Goal: Information Seeking & Learning: Find specific fact

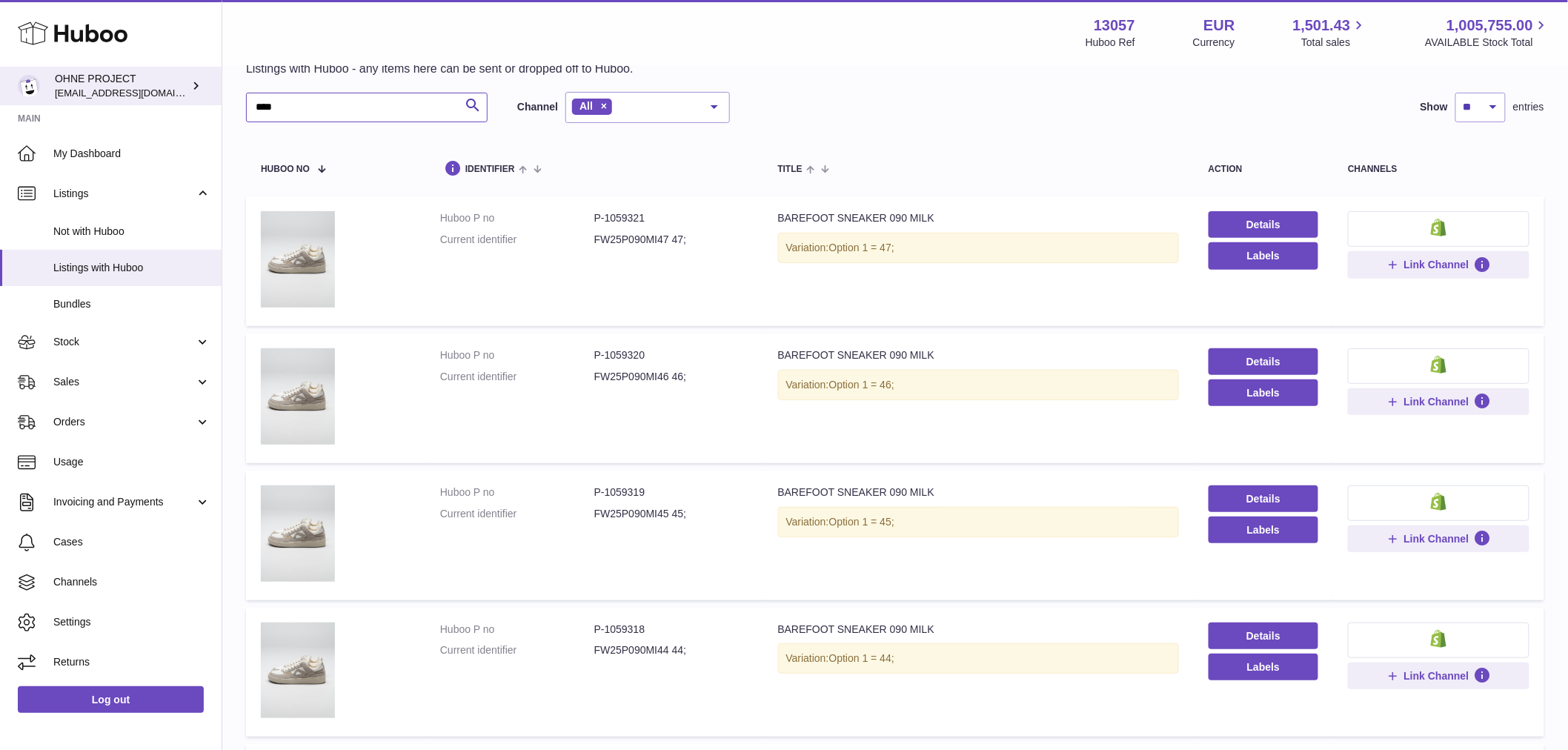
drag, startPoint x: 329, startPoint y: 107, endPoint x: 196, endPoint y: 104, distance: 133.0
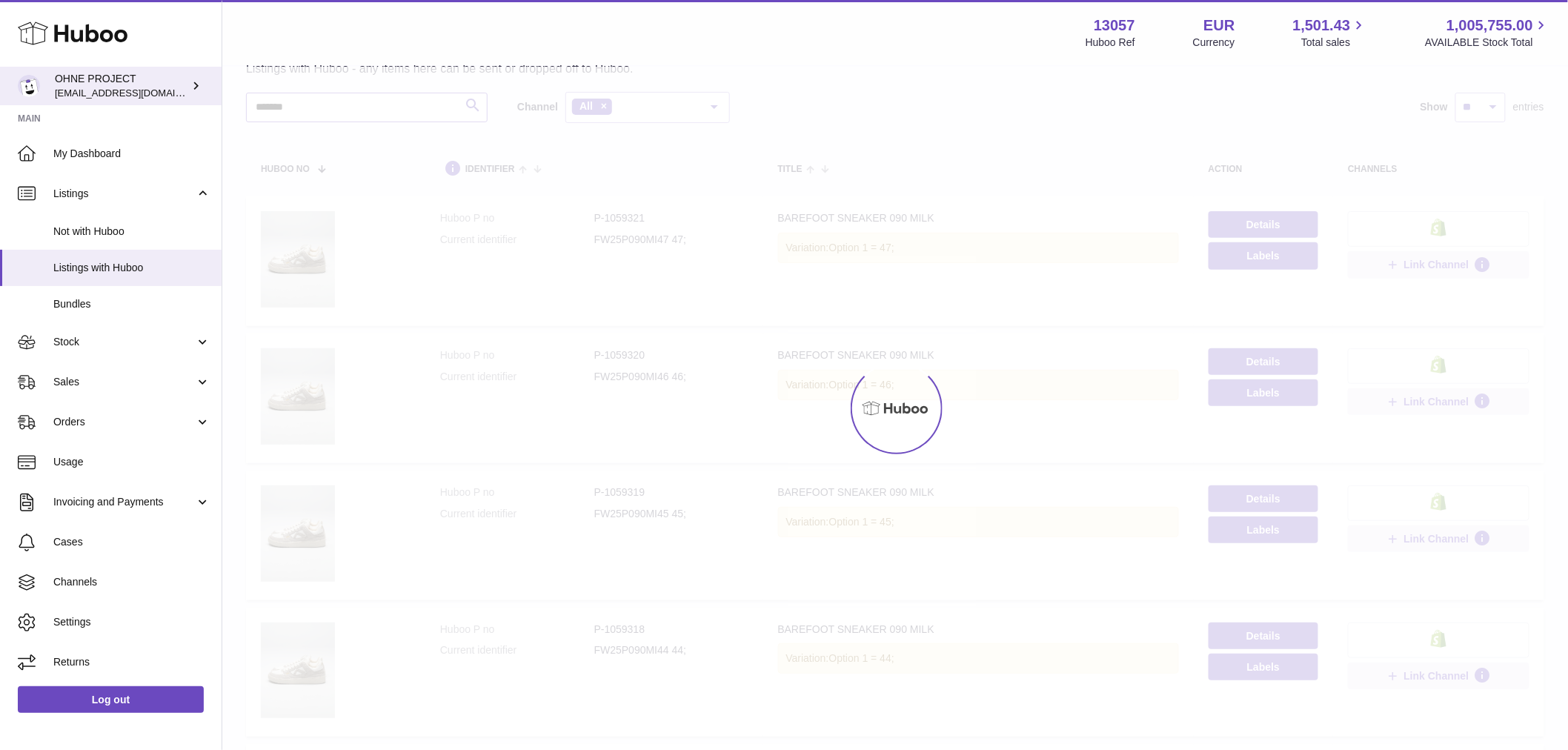
type input "*******"
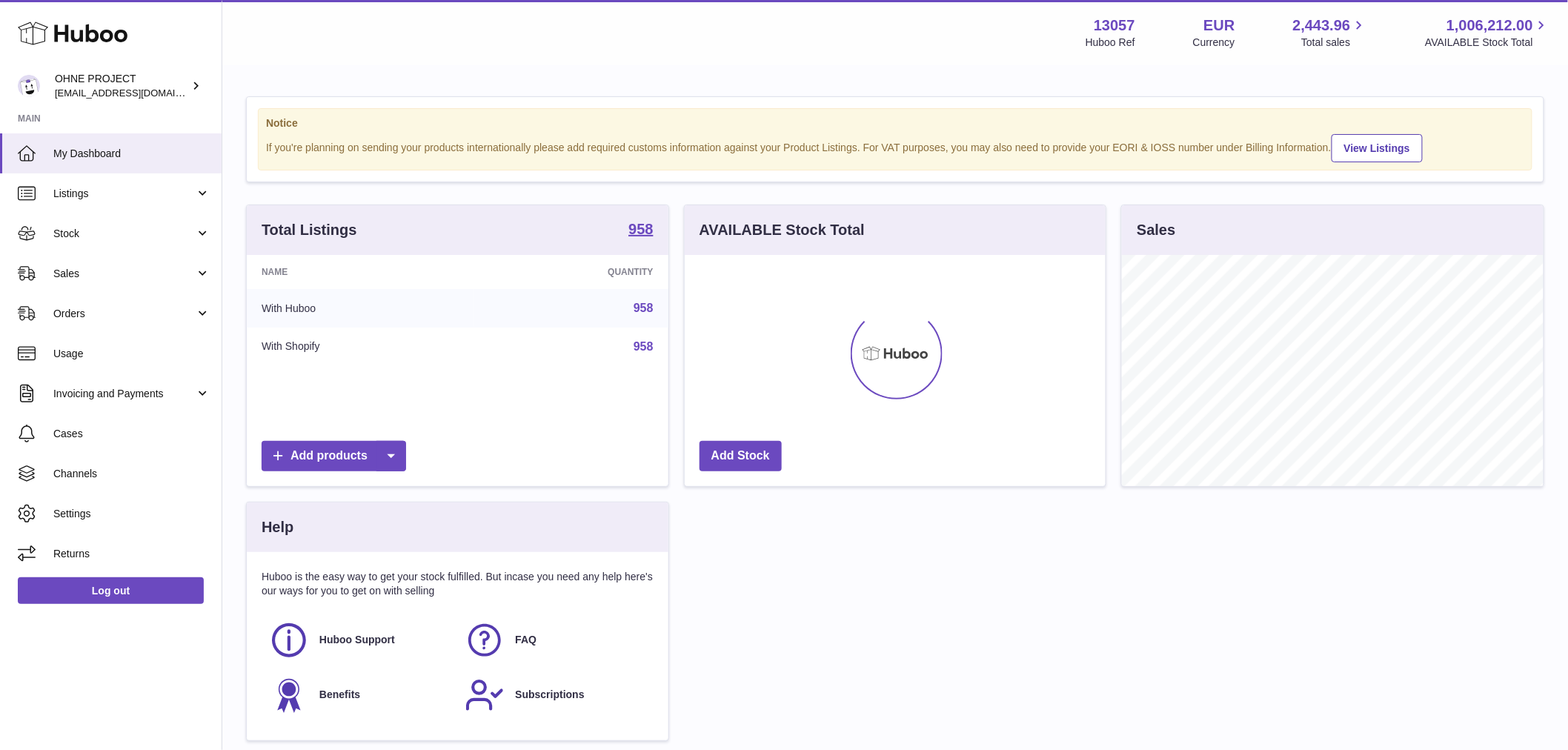
scroll to position [231, 421]
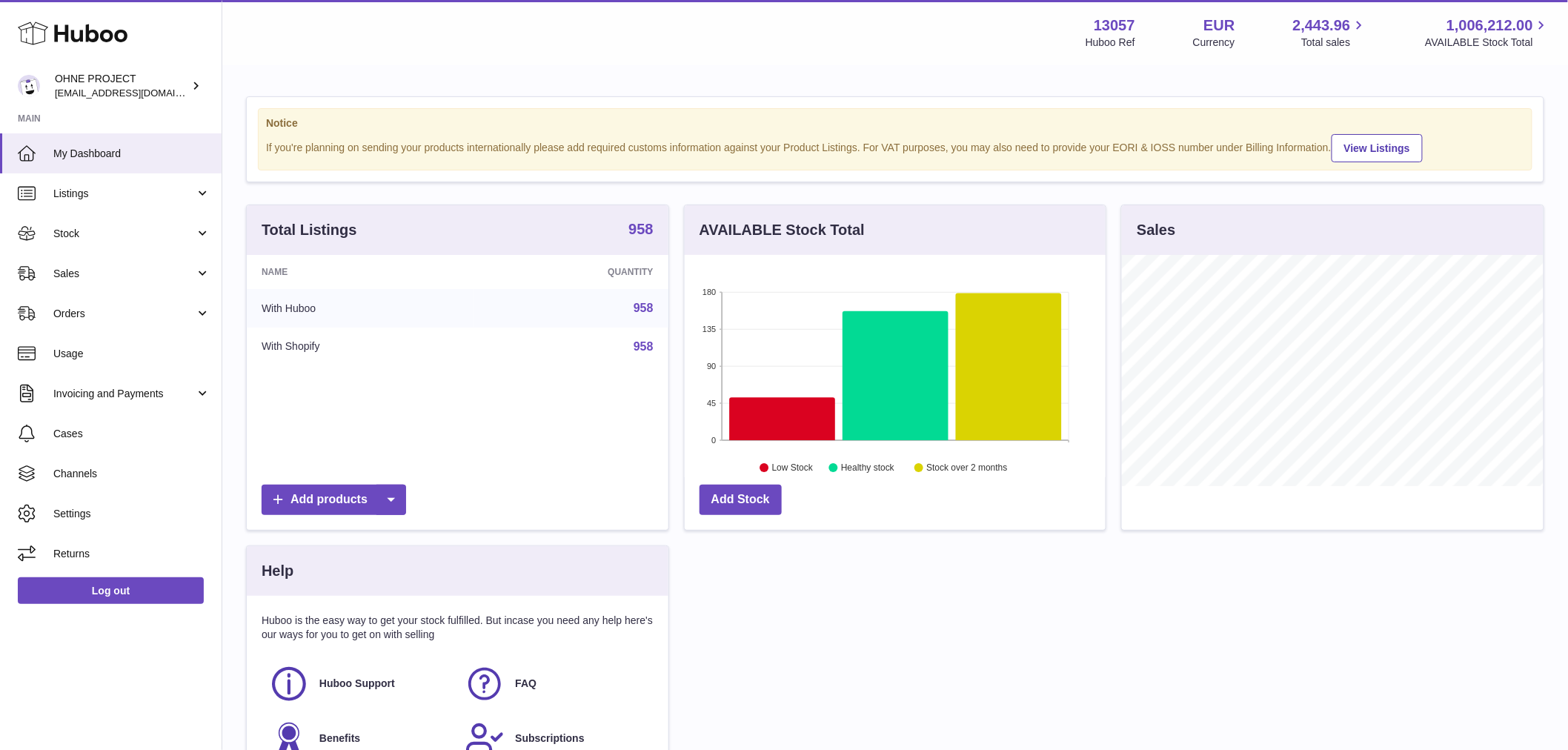
click at [641, 236] on strong "958" at bounding box center [641, 229] width 25 height 15
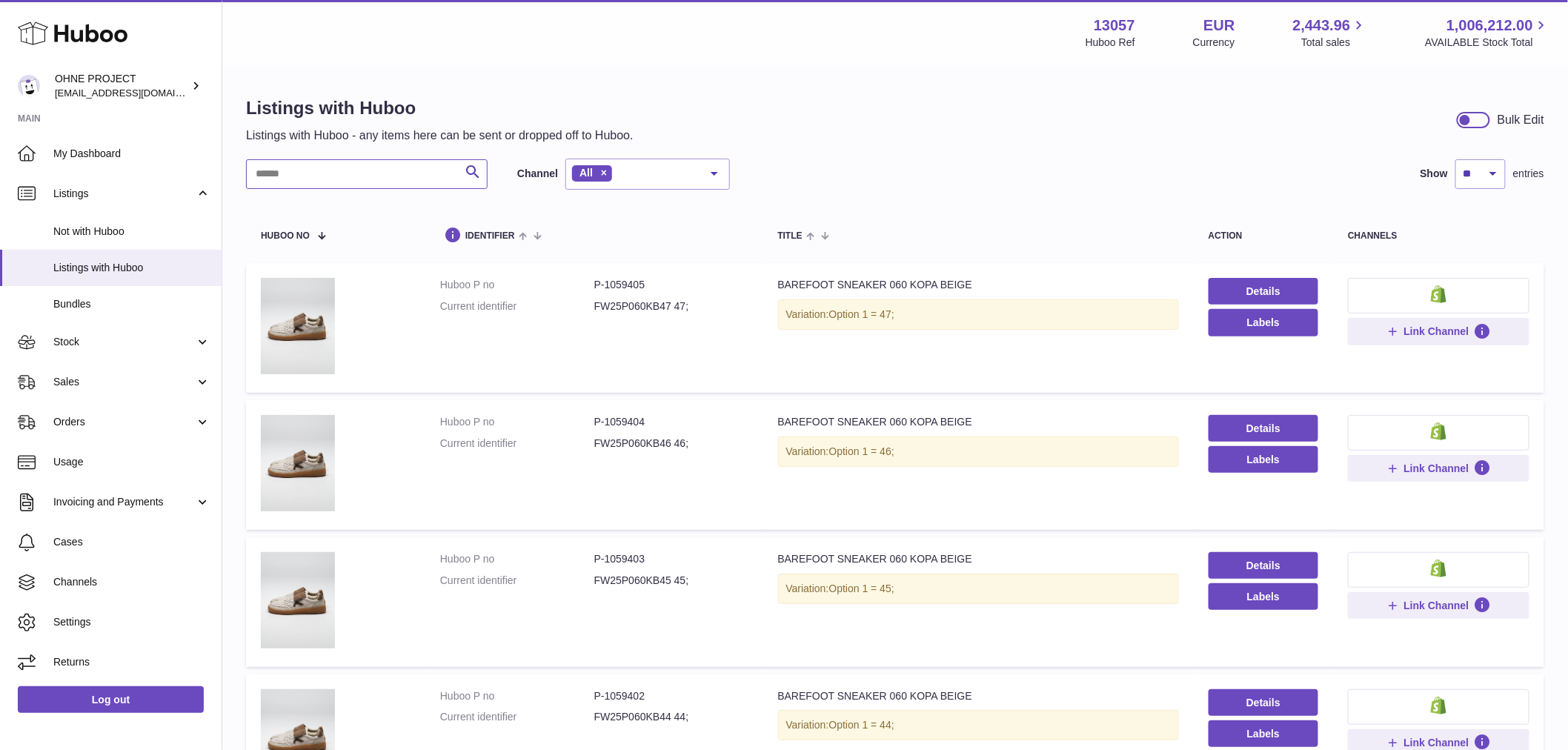
click at [436, 164] on input "text" at bounding box center [367, 174] width 242 height 30
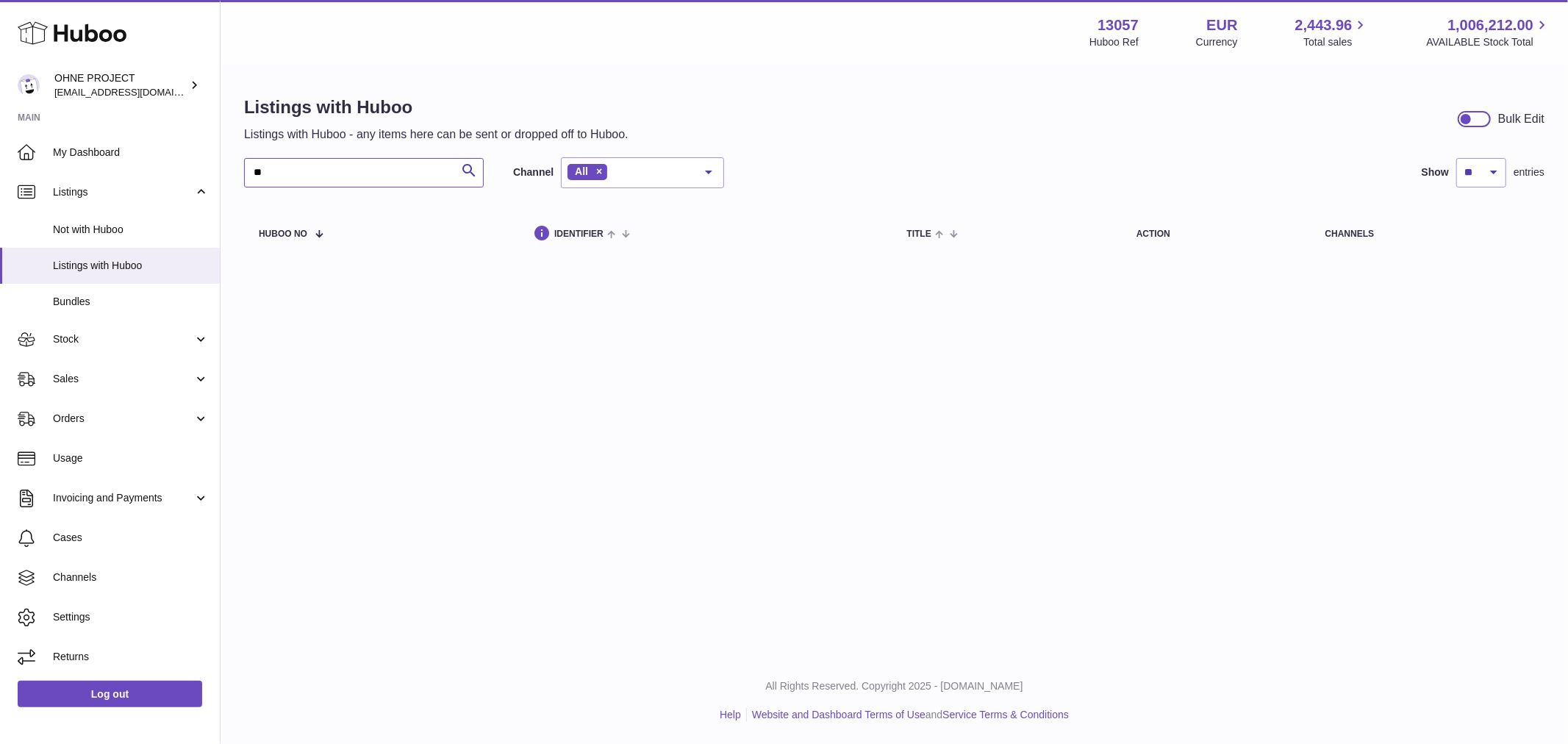
type input "*"
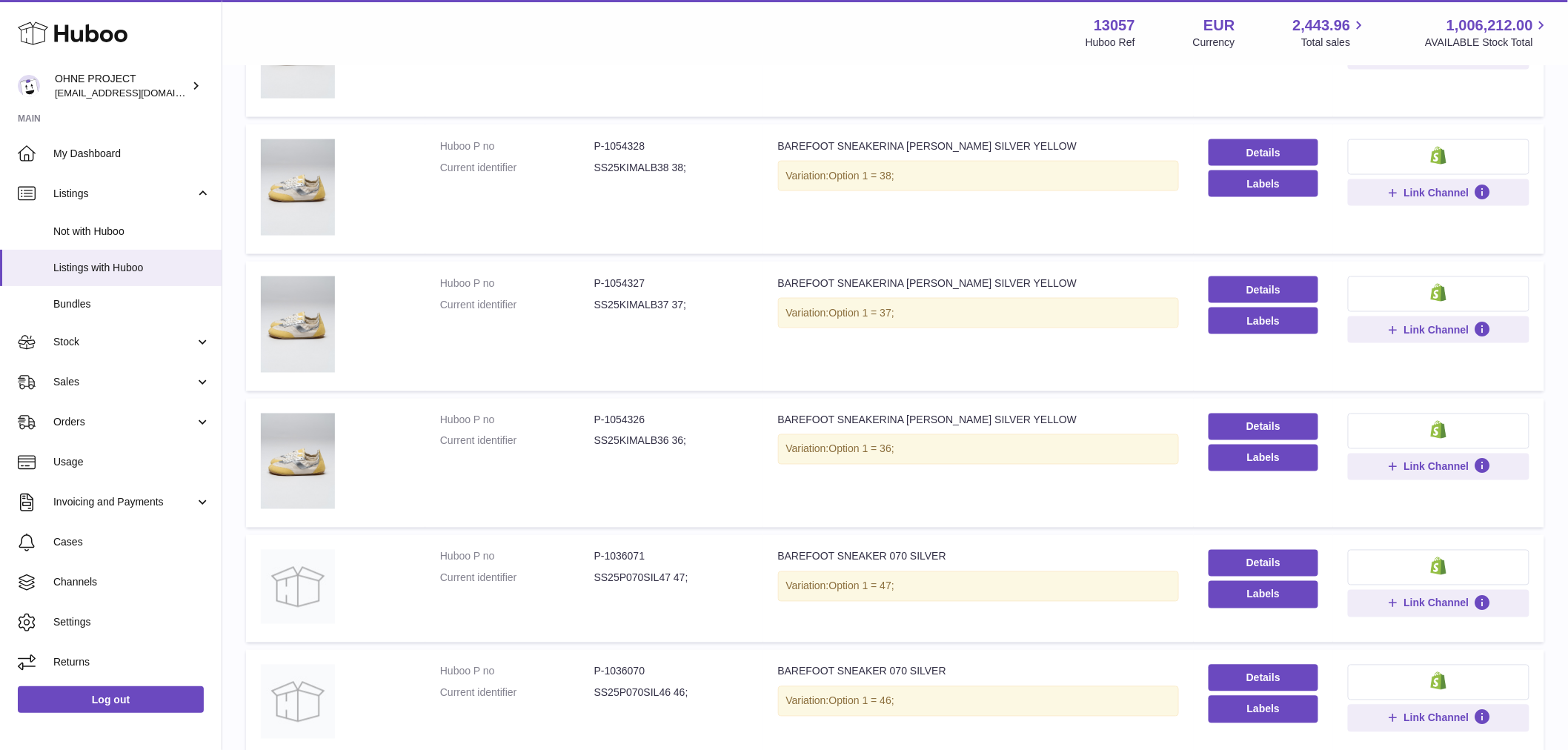
scroll to position [990, 0]
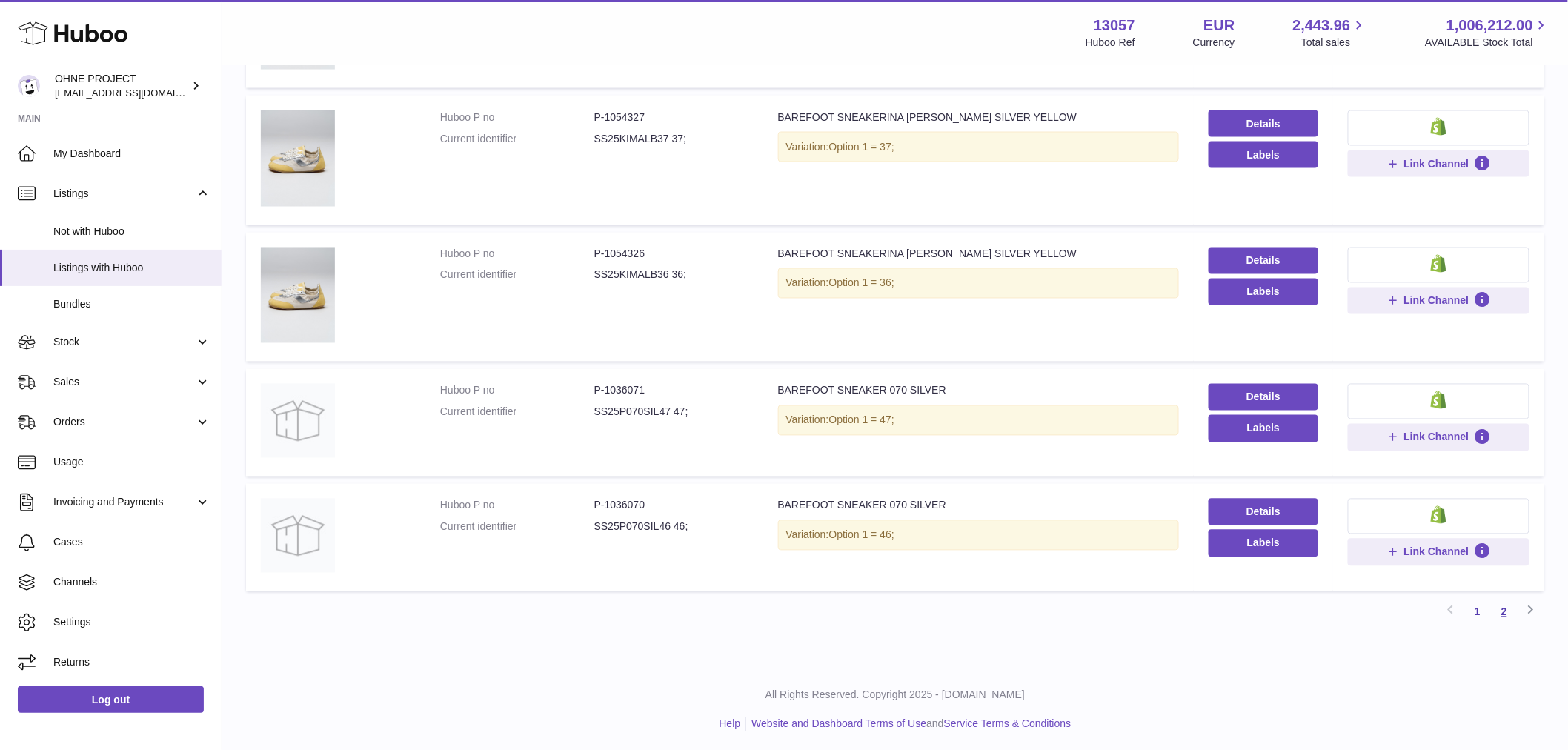
type input "******"
click at [1498, 609] on link "2" at bounding box center [1504, 612] width 27 height 27
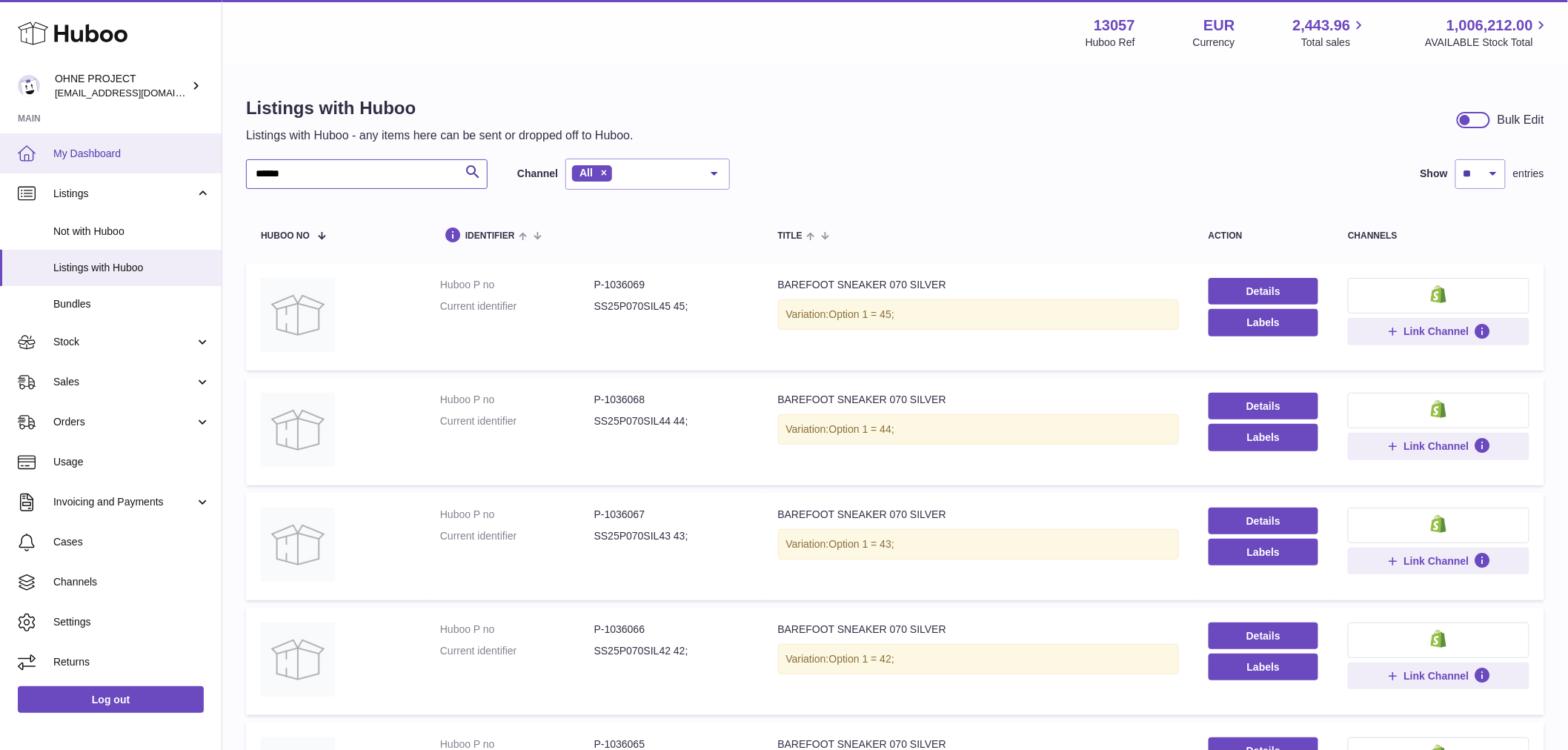
drag, startPoint x: 328, startPoint y: 167, endPoint x: 136, endPoint y: 160, distance: 192.1
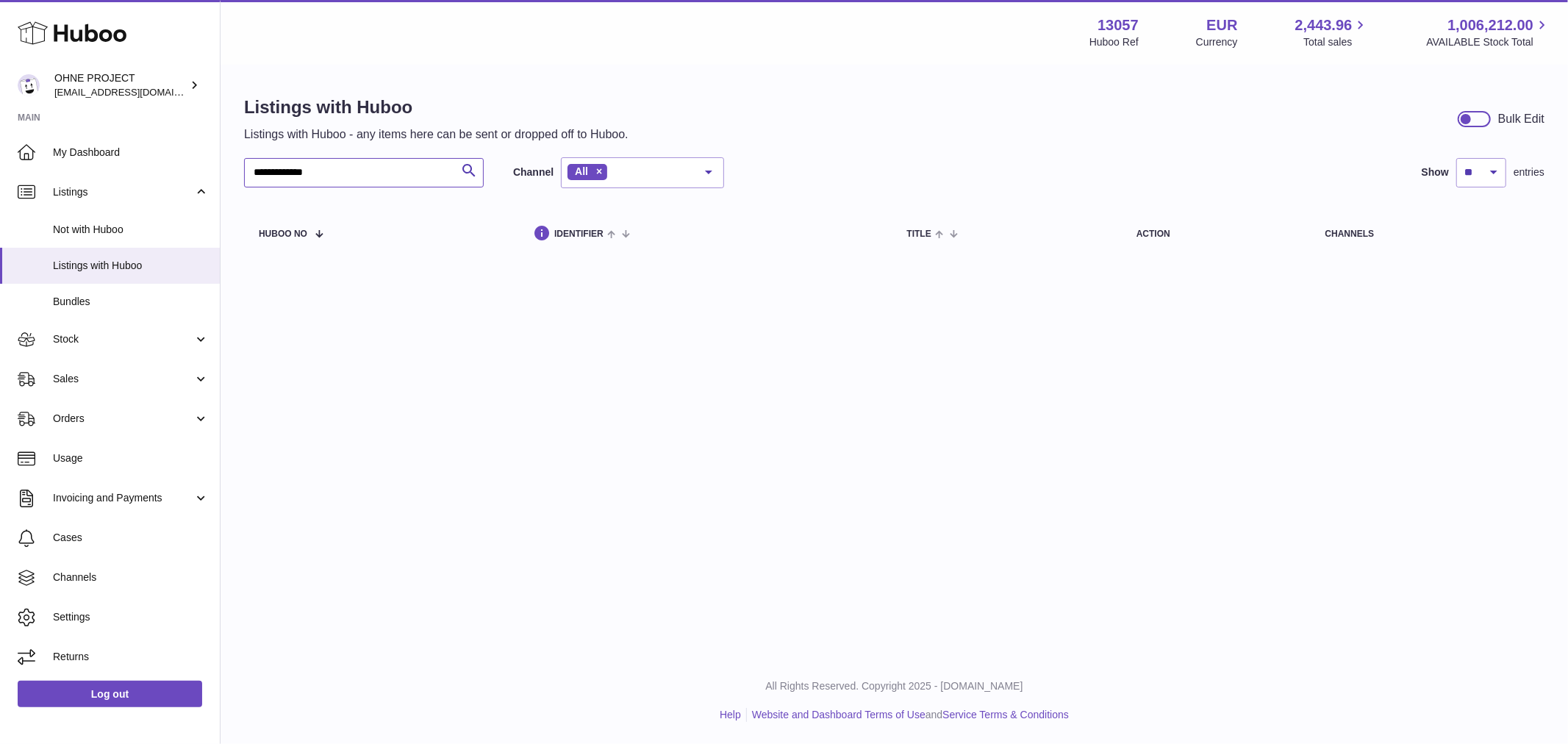
type input "**********"
drag, startPoint x: 354, startPoint y: 180, endPoint x: 152, endPoint y: 167, distance: 202.4
click at [231, 159] on div "**********" at bounding box center [895, 178] width 1348 height 224
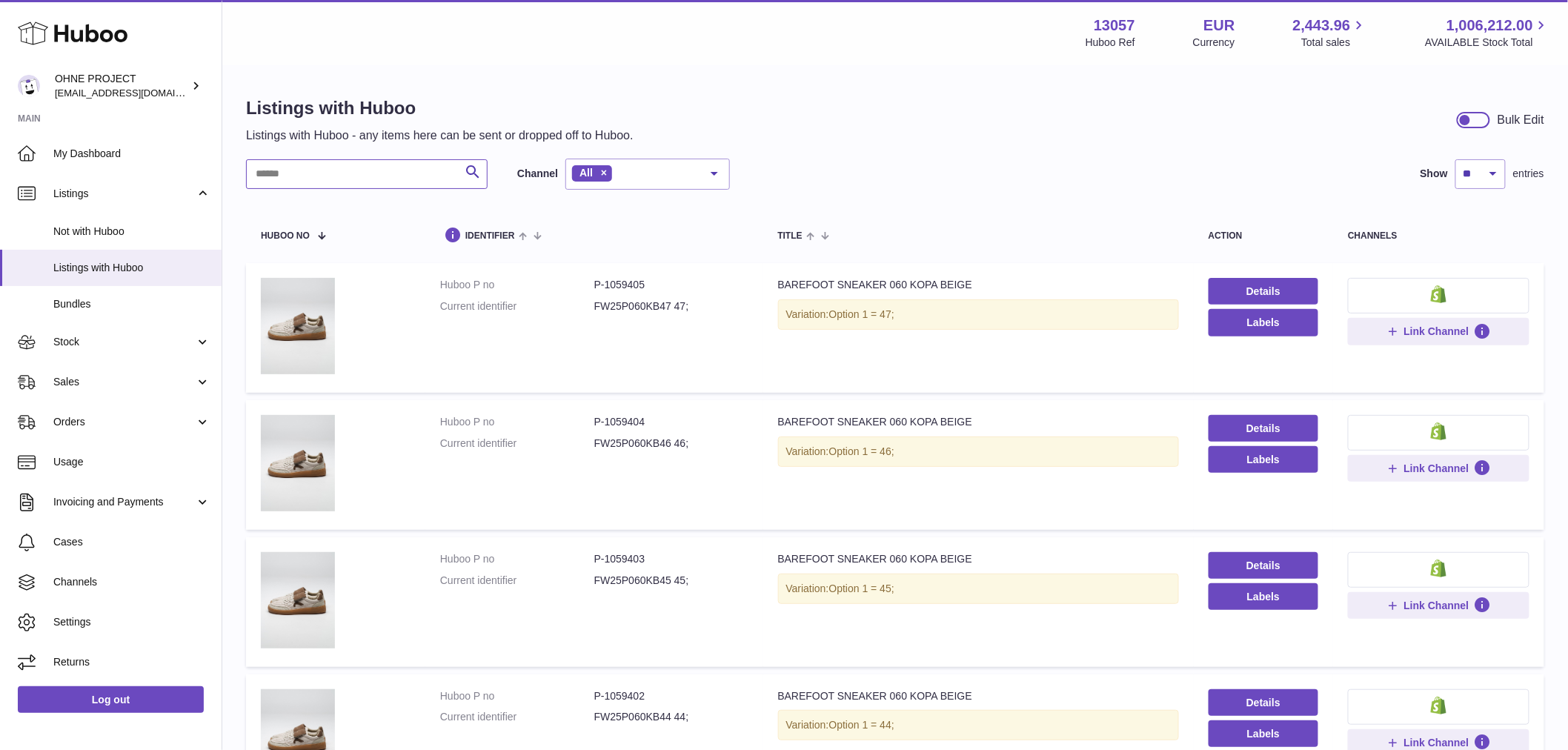
click at [360, 170] on input "text" at bounding box center [367, 174] width 242 height 30
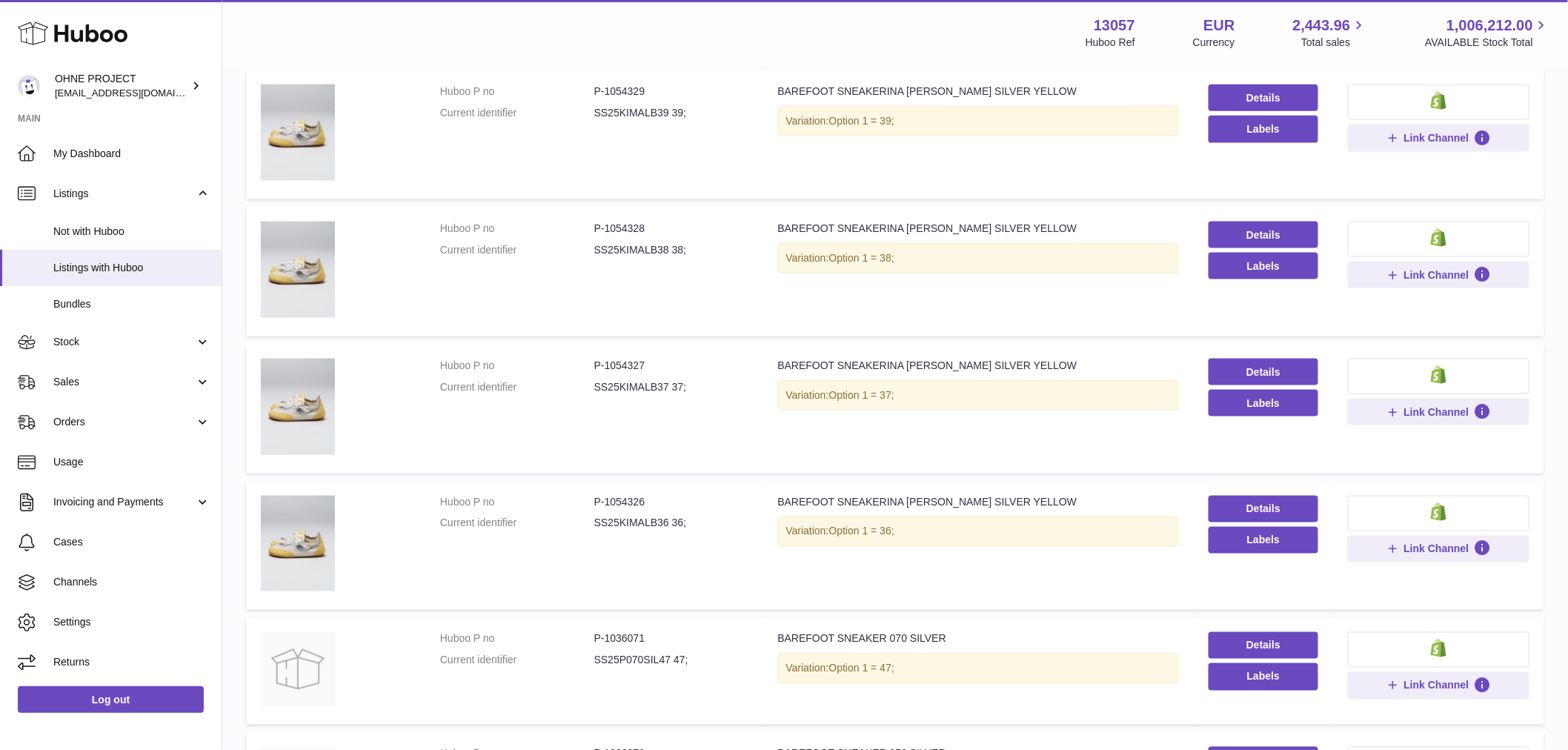
scroll to position [990, 0]
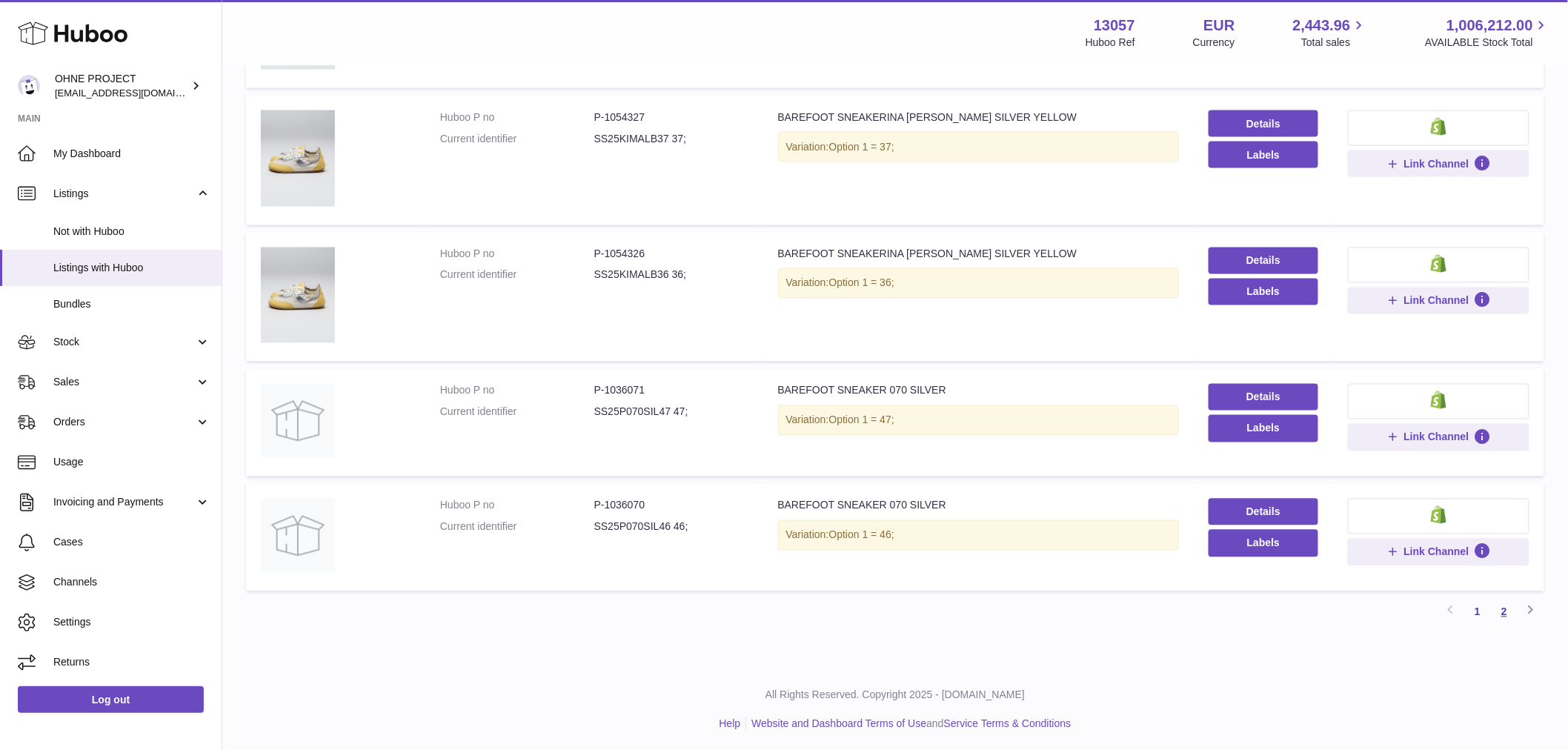
click at [1500, 610] on link "2" at bounding box center [1504, 612] width 27 height 27
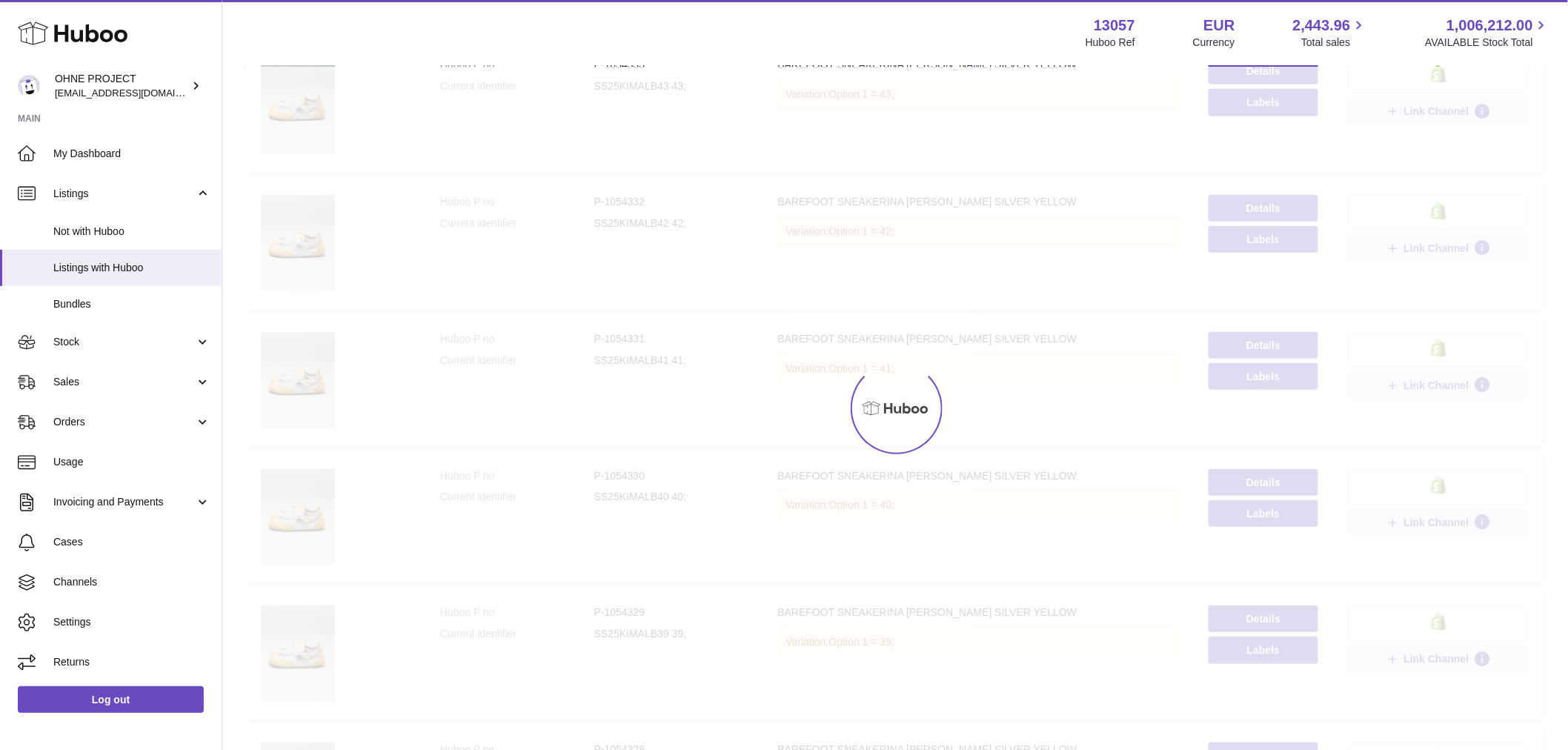
scroll to position [67, 0]
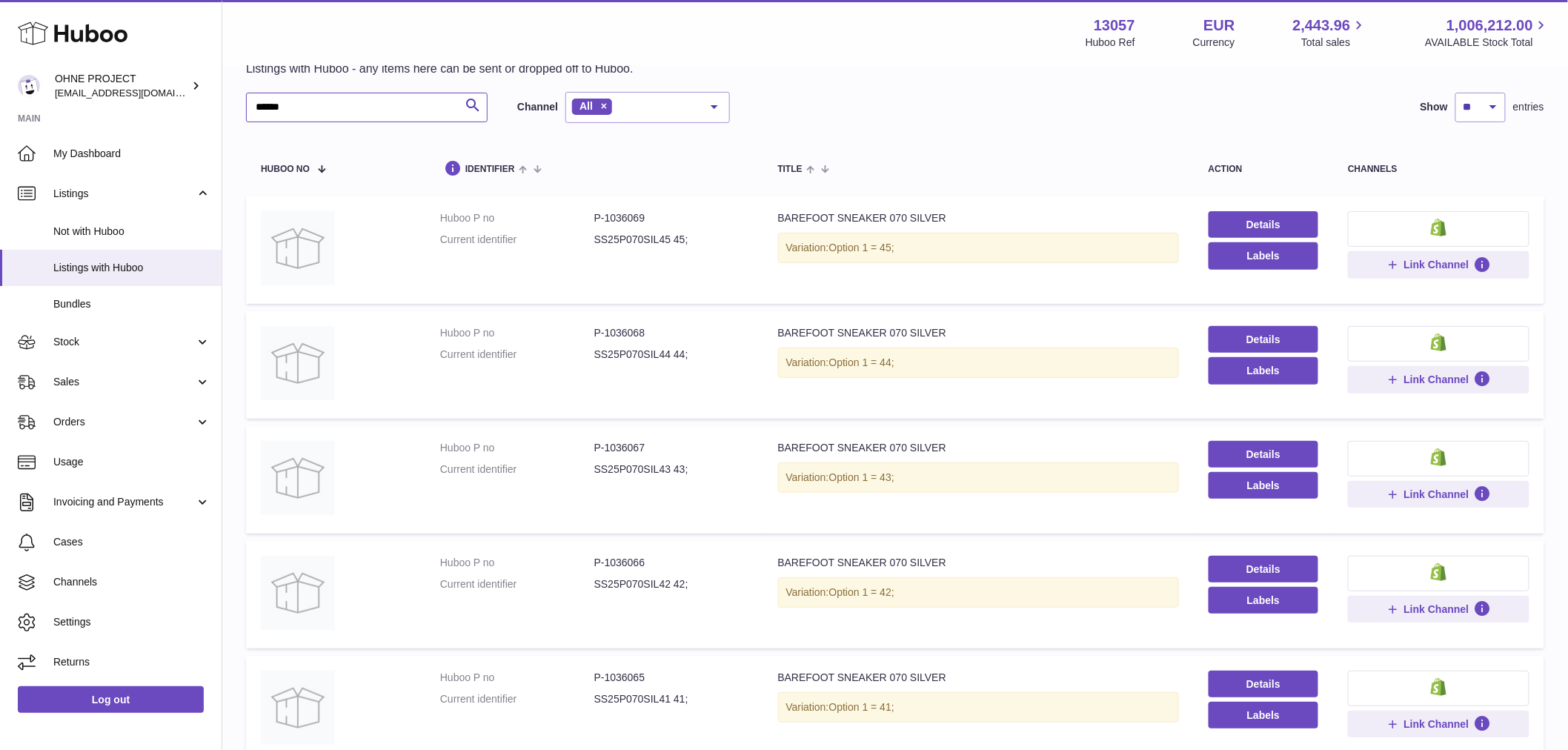
drag, startPoint x: 333, startPoint y: 109, endPoint x: 323, endPoint y: 107, distance: 10.2
click at [323, 107] on input "******" at bounding box center [367, 107] width 242 height 30
drag, startPoint x: 769, startPoint y: 213, endPoint x: 828, endPoint y: 218, distance: 59.2
click at [828, 218] on td "Title BAREFOOT SNEAKER 070 SILVER Variation: Option 1 = 45;" at bounding box center [978, 250] width 431 height 107
copy div "BAREFOOT"
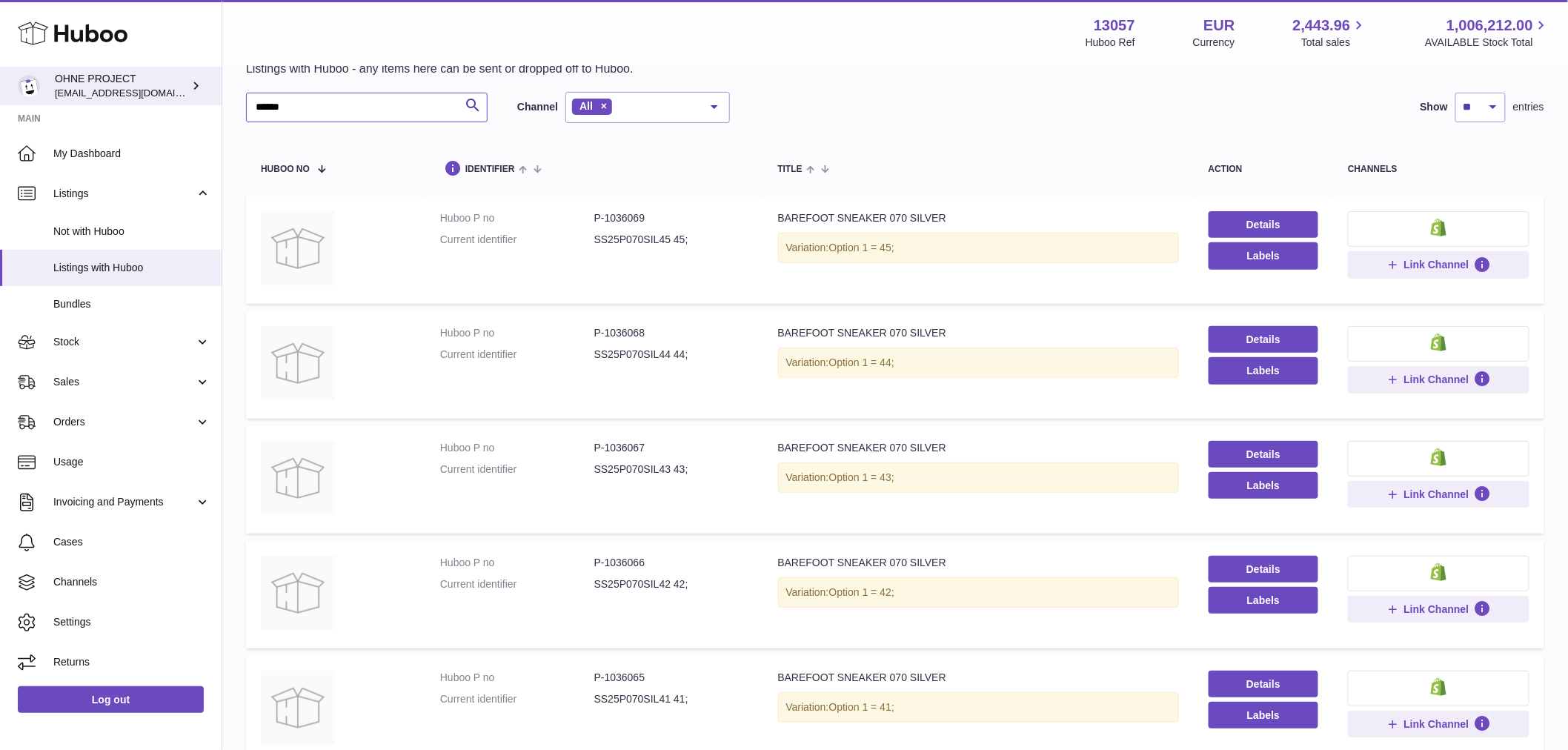
drag, startPoint x: 297, startPoint y: 111, endPoint x: 153, endPoint y: 81, distance: 147.1
click at [153, 81] on div "Huboo OHNE PROJECT internalAdmin-13057@internal.huboo.com Main My Dashboard Lis…" at bounding box center [784, 716] width 1568 height 1566
paste input "**"
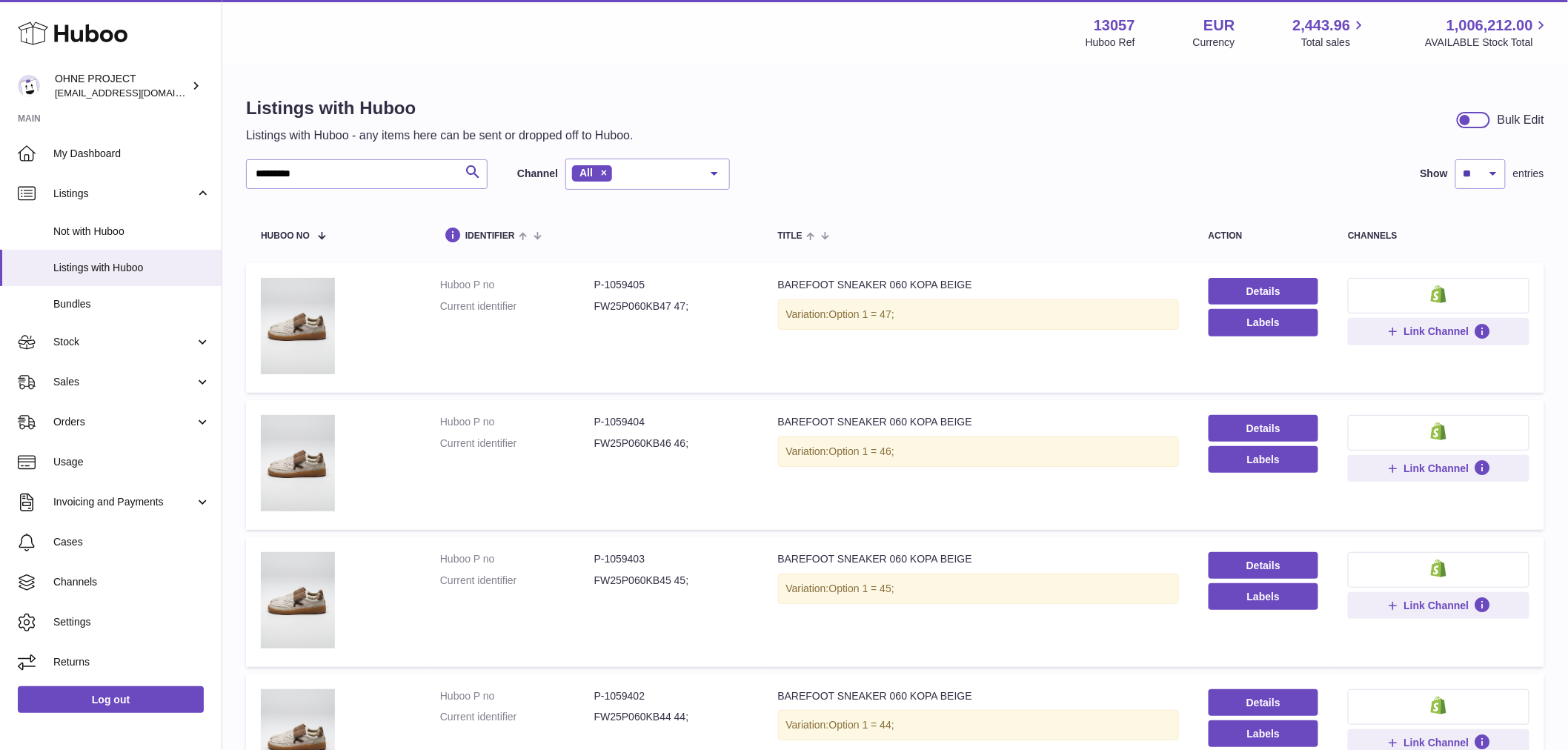
drag, startPoint x: 873, startPoint y: 290, endPoint x: 839, endPoint y: 298, distance: 34.9
click at [839, 298] on td "Title BAREFOOT SNEAKER 060 KOPA BEIGE Variation: Option 1 = 47;" at bounding box center [978, 328] width 431 height 130
drag, startPoint x: 828, startPoint y: 286, endPoint x: 875, endPoint y: 286, distance: 47.0
click at [875, 286] on div "BAREFOOT SNEAKER 060 KOPA BEIGE" at bounding box center [979, 285] width 401 height 14
copy div "SNEAKER"
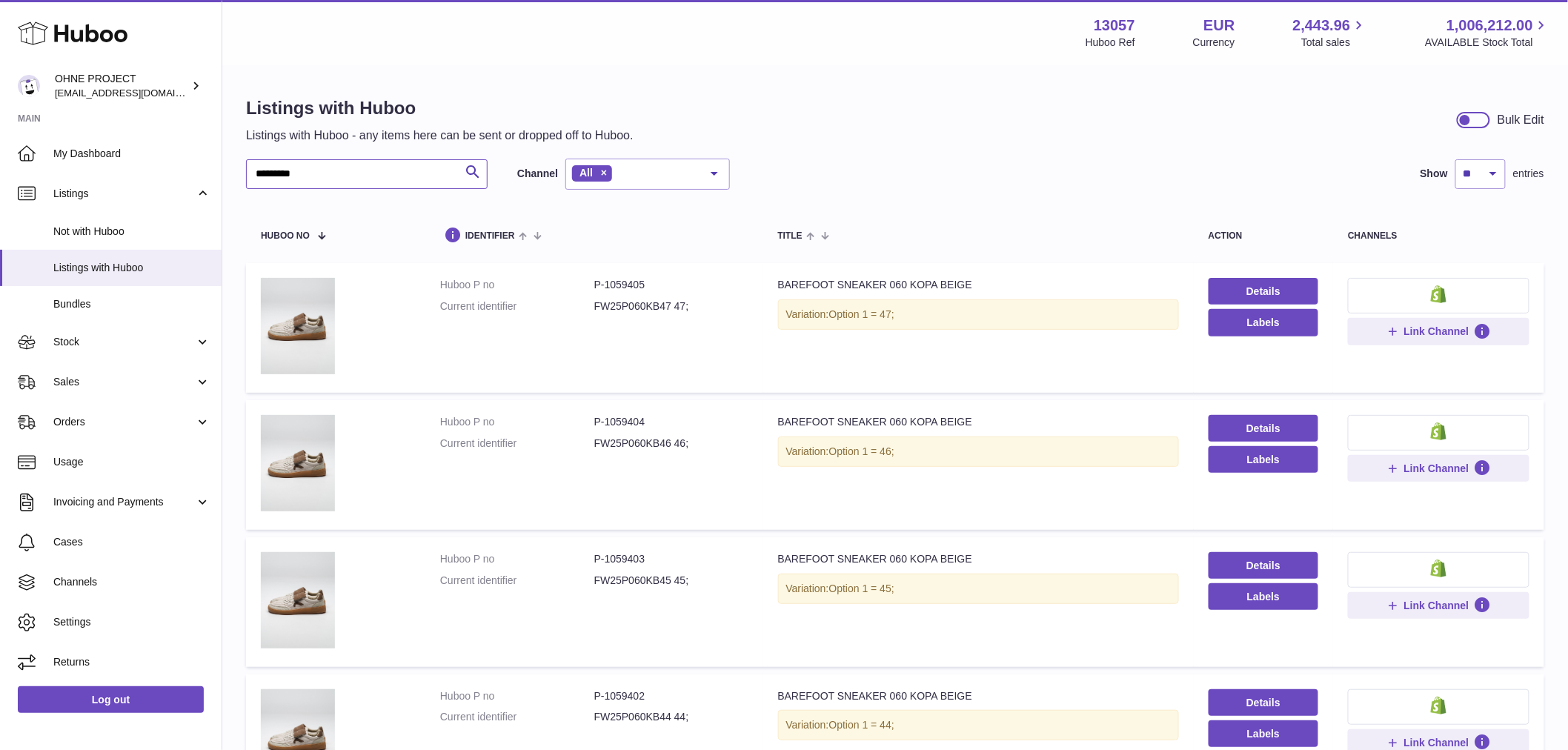
click at [434, 171] on input "********" at bounding box center [367, 174] width 242 height 30
paste input "********"
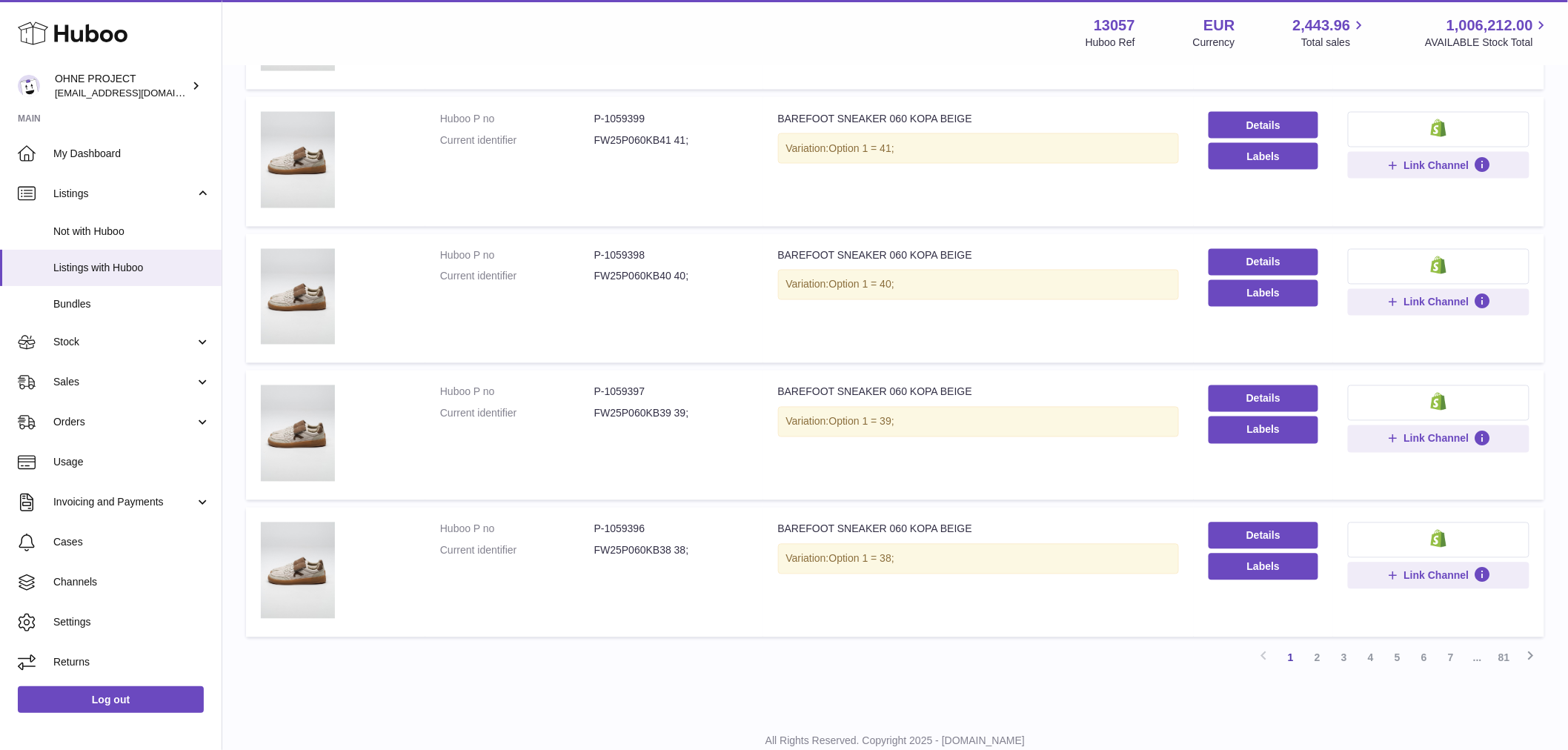
scroll to position [1033, 0]
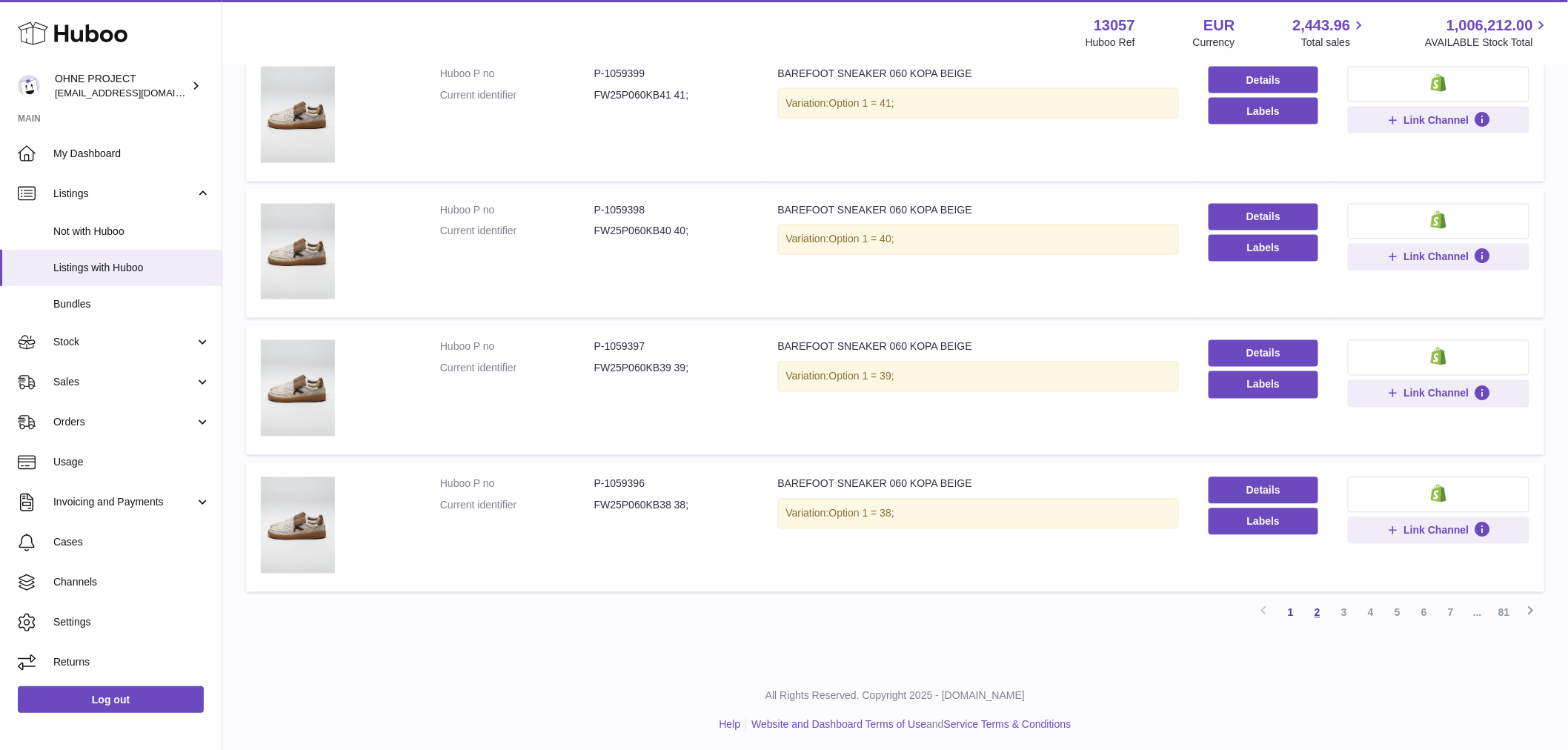
click at [1320, 604] on link "2" at bounding box center [1317, 613] width 27 height 27
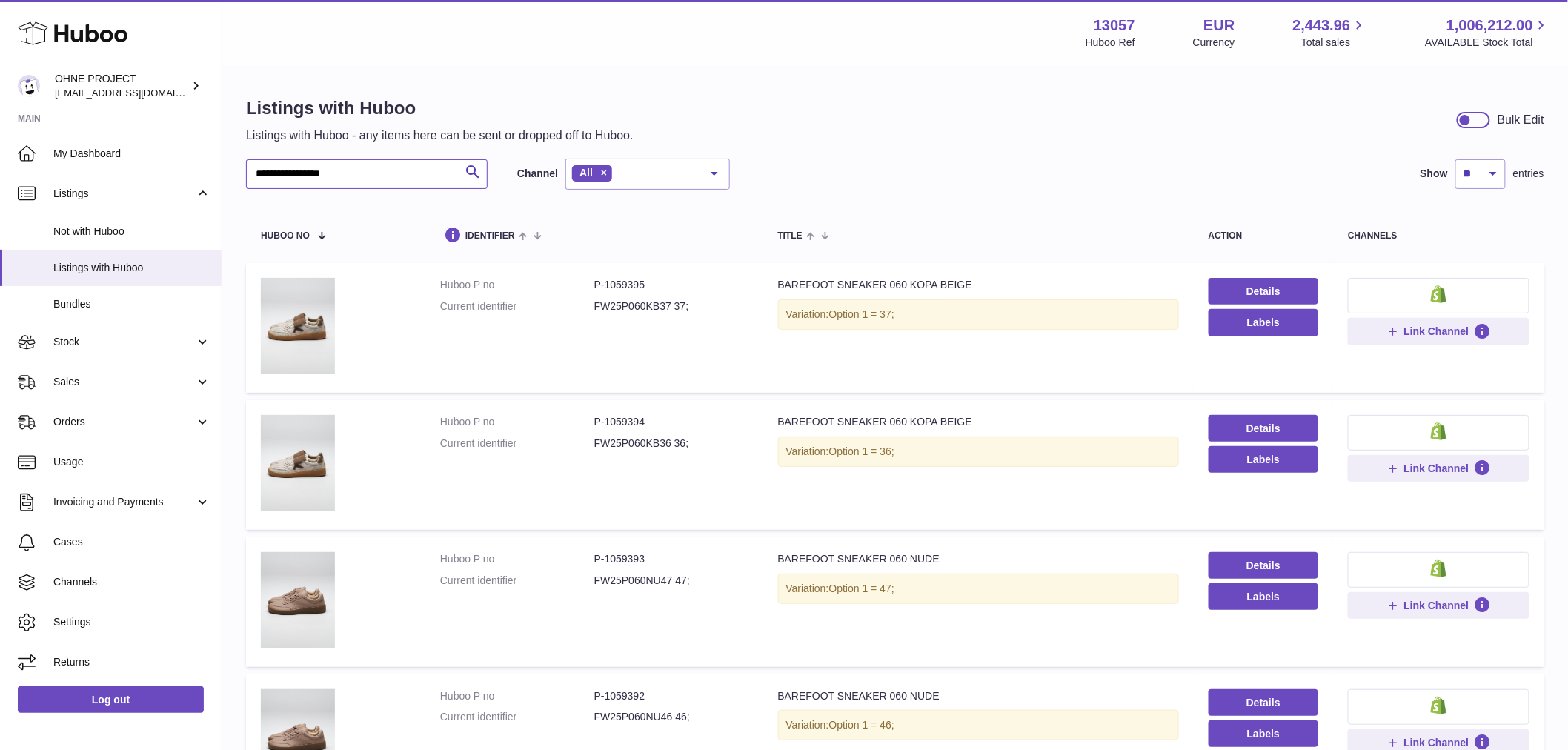
click at [365, 169] on input "**********" at bounding box center [367, 174] width 242 height 30
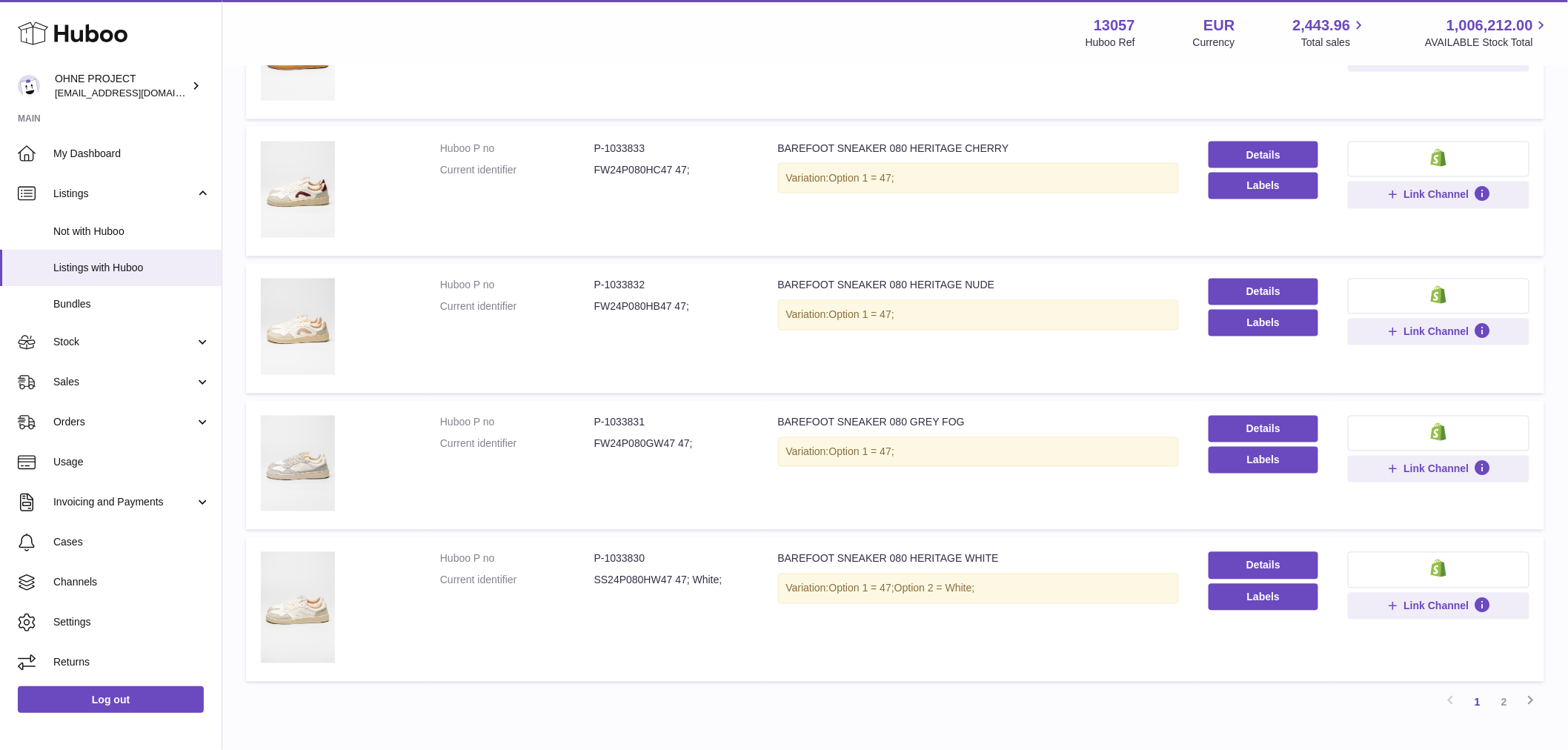
scroll to position [1070, 0]
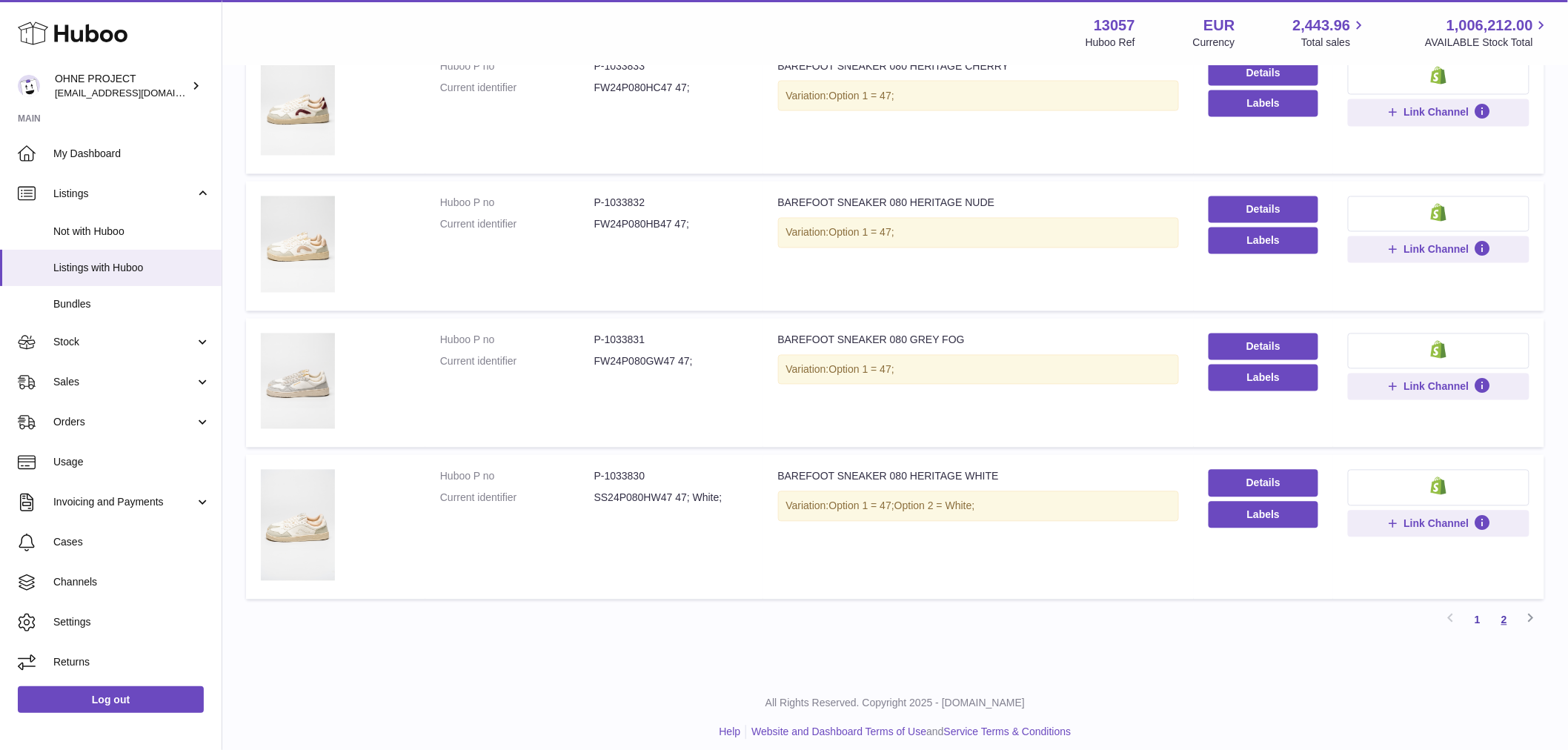
click at [1512, 615] on link "2" at bounding box center [1504, 620] width 27 height 27
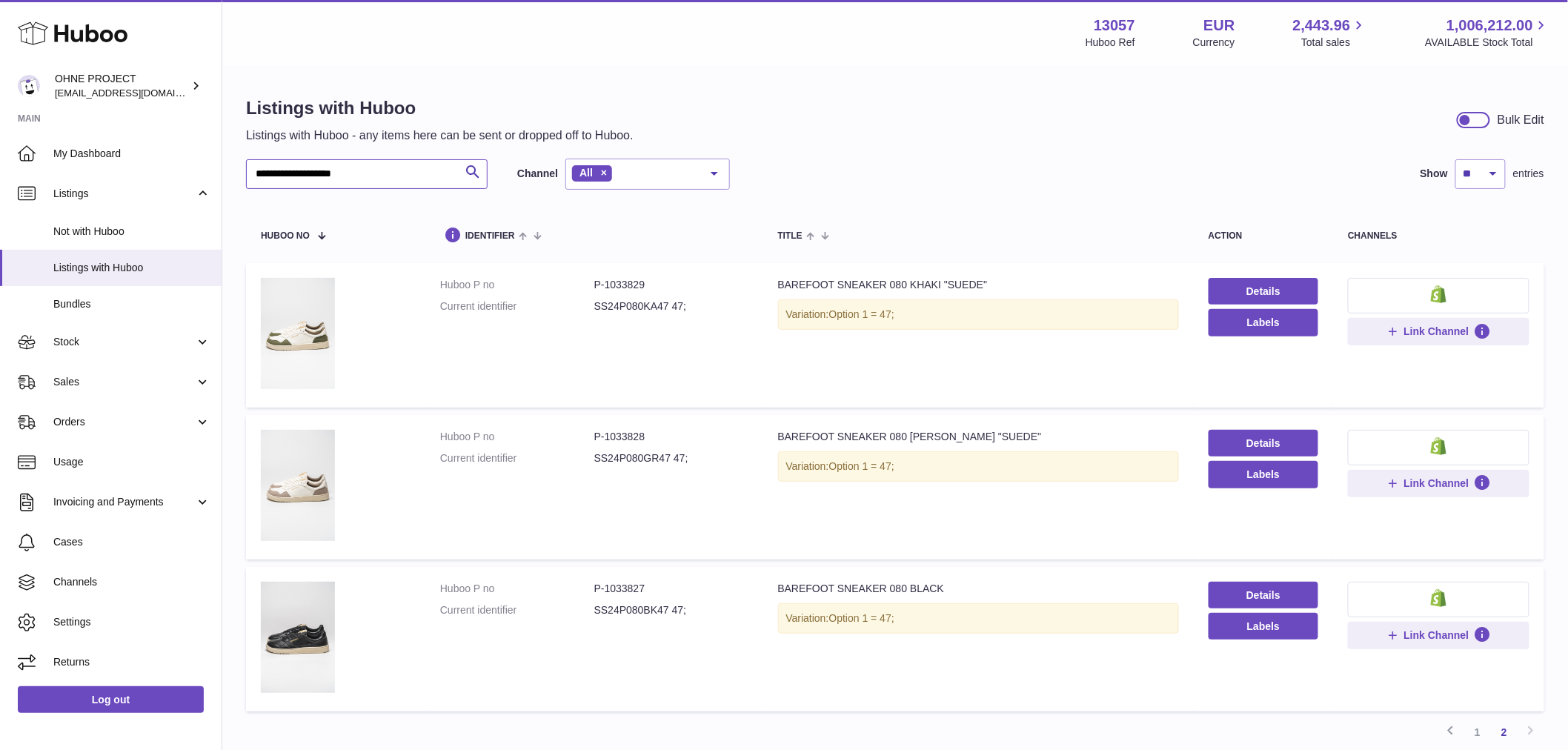
drag, startPoint x: 400, startPoint y: 182, endPoint x: 145, endPoint y: 127, distance: 260.9
click at [177, 123] on div "**********" at bounding box center [784, 437] width 1568 height 874
type input "*******"
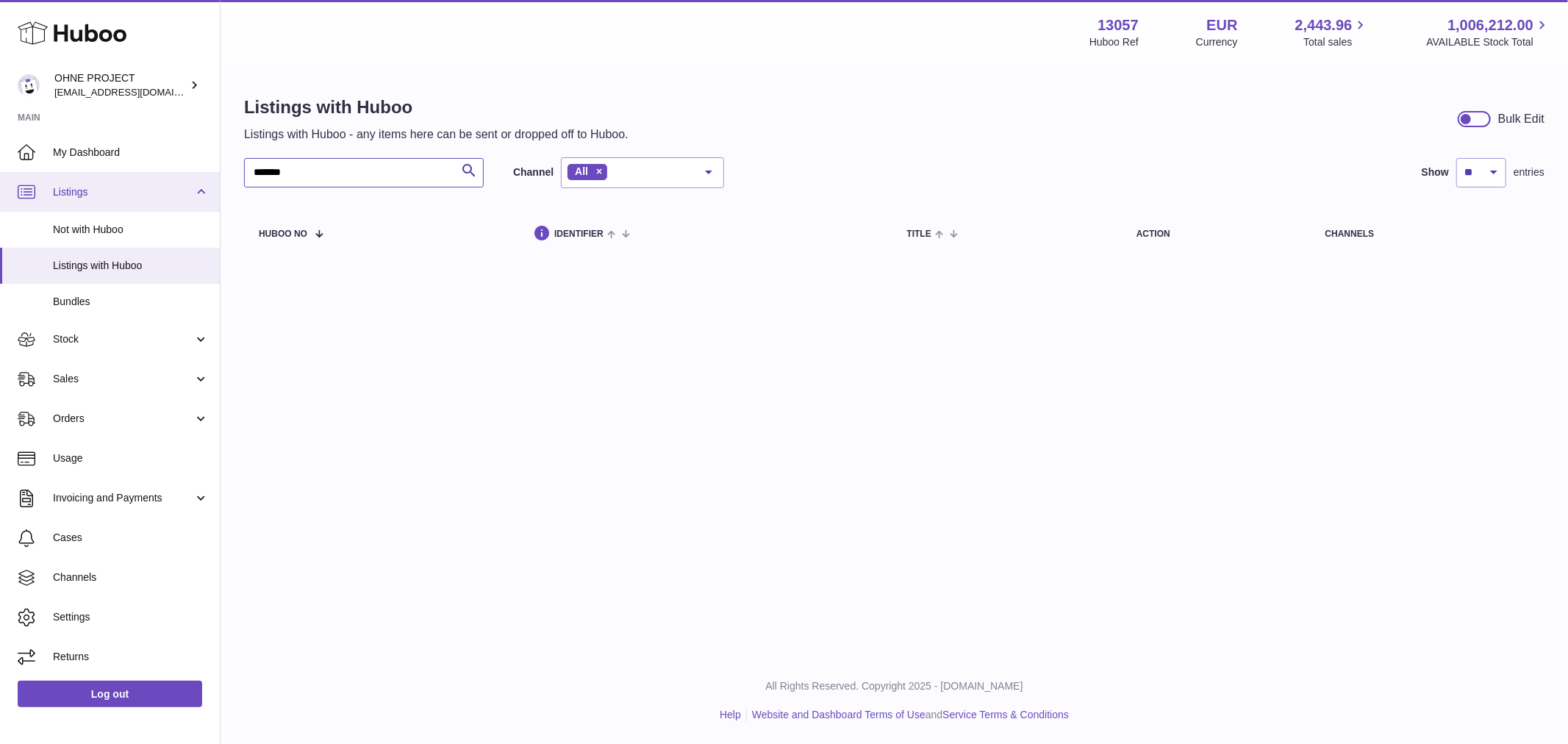
drag, startPoint x: 322, startPoint y: 184, endPoint x: 218, endPoint y: 188, distance: 104.1
click at [225, 179] on div "Listings with Huboo Listings with Huboo - any items here can be sent or dropped…" at bounding box center [895, 178] width 1348 height 224
type input "*******"
drag, startPoint x: 327, startPoint y: 186, endPoint x: 174, endPoint y: 158, distance: 155.5
click at [174, 158] on div "Huboo OHNE PROJECT internalAdmin-13057@internal.huboo.com Main My Dashboard Lis…" at bounding box center [784, 372] width 1568 height 744
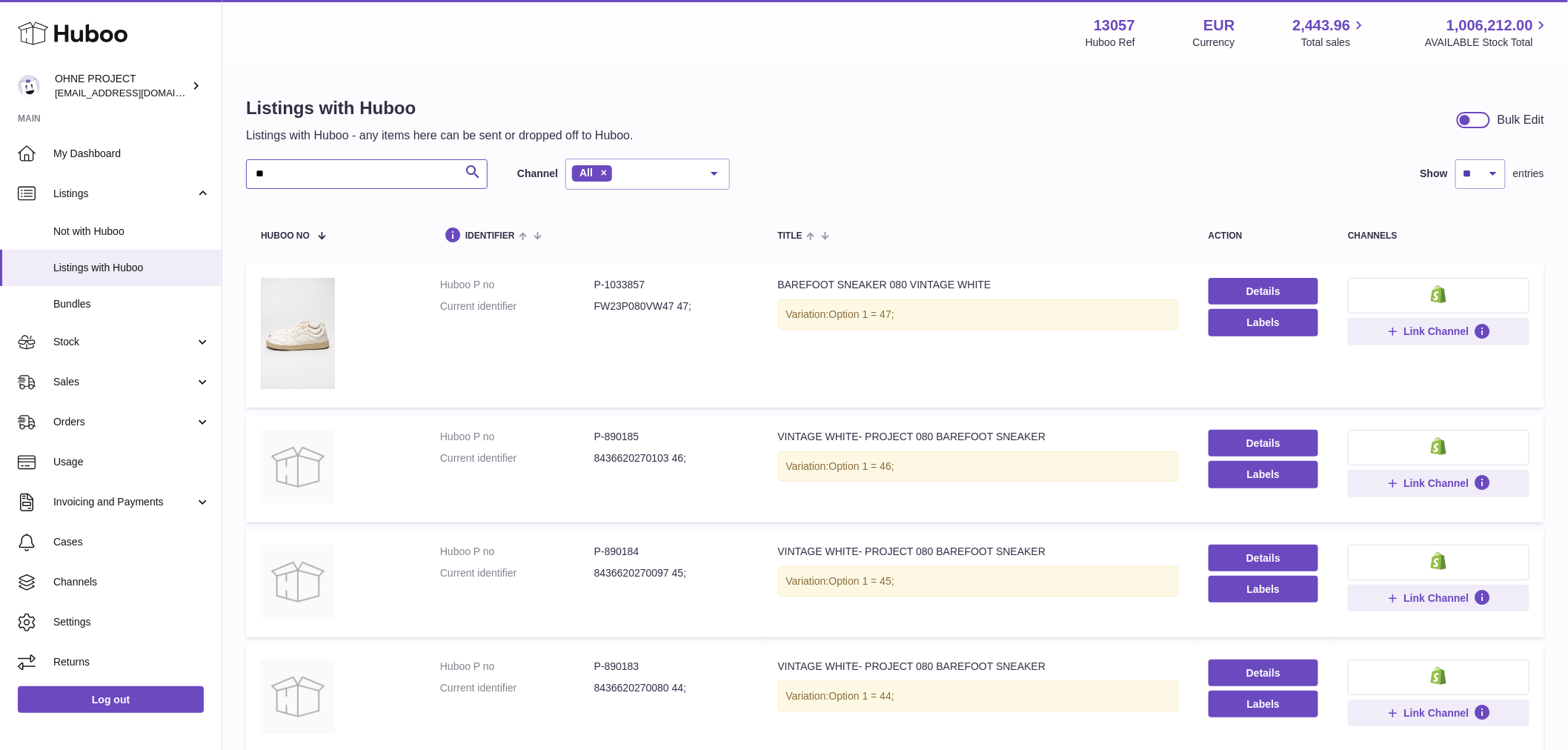
type input "*"
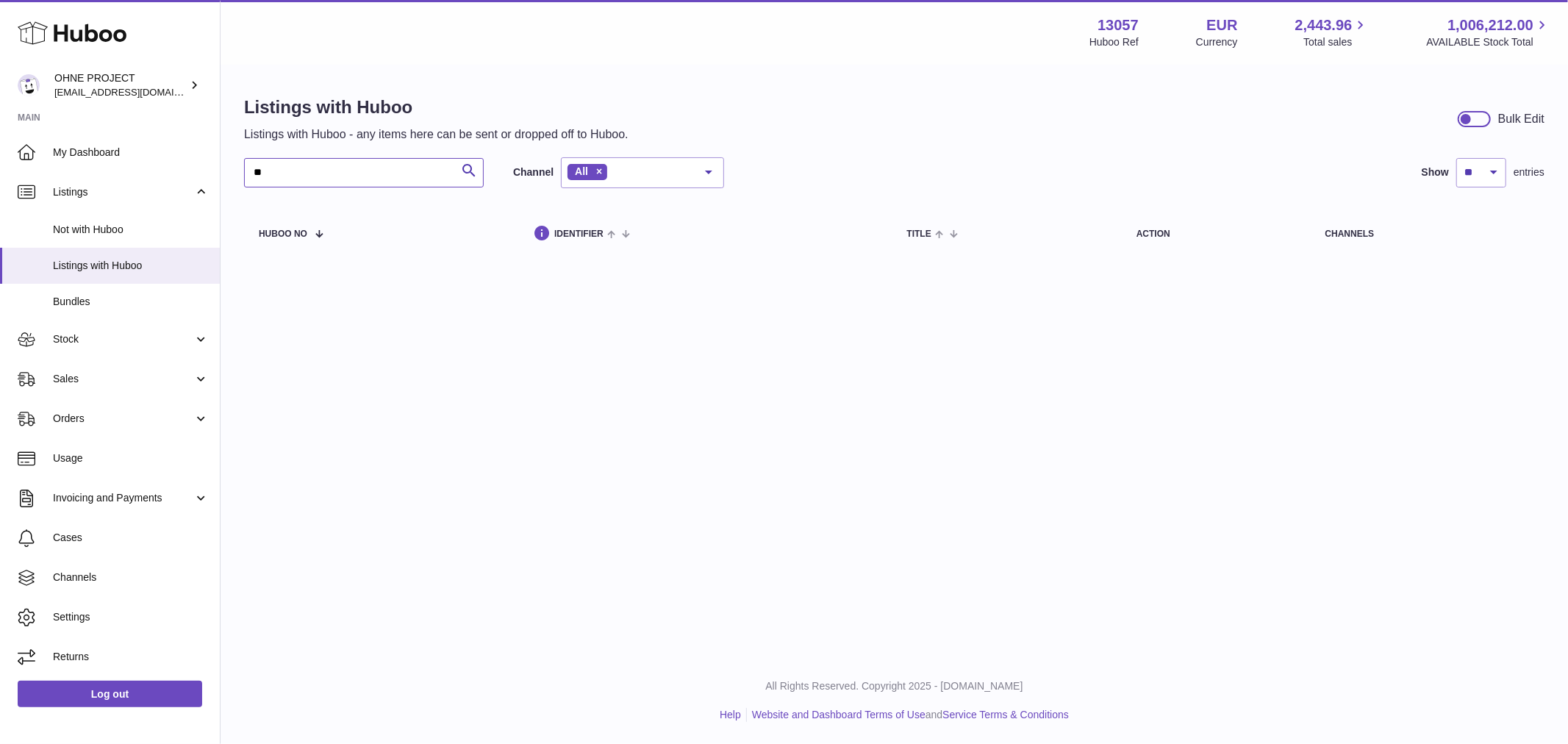
type input "*"
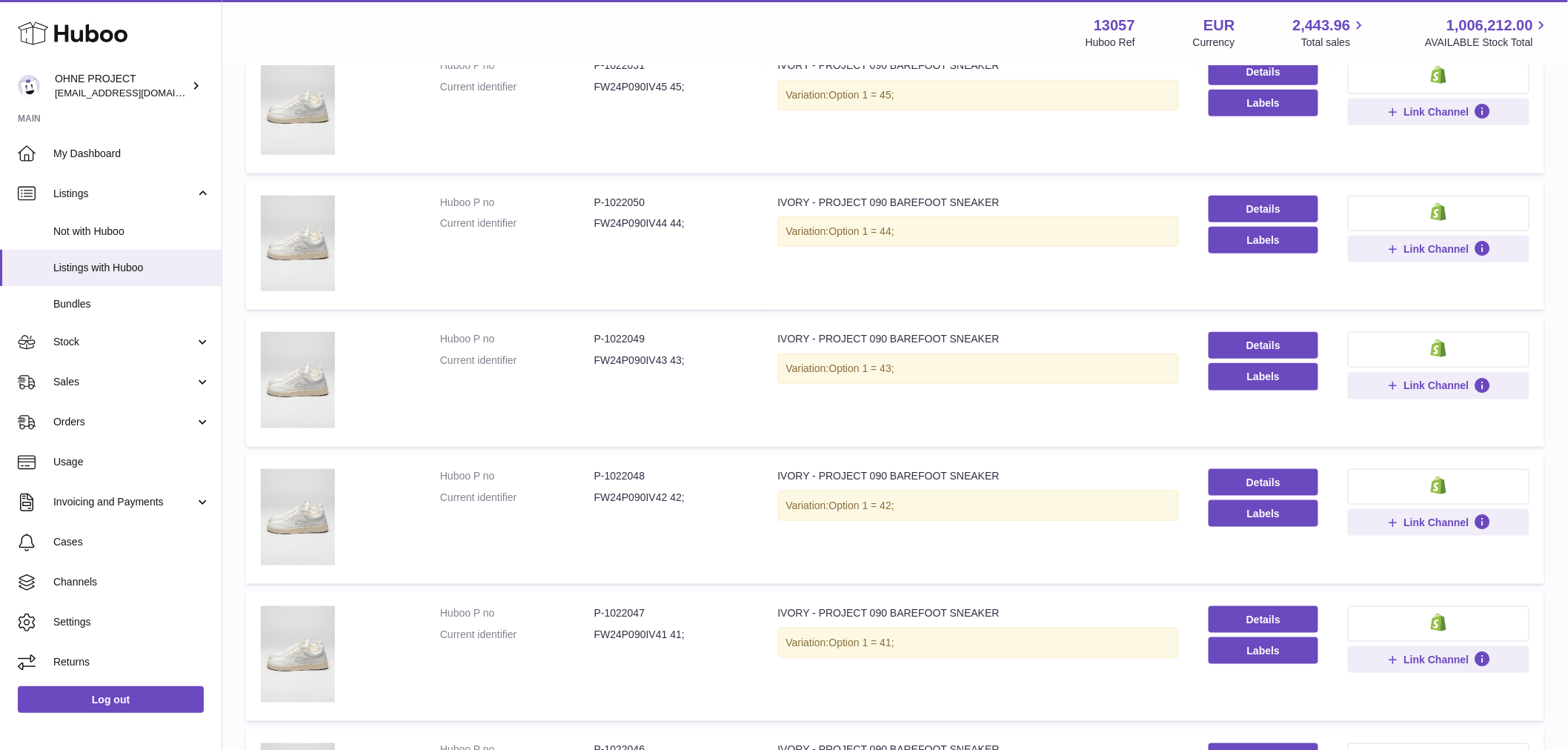
scroll to position [658, 0]
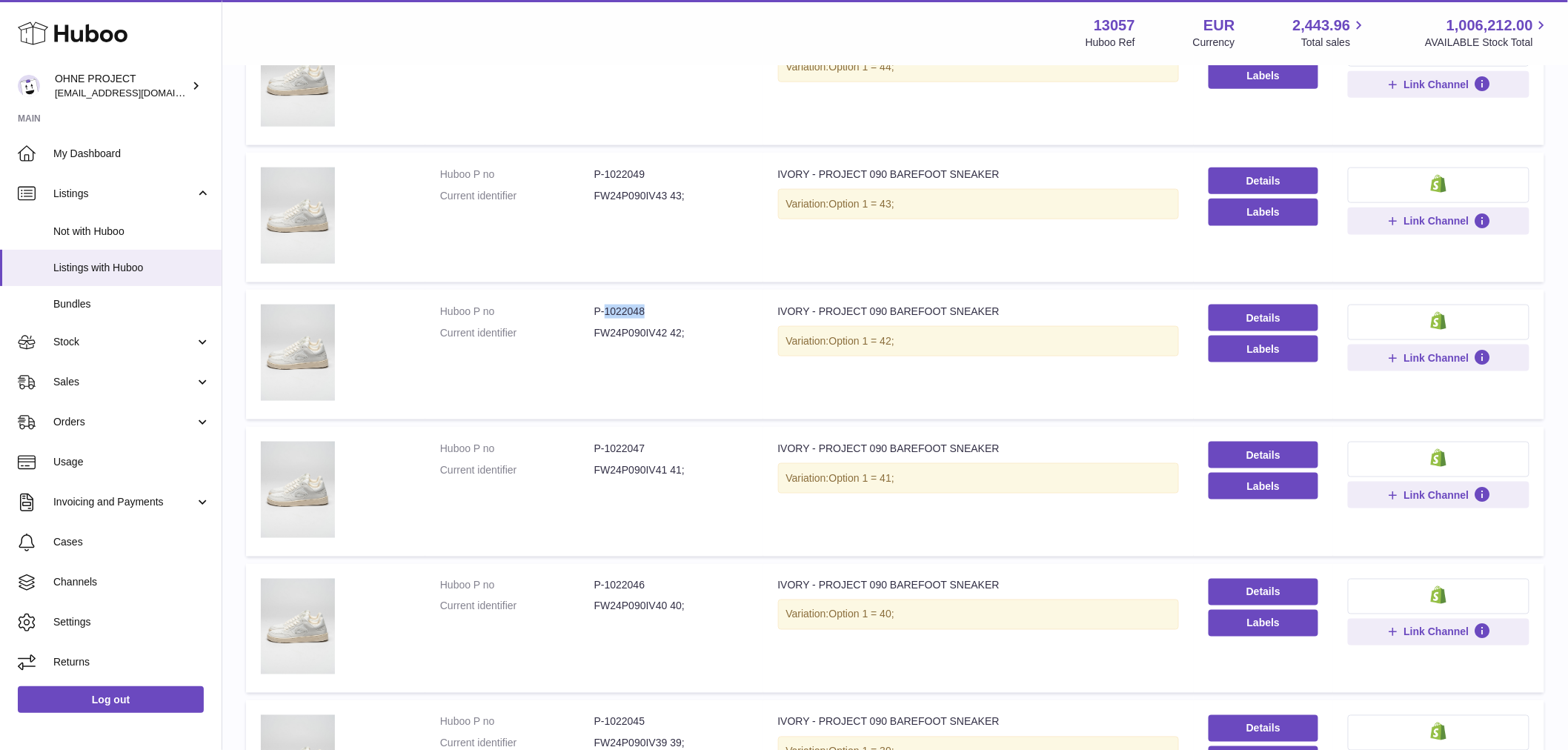
drag, startPoint x: 603, startPoint y: 304, endPoint x: 654, endPoint y: 310, distance: 51.4
click at [654, 310] on dd "P-1022048" at bounding box center [671, 312] width 154 height 14
copy dd "1022048"
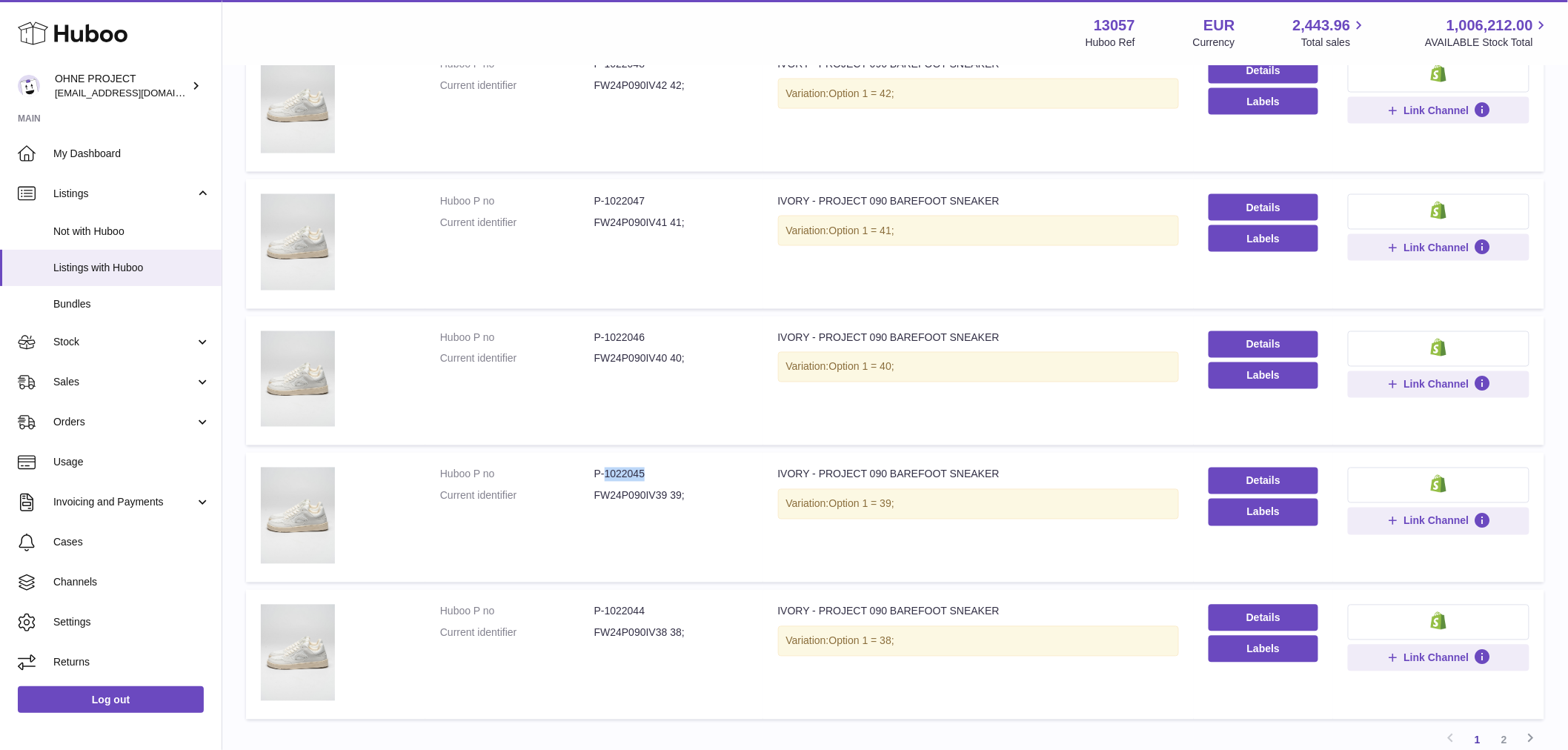
drag, startPoint x: 603, startPoint y: 470, endPoint x: 651, endPoint y: 473, distance: 48.1
click at [651, 473] on dd "P-1022045" at bounding box center [671, 474] width 154 height 14
copy dd "1022045"
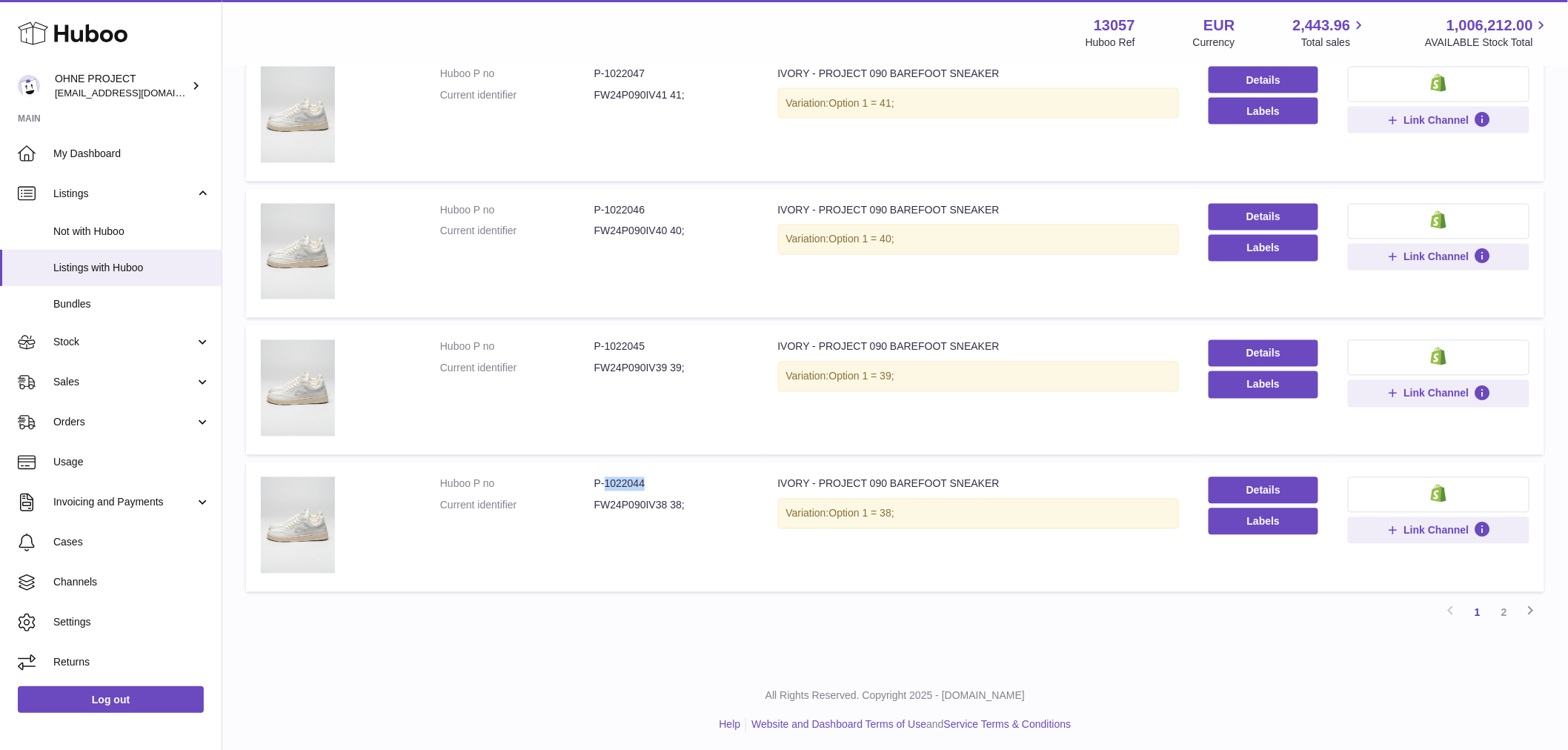
drag, startPoint x: 602, startPoint y: 478, endPoint x: 662, endPoint y: 480, distance: 60.0
click at [662, 480] on dd "P-1022044" at bounding box center [671, 484] width 154 height 14
copy dd "1022044"
drag, startPoint x: 604, startPoint y: 70, endPoint x: 654, endPoint y: 74, distance: 50.2
click at [654, 74] on dd "P-1022047" at bounding box center [671, 74] width 154 height 14
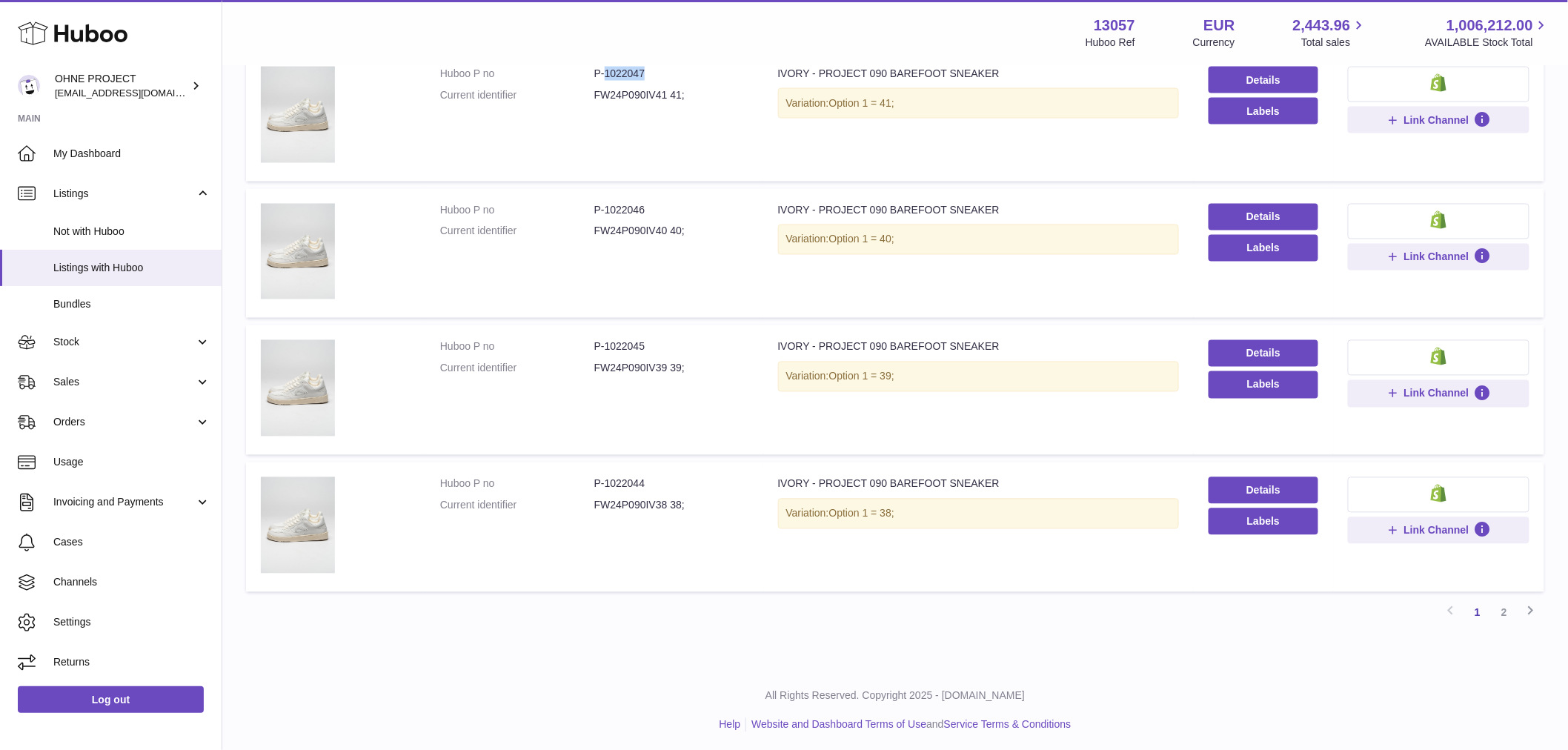
copy dd "1022047"
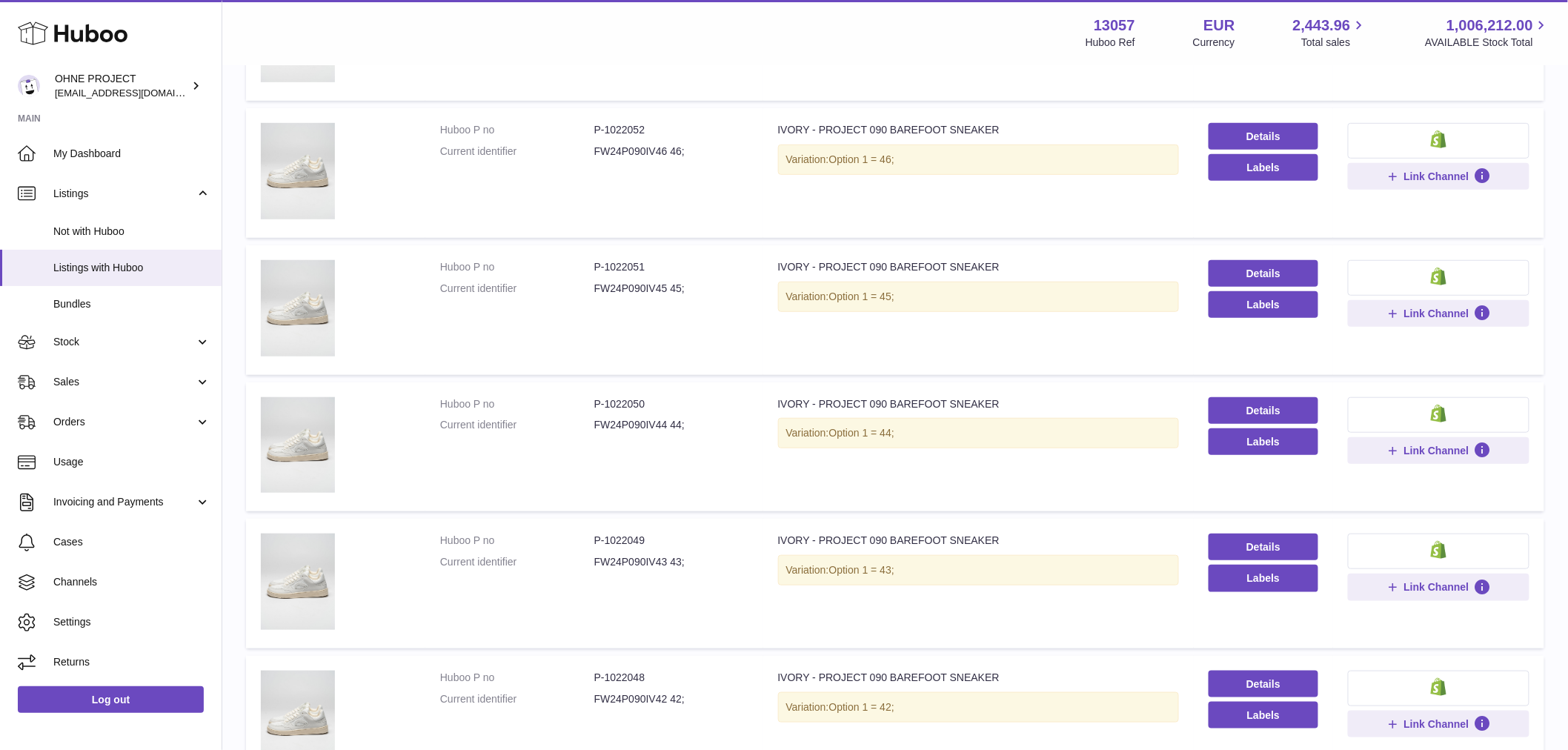
scroll to position [0, 0]
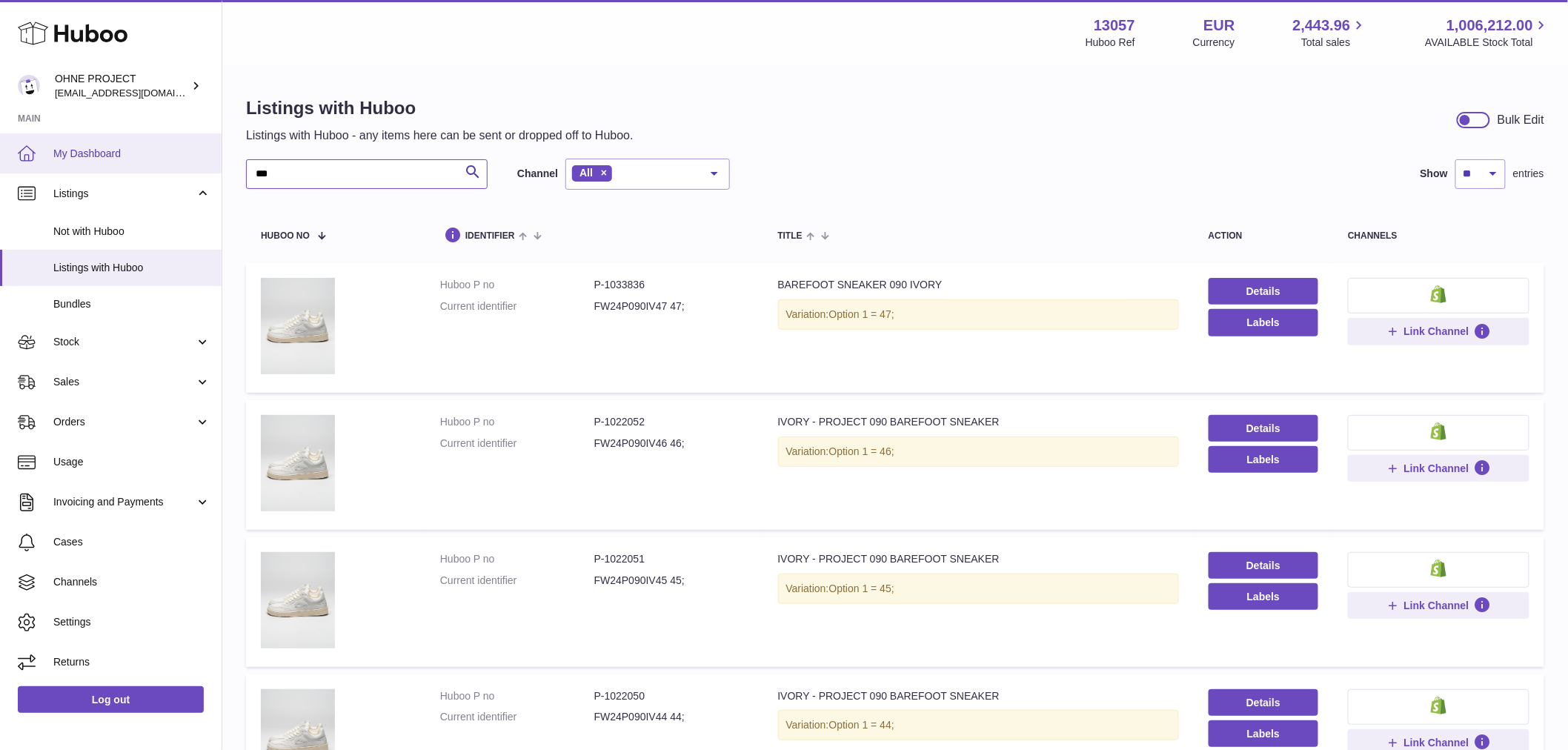
drag, startPoint x: 387, startPoint y: 170, endPoint x: 0, endPoint y: 144, distance: 387.9
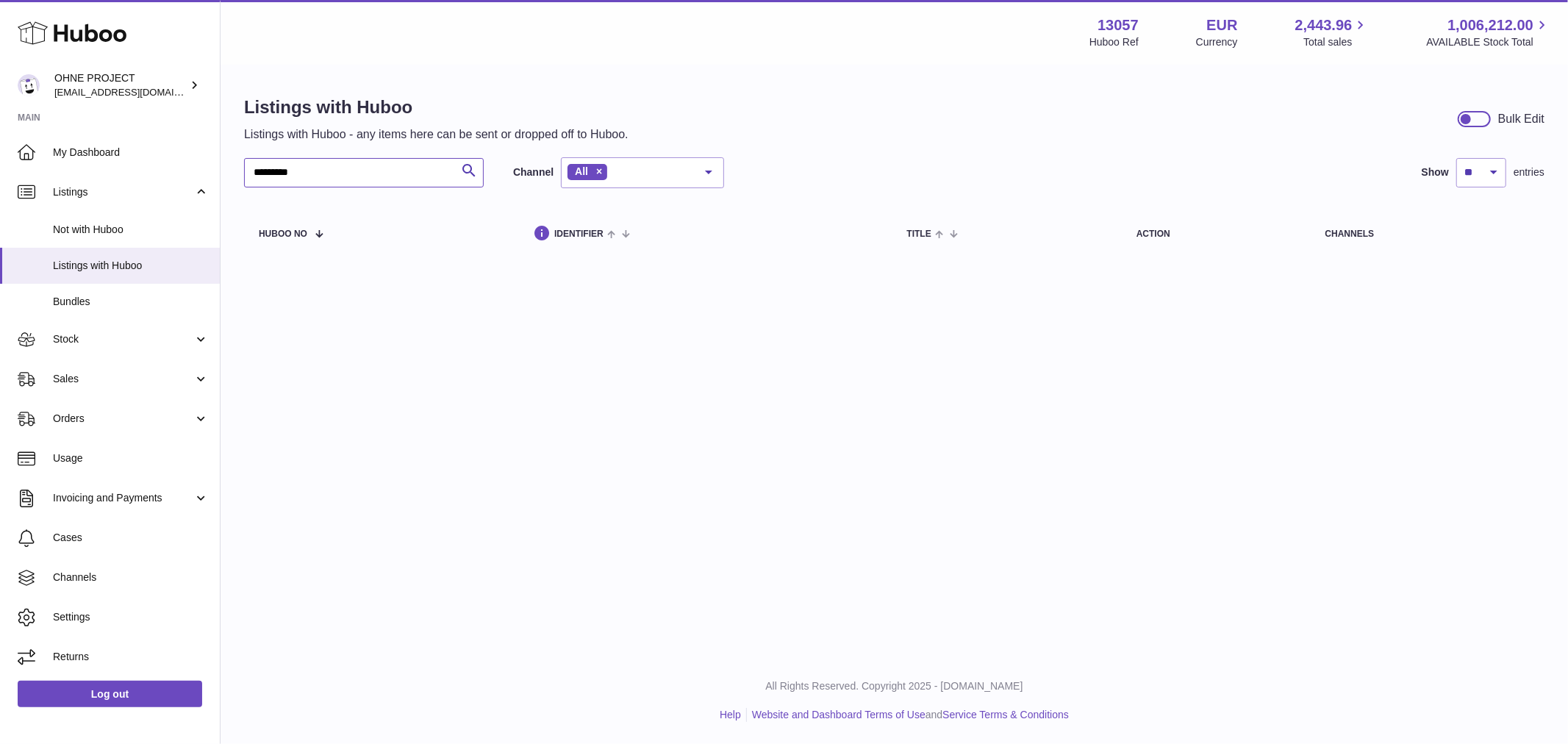
click at [283, 173] on input "*********" at bounding box center [364, 173] width 240 height 30
click at [290, 173] on input "*********" at bounding box center [364, 173] width 240 height 30
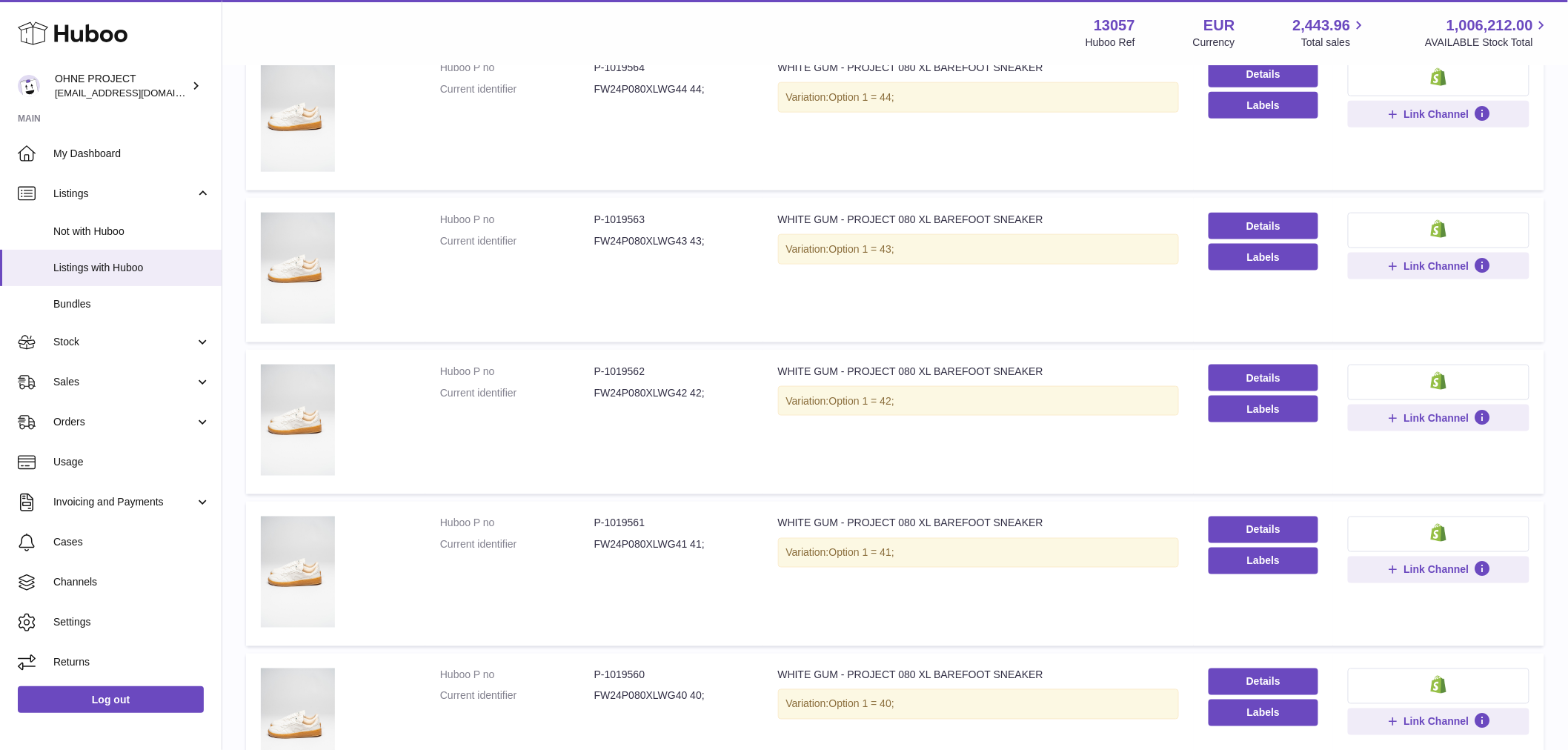
scroll to position [741, 0]
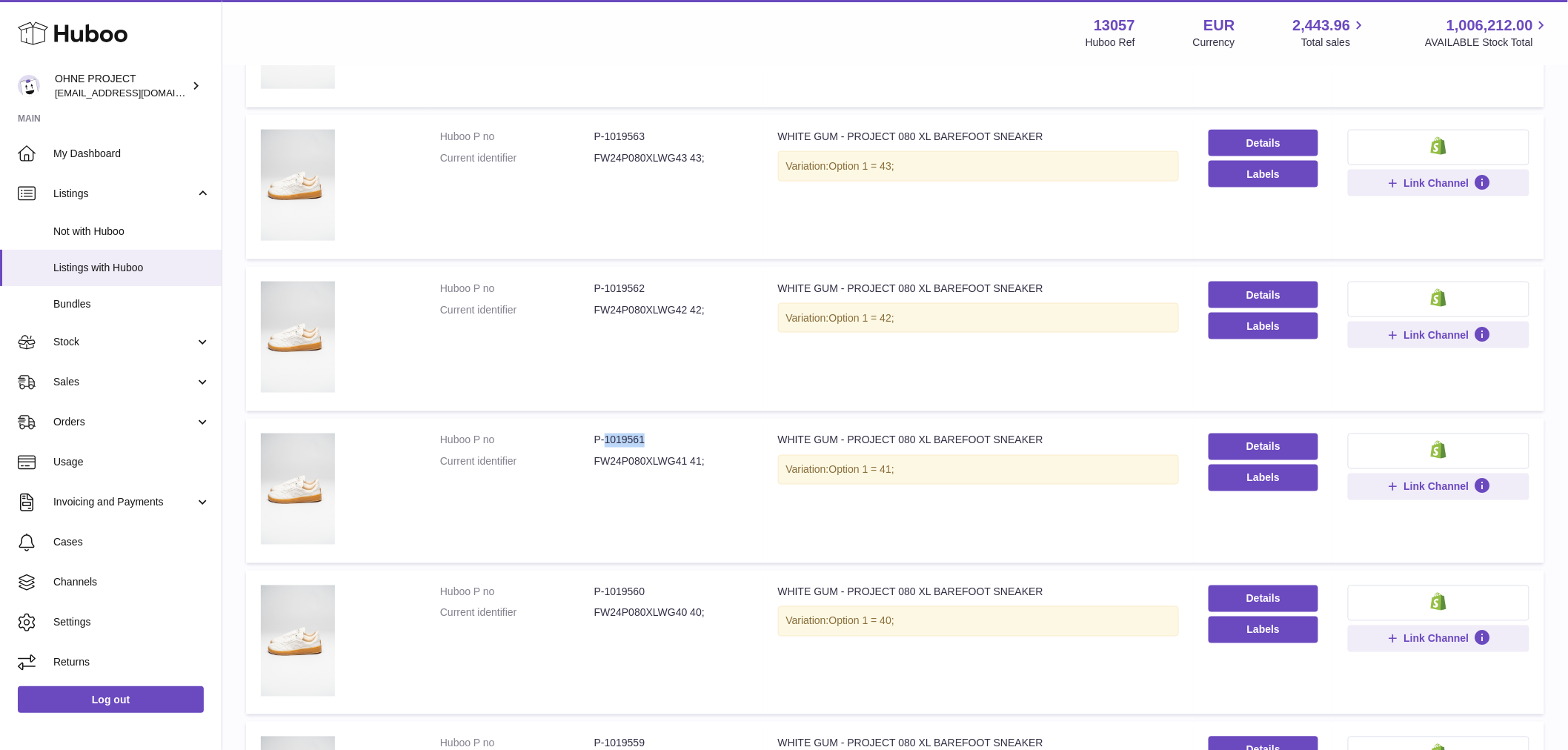
drag, startPoint x: 602, startPoint y: 439, endPoint x: 654, endPoint y: 439, distance: 52.0
click at [655, 439] on dd "P-1019561" at bounding box center [671, 441] width 154 height 14
copy dd "1019561"
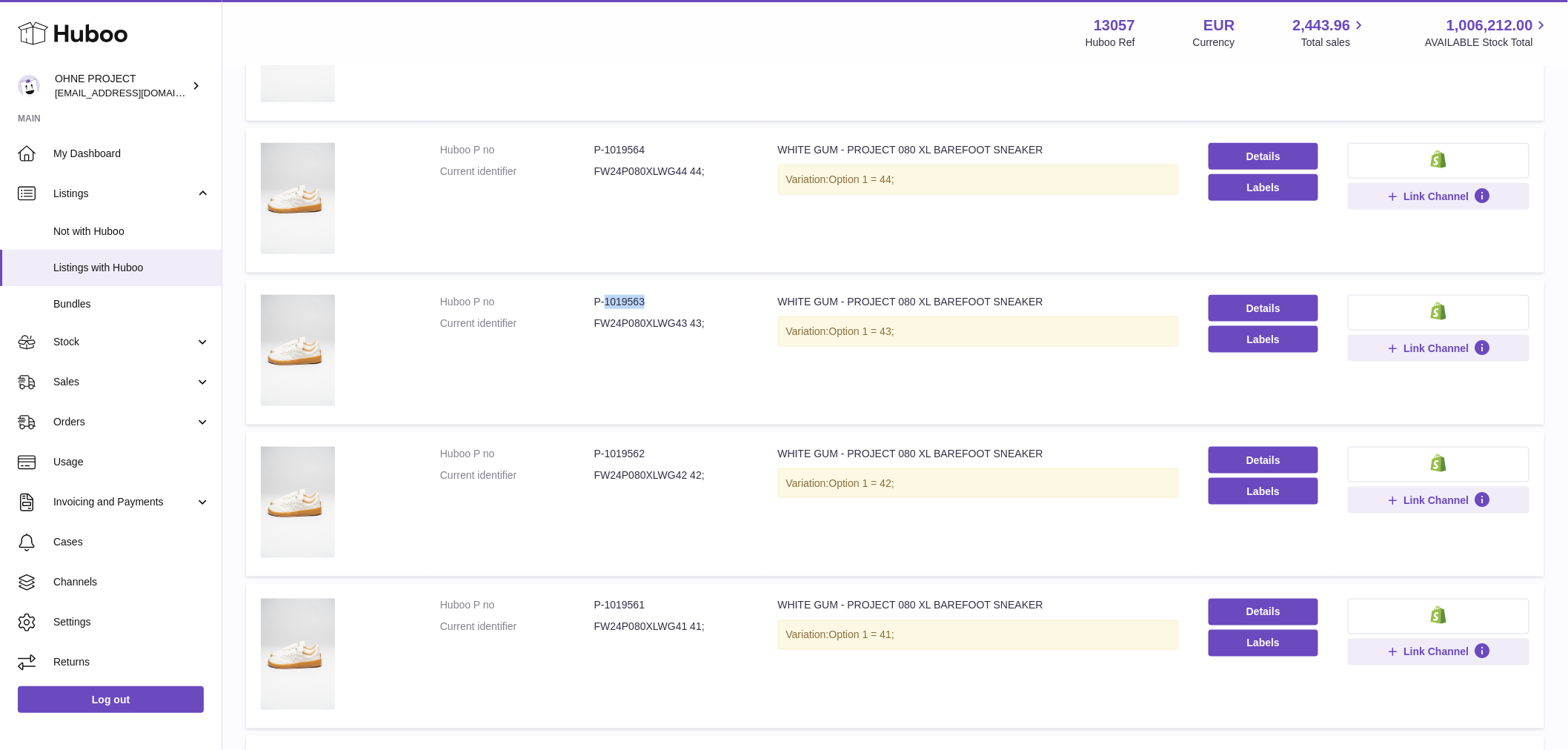
drag, startPoint x: 601, startPoint y: 294, endPoint x: 657, endPoint y: 289, distance: 56.2
click at [657, 289] on td "Huboo P no P-1019563 Current identifier FW24P080XLWG43 43;" at bounding box center [594, 352] width 338 height 144
copy dd "1019563"
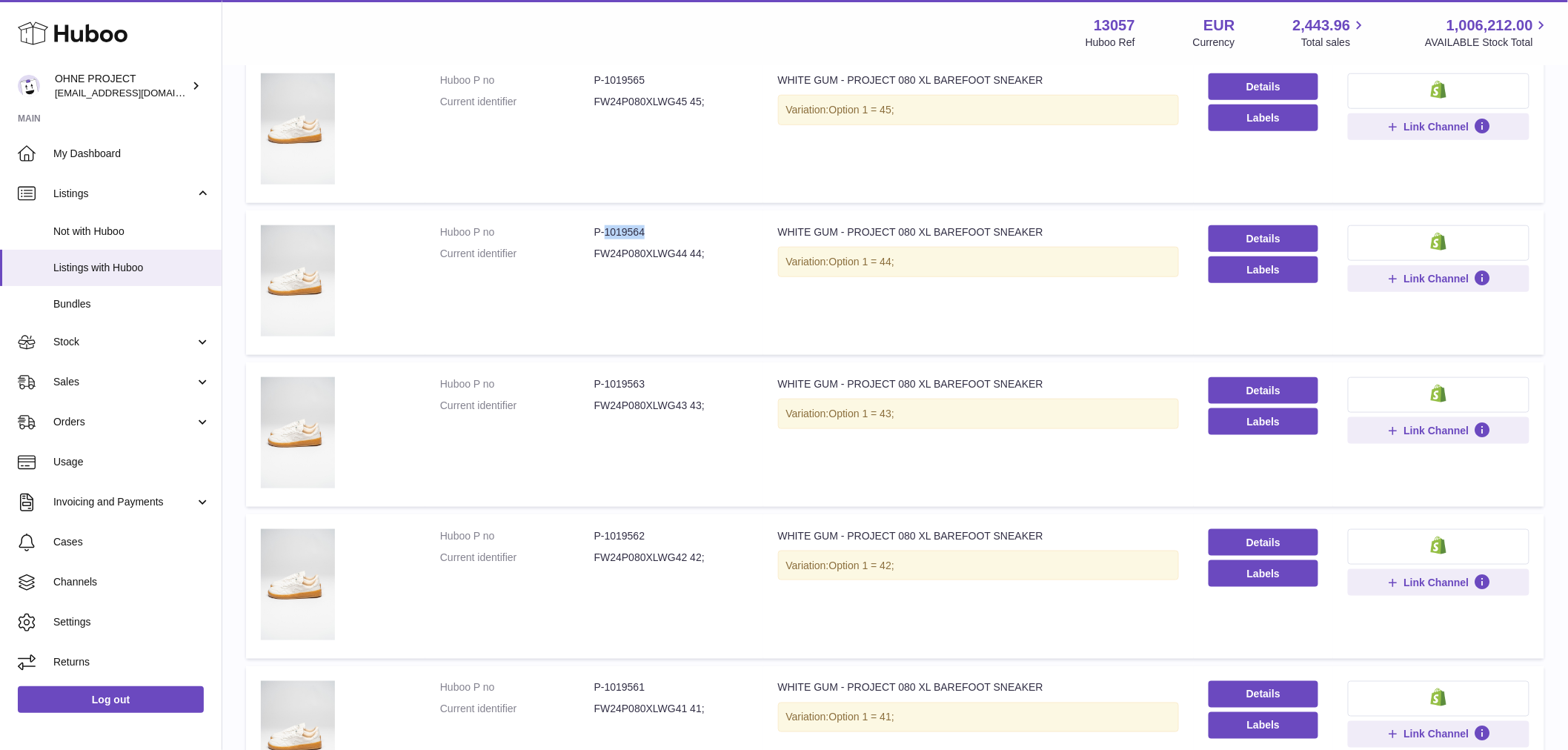
drag, startPoint x: 604, startPoint y: 228, endPoint x: 673, endPoint y: 239, distance: 69.9
click at [673, 239] on dl "Huboo P no P-1019564 Current identifier FW24P080XLWG44 44;" at bounding box center [594, 246] width 309 height 43
copy dd "1019564"
drag, startPoint x: 603, startPoint y: 536, endPoint x: 658, endPoint y: 527, distance: 55.7
click at [658, 529] on dd "P-1019562" at bounding box center [671, 536] width 154 height 14
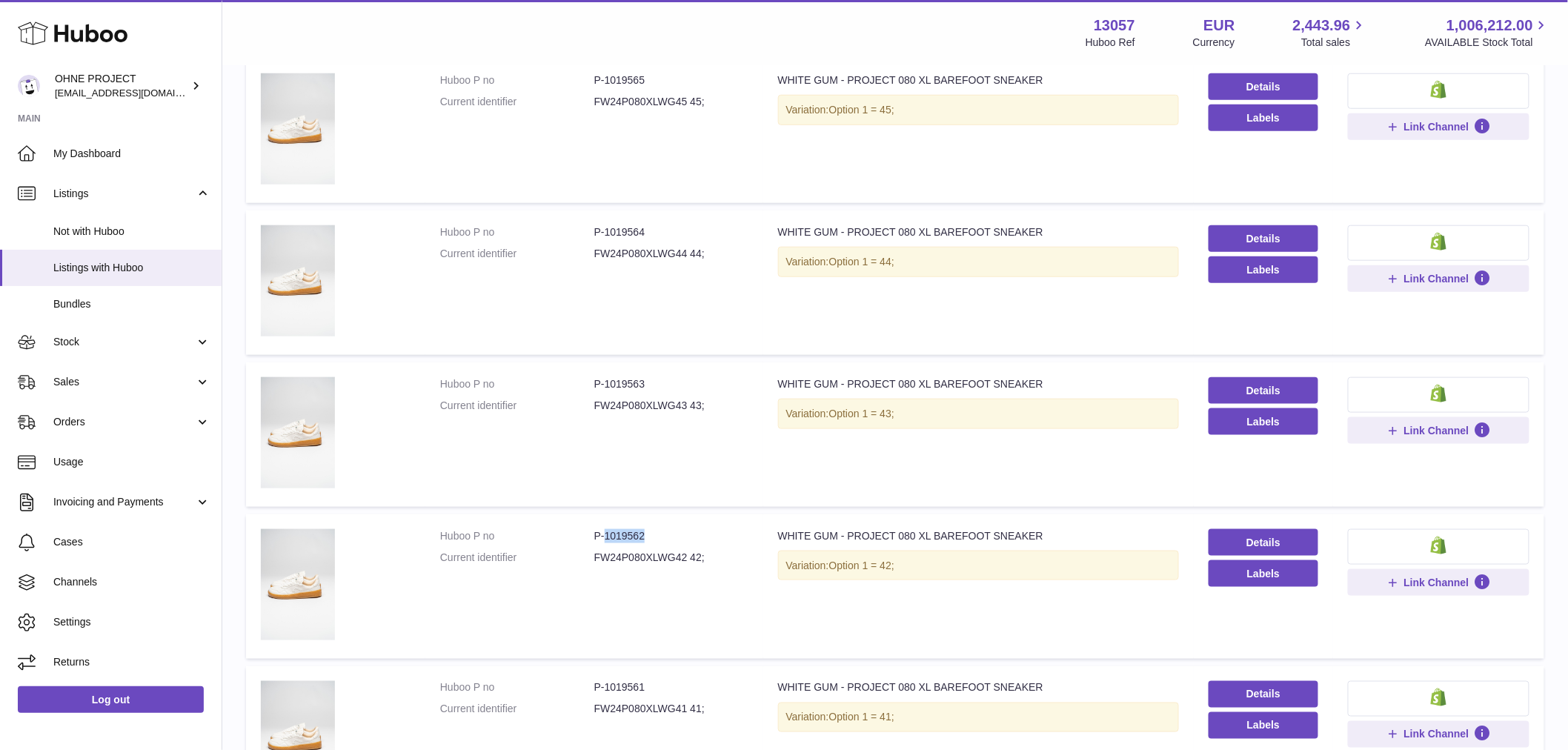
copy dd "1019562"
drag, startPoint x: 604, startPoint y: 230, endPoint x: 667, endPoint y: 234, distance: 63.1
click at [667, 234] on dd "P-1019564" at bounding box center [671, 232] width 154 height 14
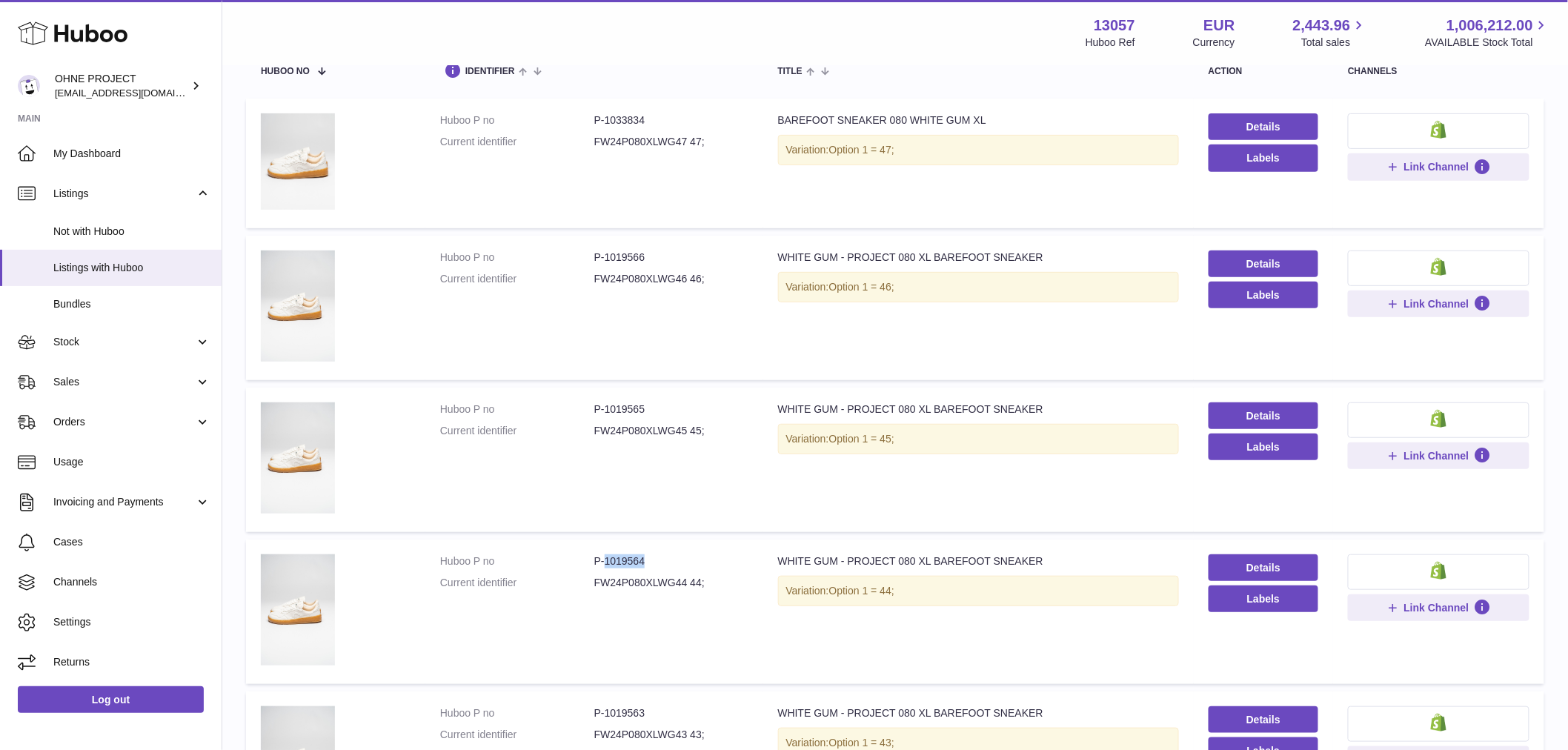
scroll to position [0, 0]
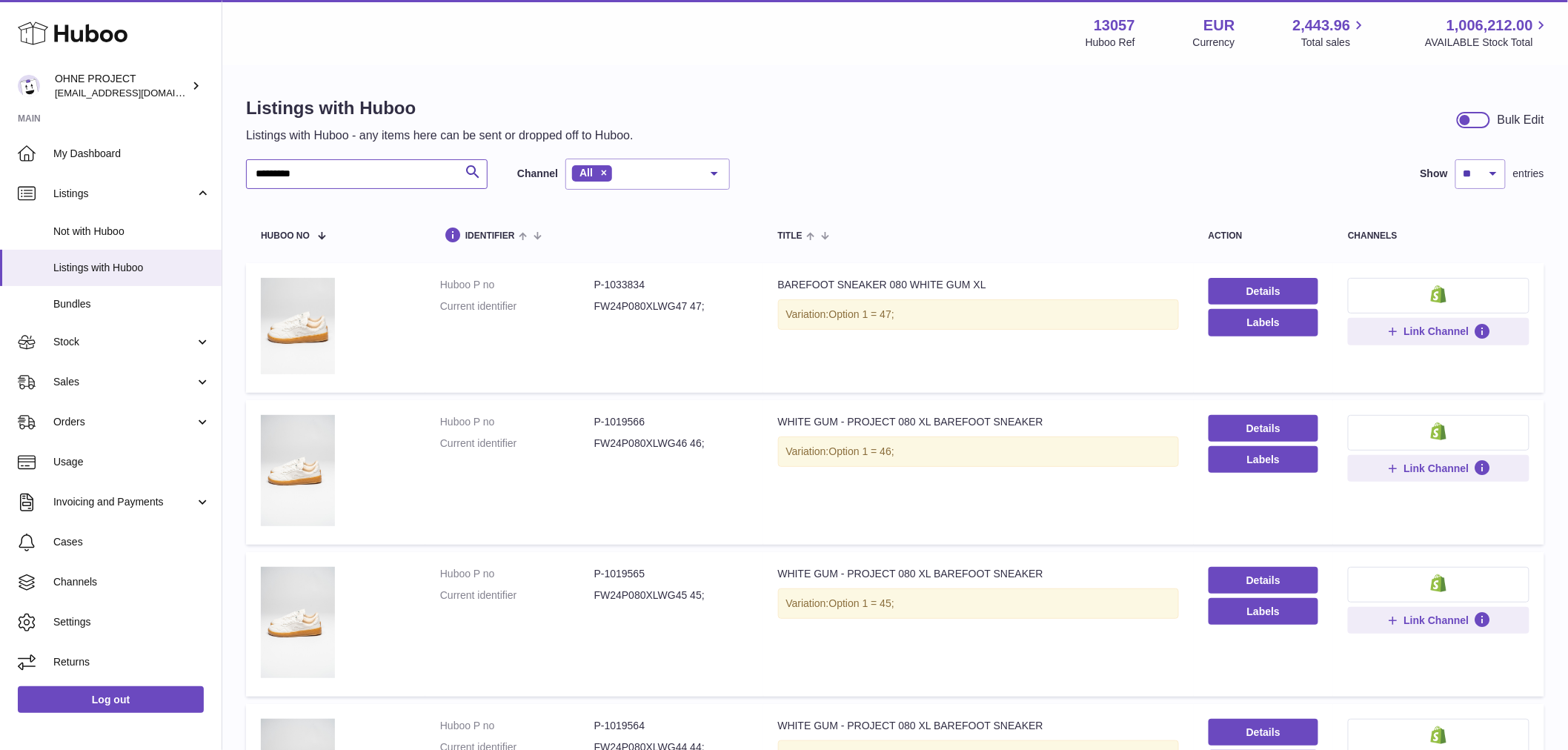
drag, startPoint x: 343, startPoint y: 169, endPoint x: 238, endPoint y: 164, distance: 105.1
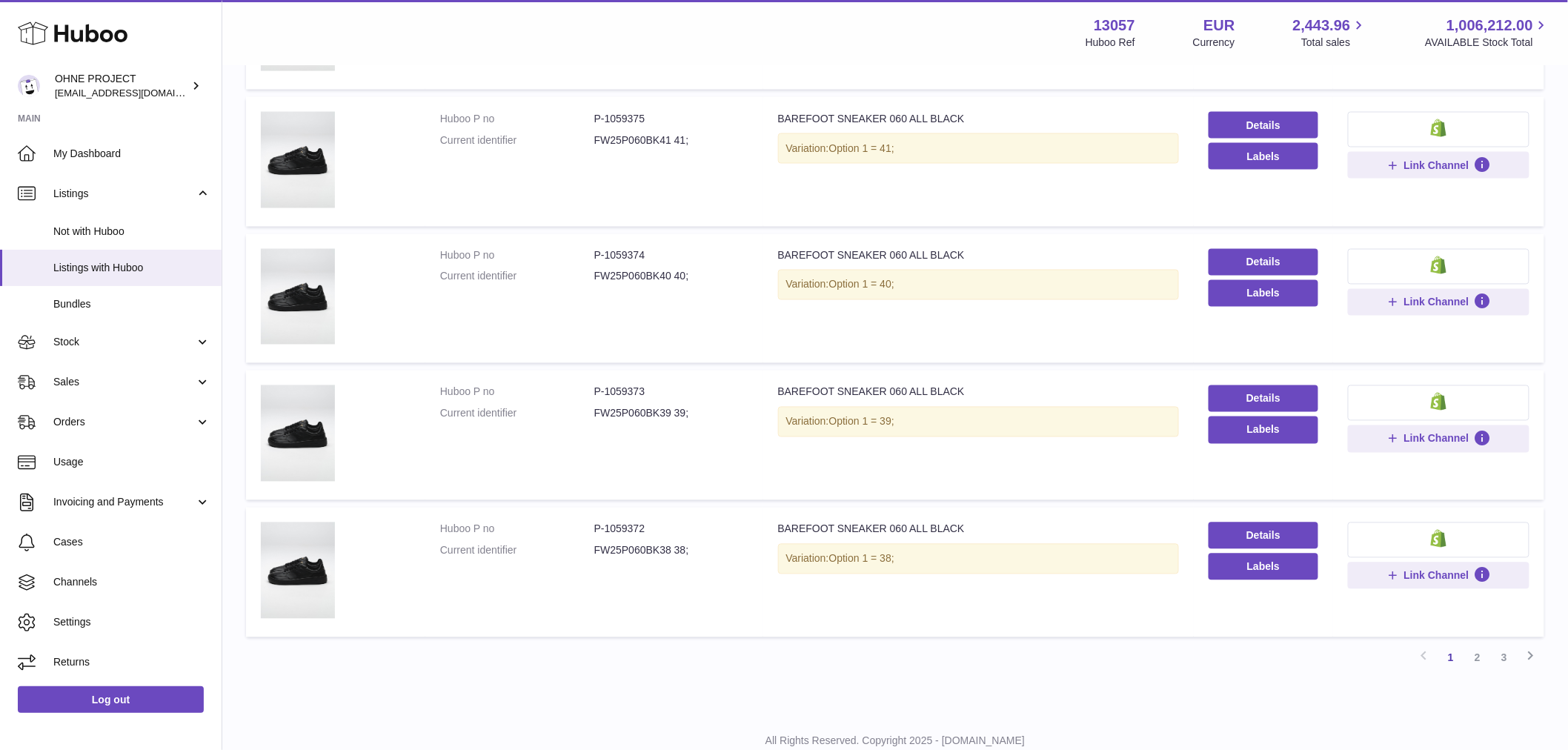
scroll to position [1033, 0]
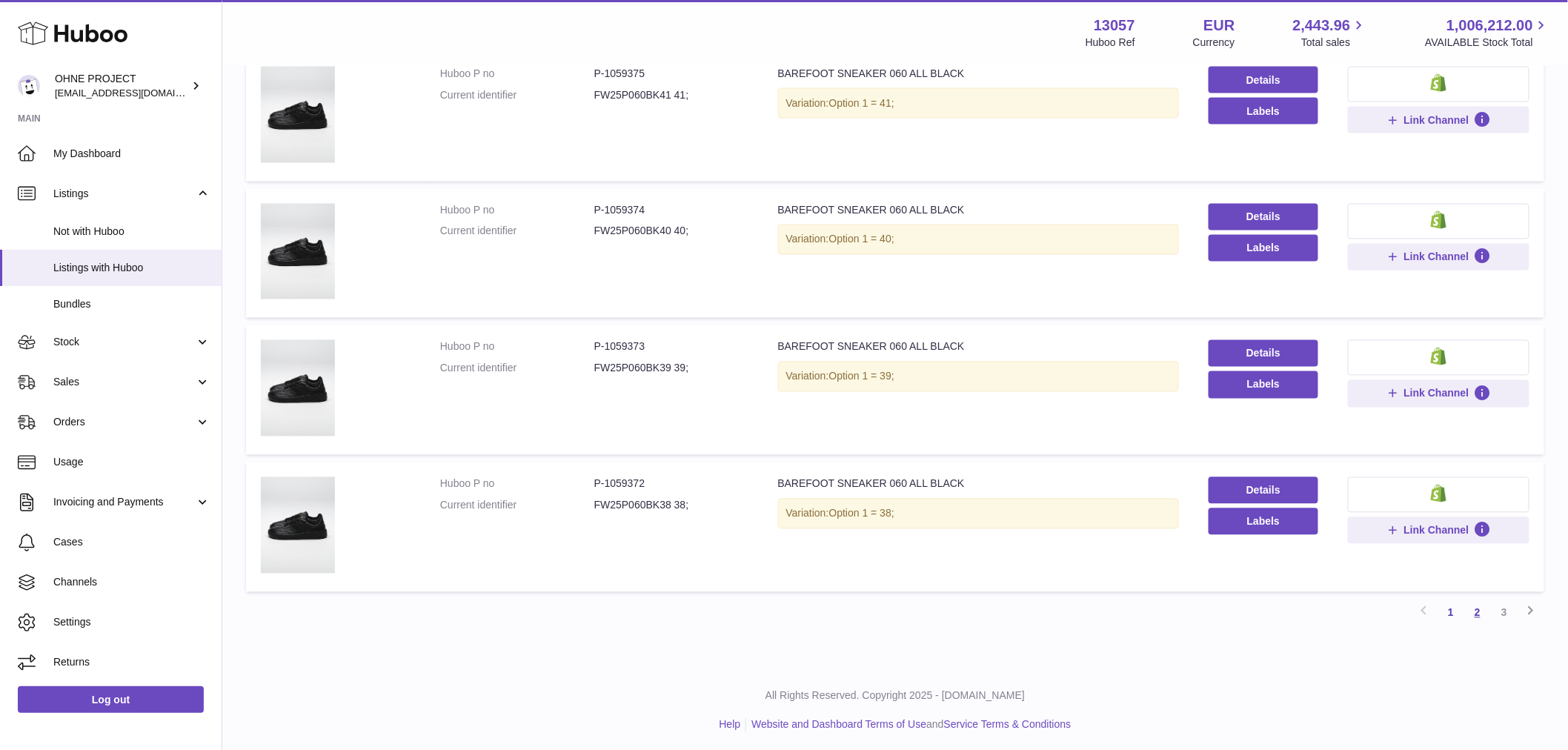
click at [1481, 609] on link "2" at bounding box center [1477, 613] width 27 height 27
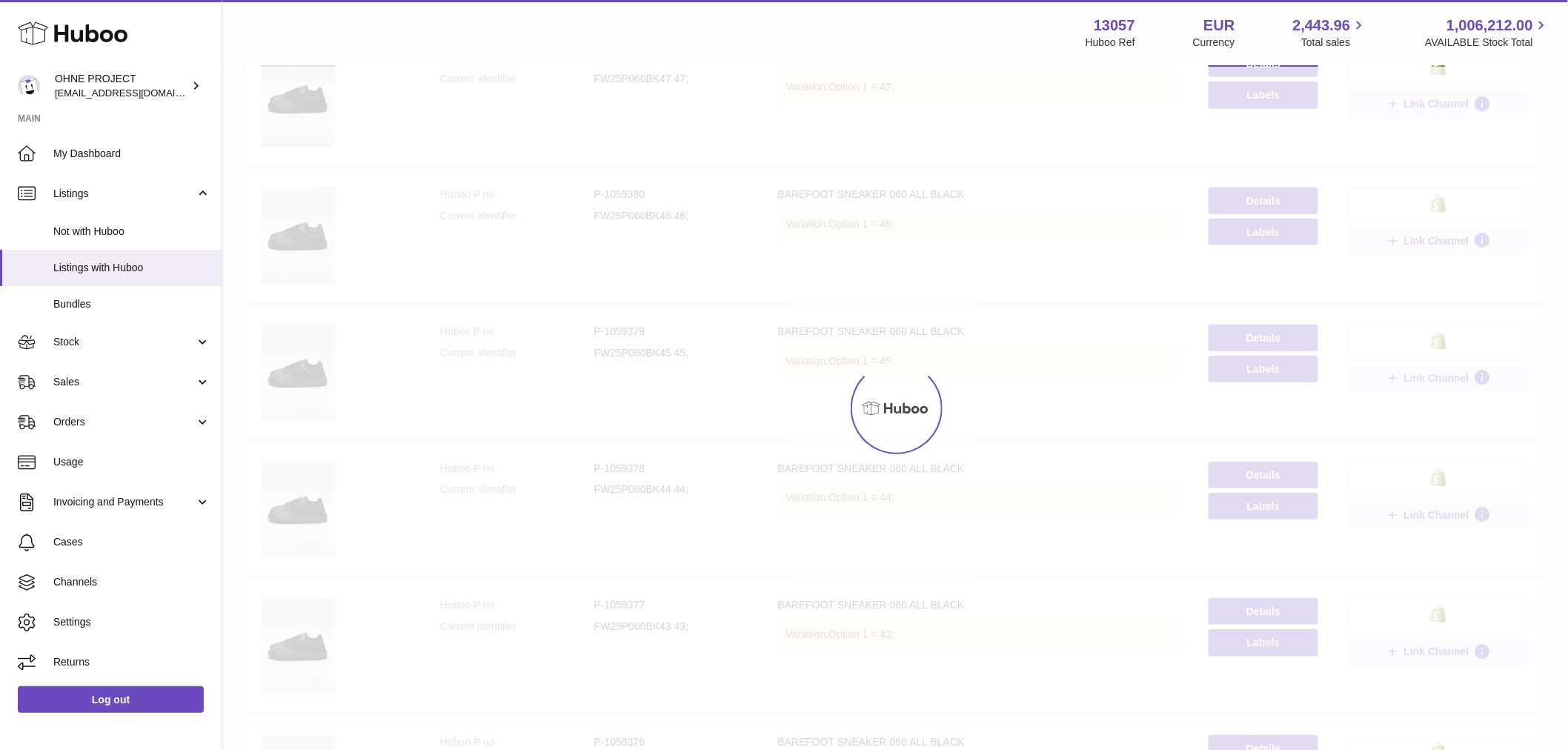
scroll to position [67, 0]
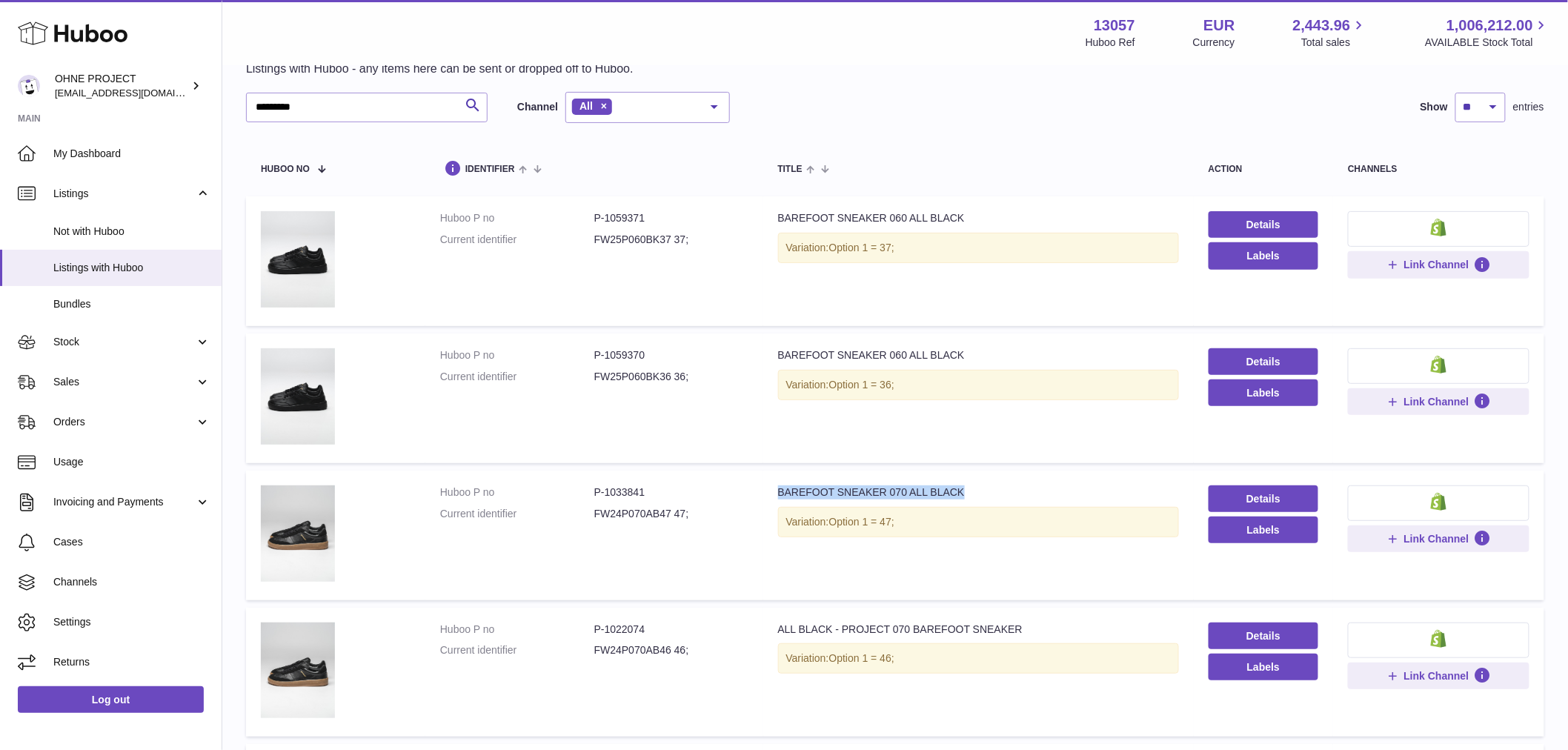
drag, startPoint x: 767, startPoint y: 491, endPoint x: 953, endPoint y: 494, distance: 186.0
click at [953, 494] on td "Title BAREFOOT SNEAKER 070 ALL BLACK Variation: Option 1 = 47;" at bounding box center [978, 535] width 431 height 130
drag, startPoint x: 327, startPoint y: 117, endPoint x: 123, endPoint y: 106, distance: 204.3
paste input "**********"
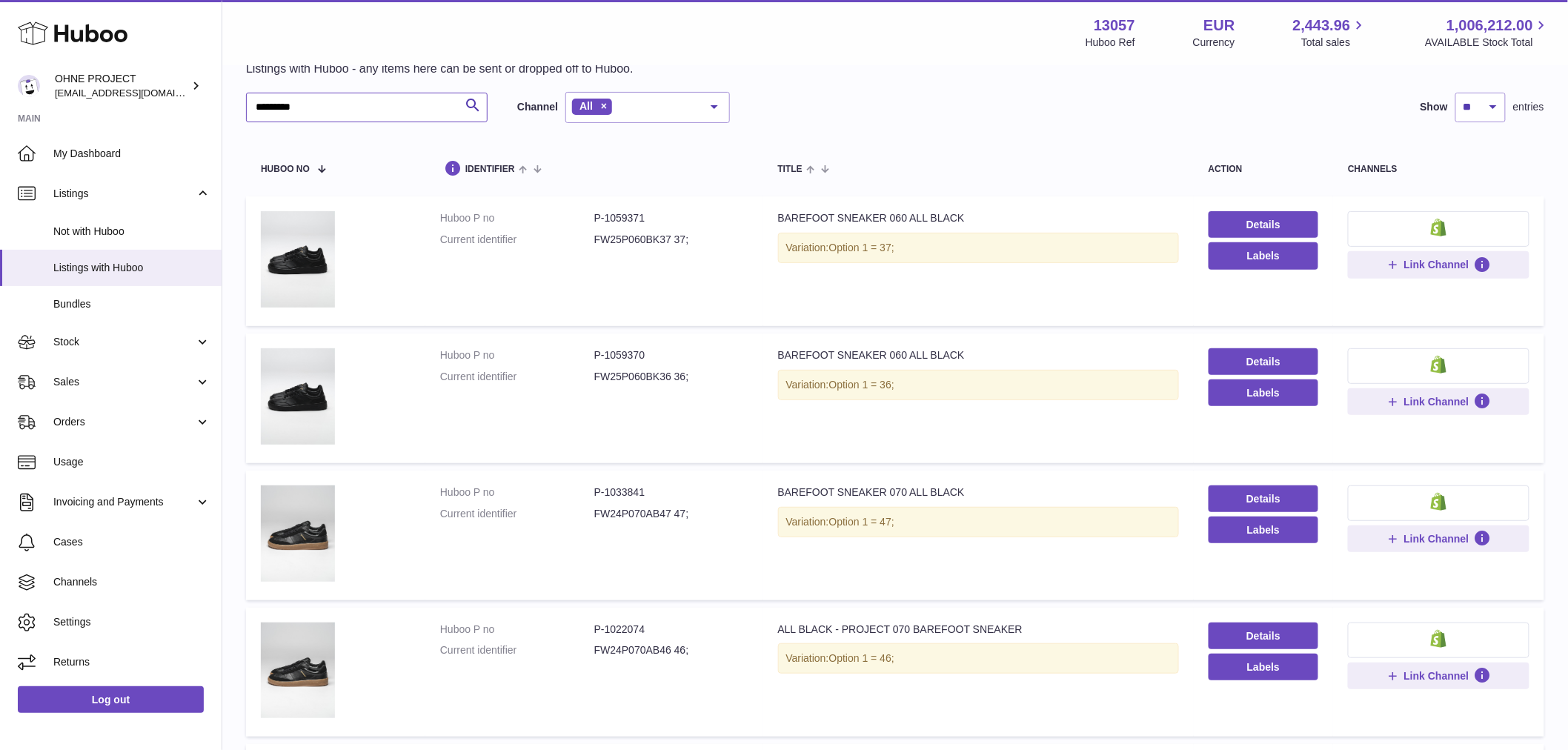
type input "**********"
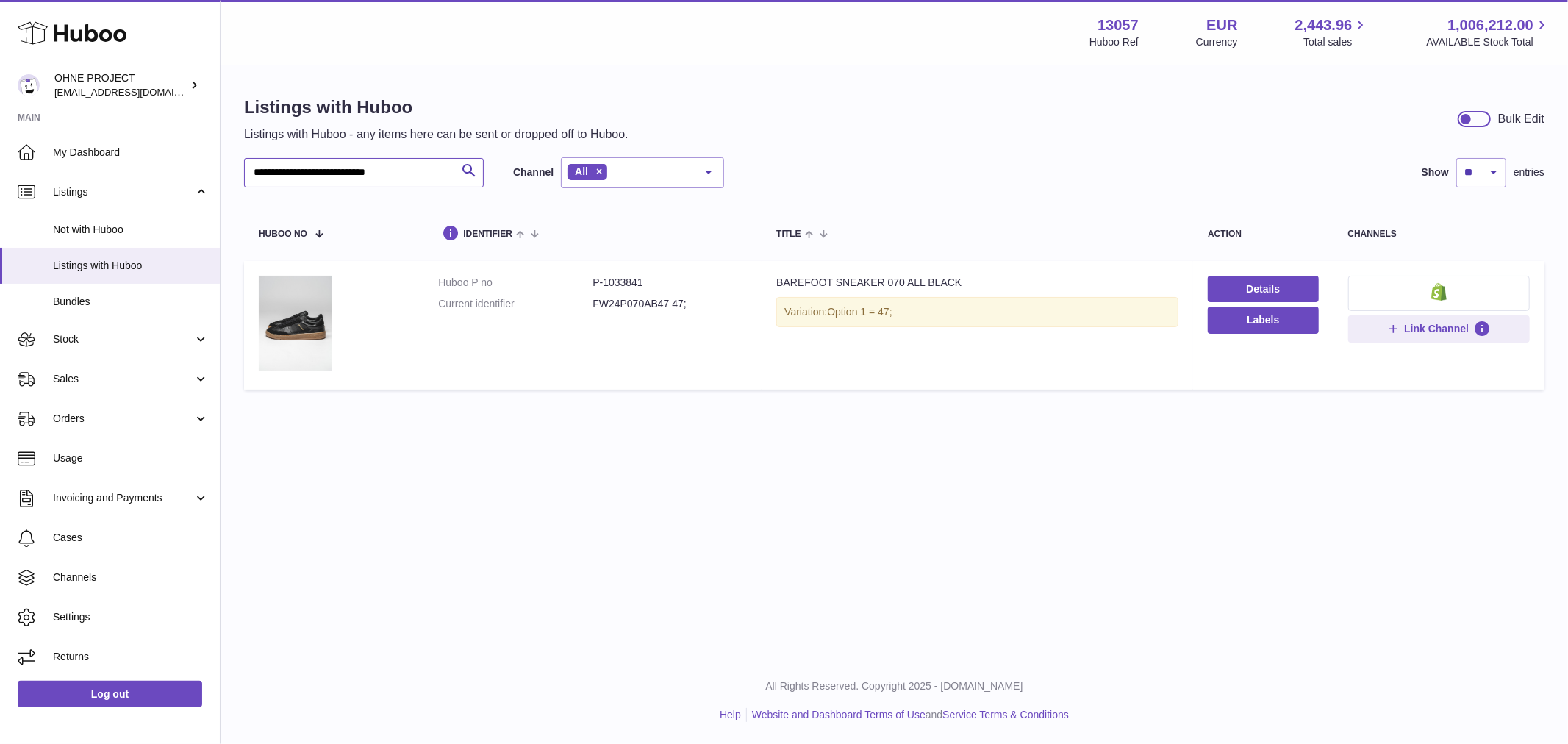
drag, startPoint x: 437, startPoint y: 174, endPoint x: 311, endPoint y: 174, distance: 126.0
click at [311, 174] on input "**********" at bounding box center [364, 173] width 240 height 30
click at [437, 180] on input "**********" at bounding box center [364, 173] width 240 height 30
drag, startPoint x: 426, startPoint y: 175, endPoint x: 222, endPoint y: 168, distance: 204.1
click at [222, 168] on div "**********" at bounding box center [895, 246] width 1348 height 360
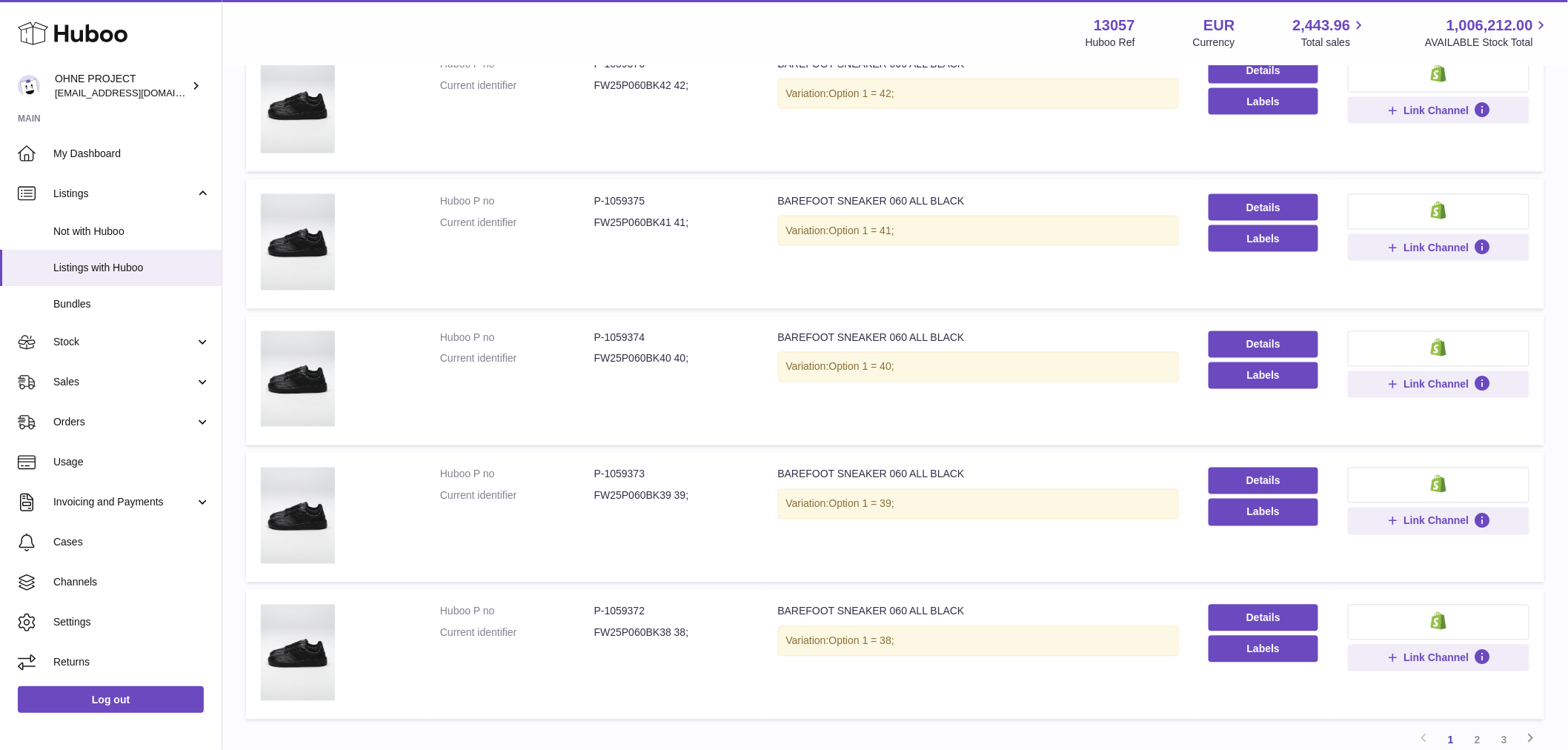
scroll to position [988, 0]
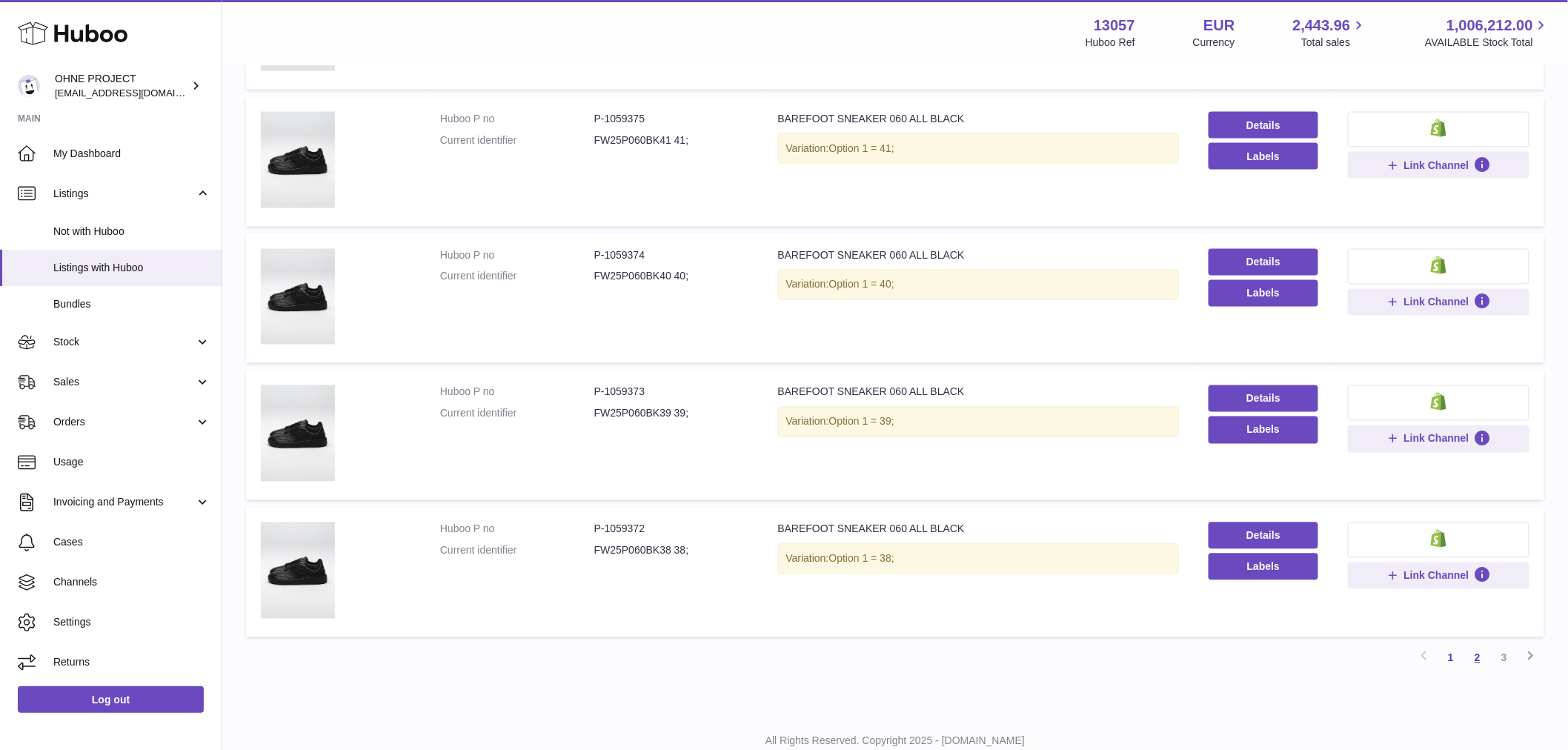
click at [1486, 655] on link "2" at bounding box center [1477, 658] width 27 height 27
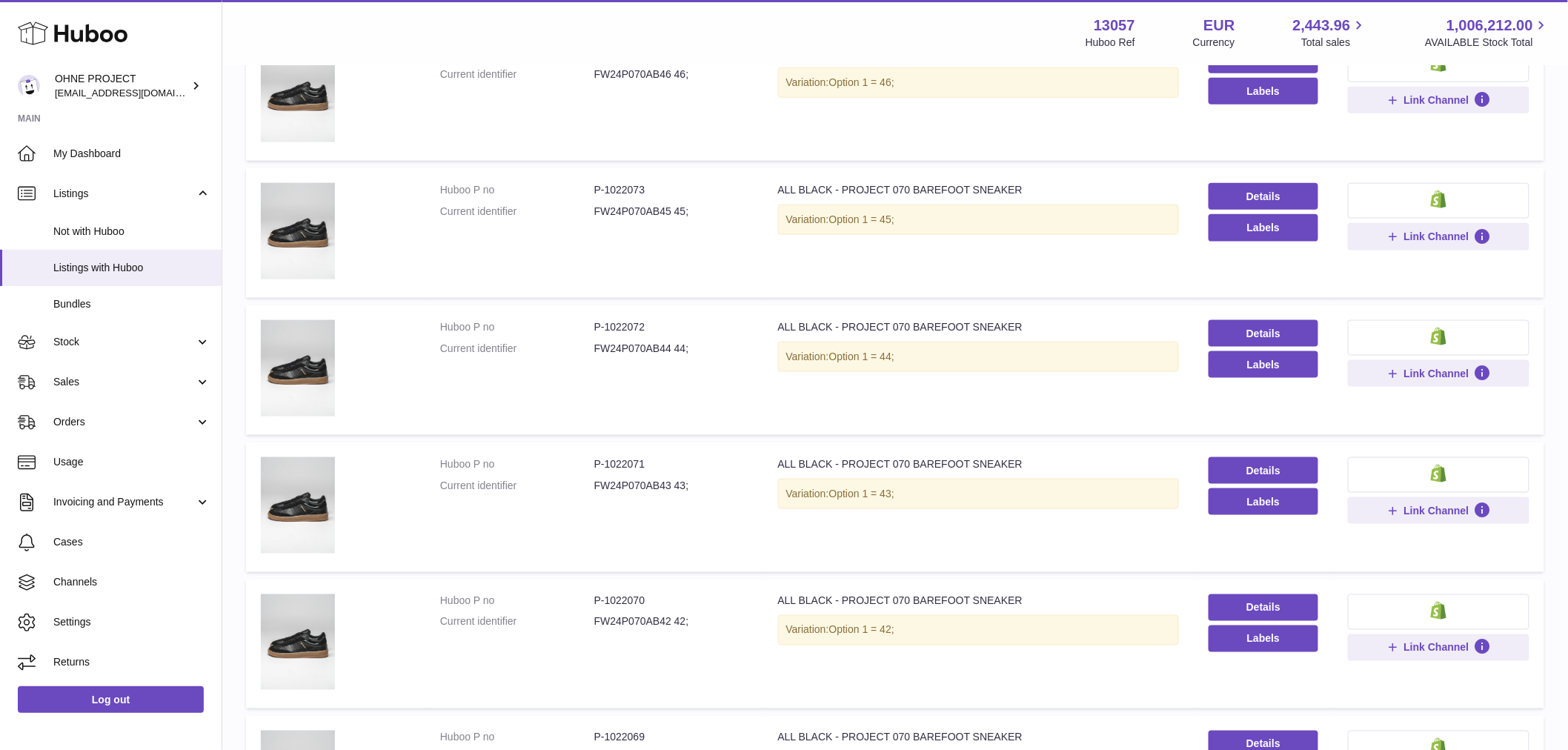
scroll to position [725, 0]
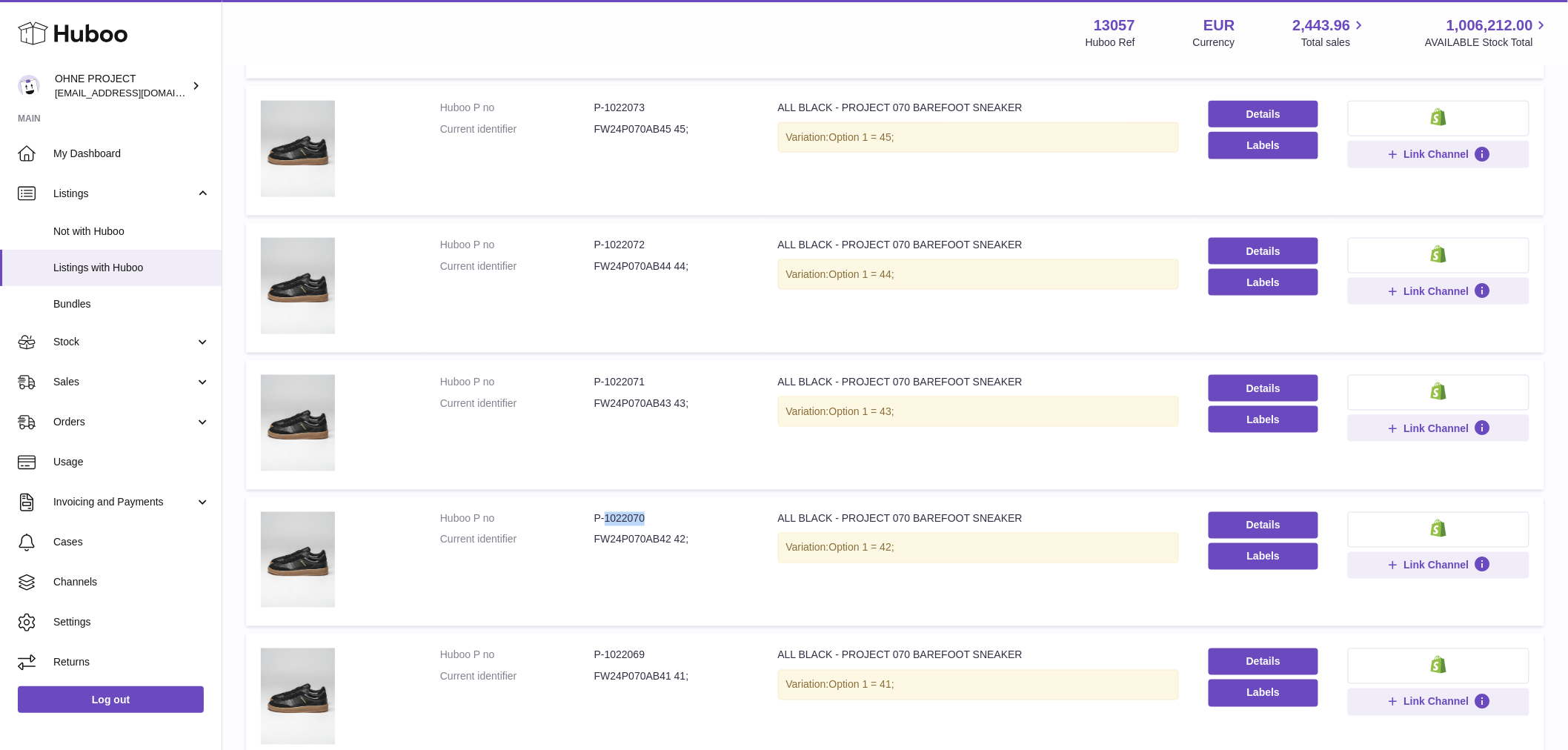
drag, startPoint x: 604, startPoint y: 512, endPoint x: 649, endPoint y: 513, distance: 45.0
click at [649, 513] on dd "P-1022070" at bounding box center [671, 519] width 154 height 14
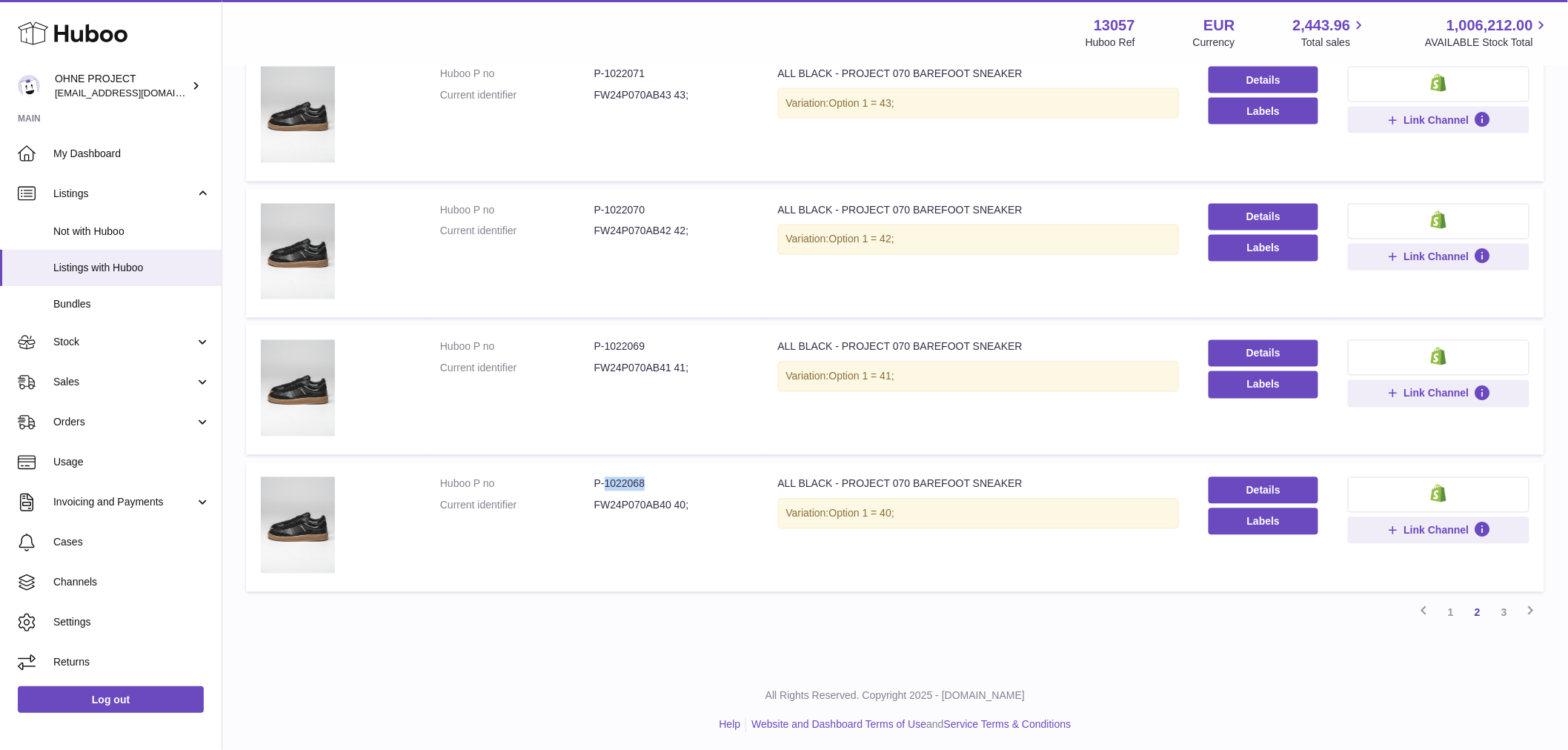
drag, startPoint x: 603, startPoint y: 479, endPoint x: 658, endPoint y: 487, distance: 55.6
click at [658, 487] on dd "P-1022068" at bounding box center [671, 484] width 154 height 14
click at [1506, 606] on link "3" at bounding box center [1504, 613] width 27 height 27
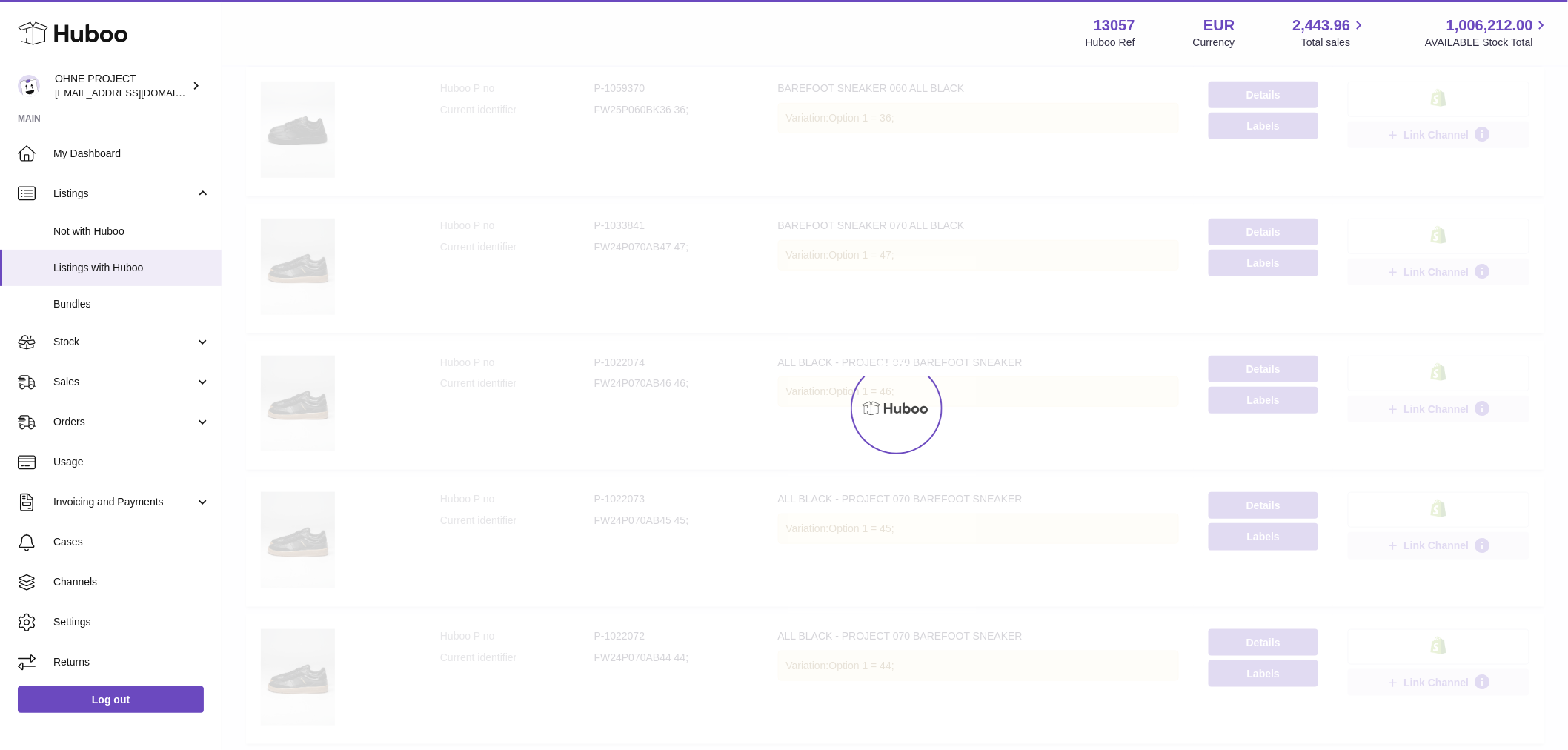
scroll to position [67, 0]
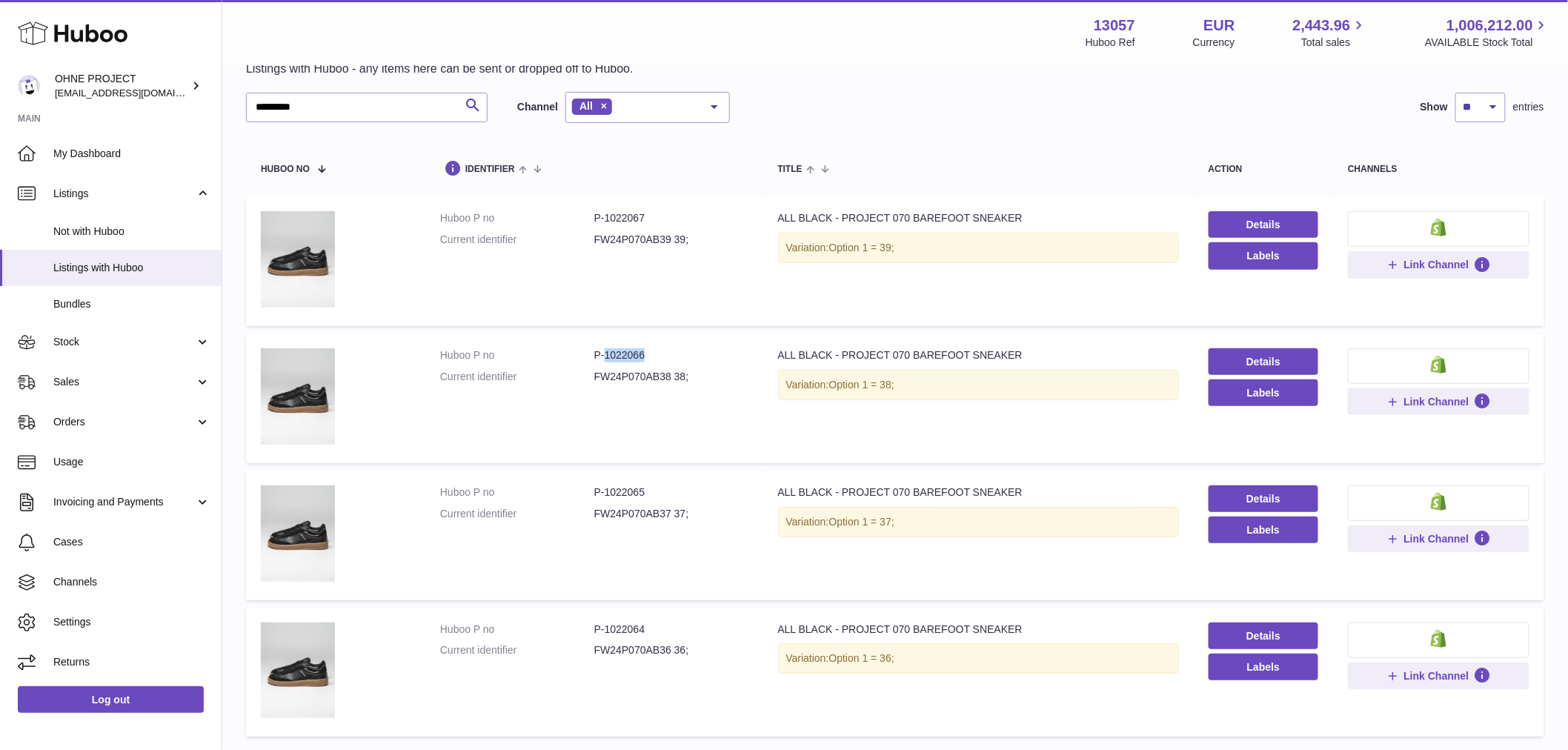
drag, startPoint x: 603, startPoint y: 354, endPoint x: 664, endPoint y: 354, distance: 61.0
click at [664, 354] on dd "P-1022066" at bounding box center [671, 355] width 154 height 14
drag, startPoint x: 334, startPoint y: 101, endPoint x: 159, endPoint y: 101, distance: 175.0
click at [175, 101] on div "Huboo OHNE PROJECT internalAdmin-13057@internal.huboo.com Main My Dashboard Lis…" at bounding box center [784, 416] width 1568 height 966
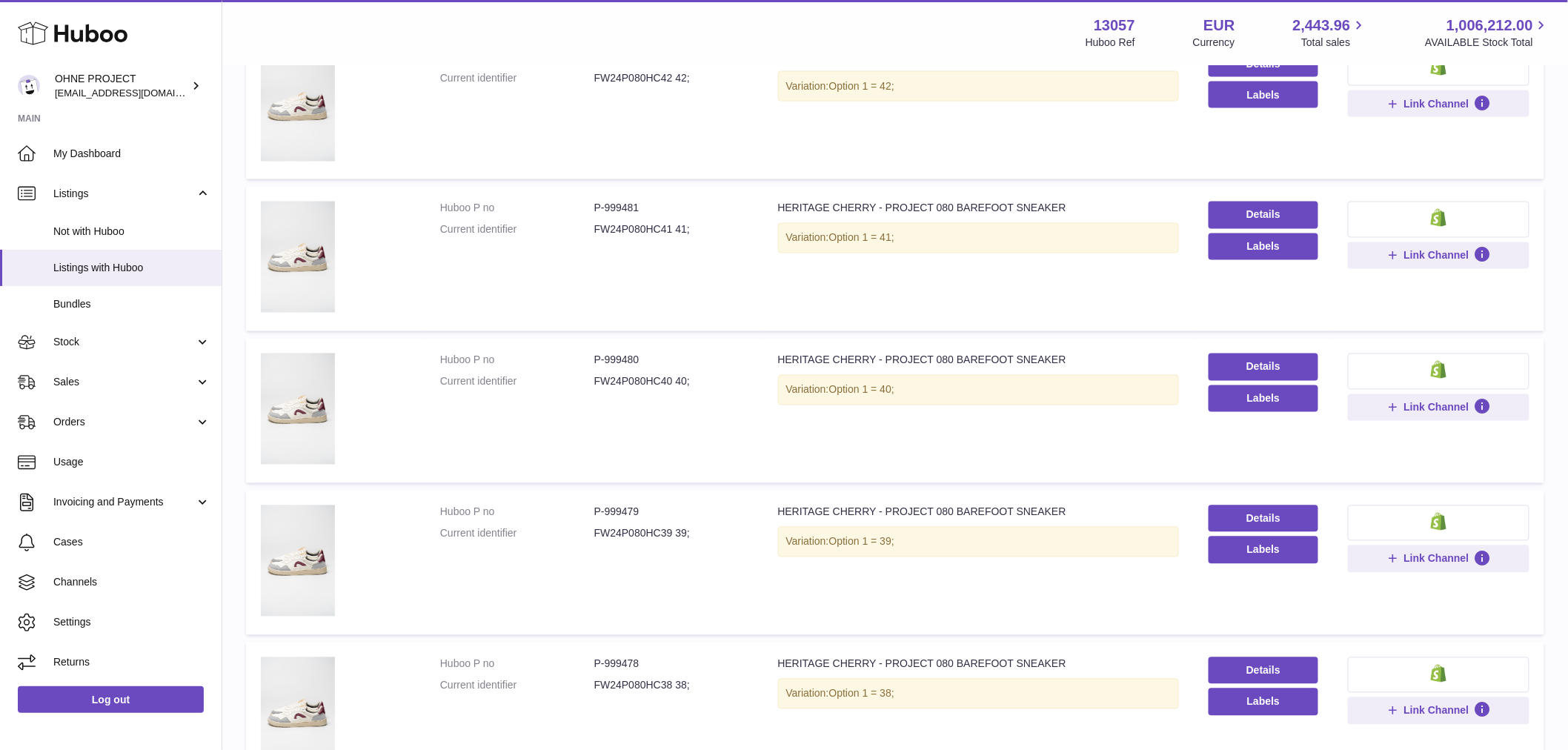
scroll to position [1168, 0]
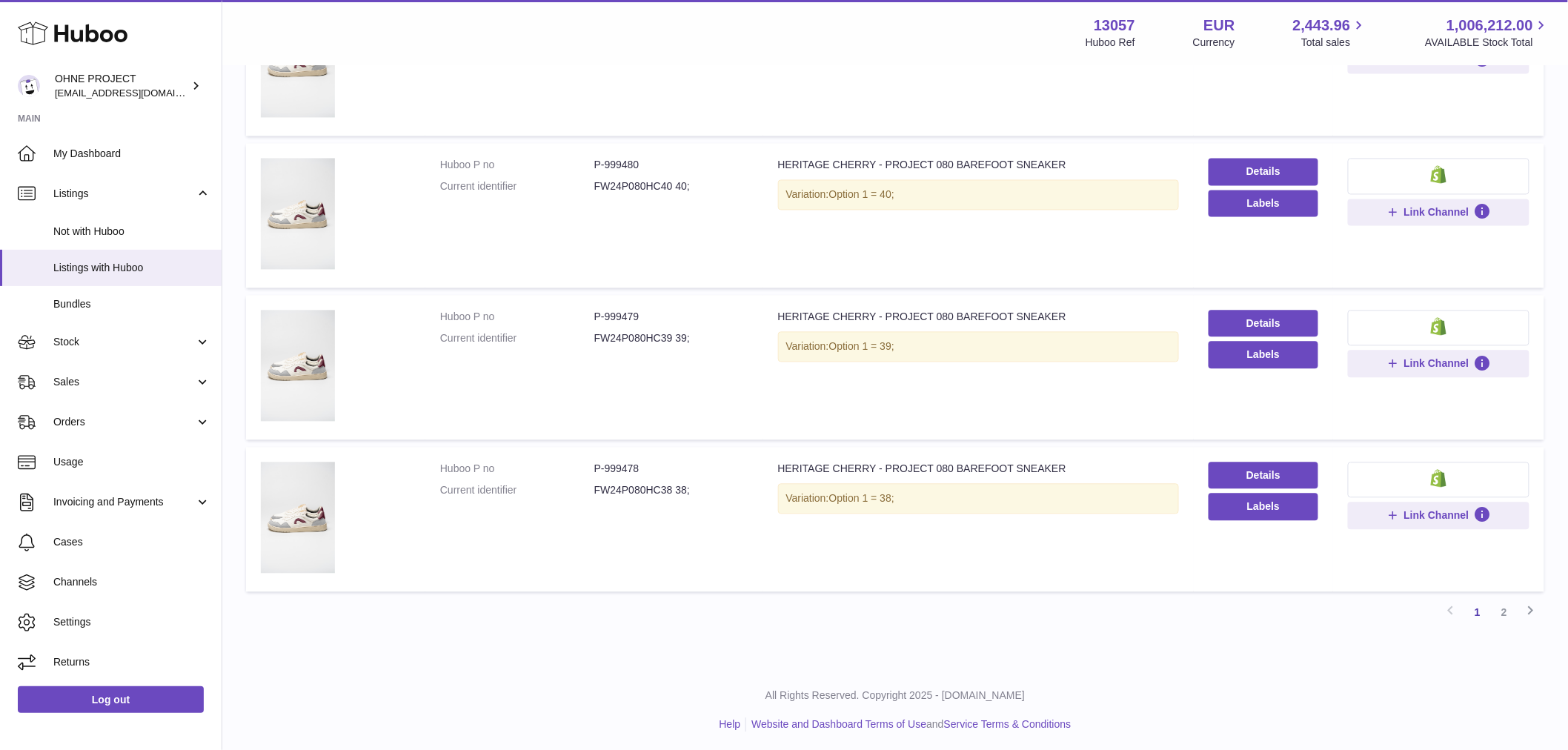
click at [1504, 605] on link "2" at bounding box center [1504, 613] width 27 height 27
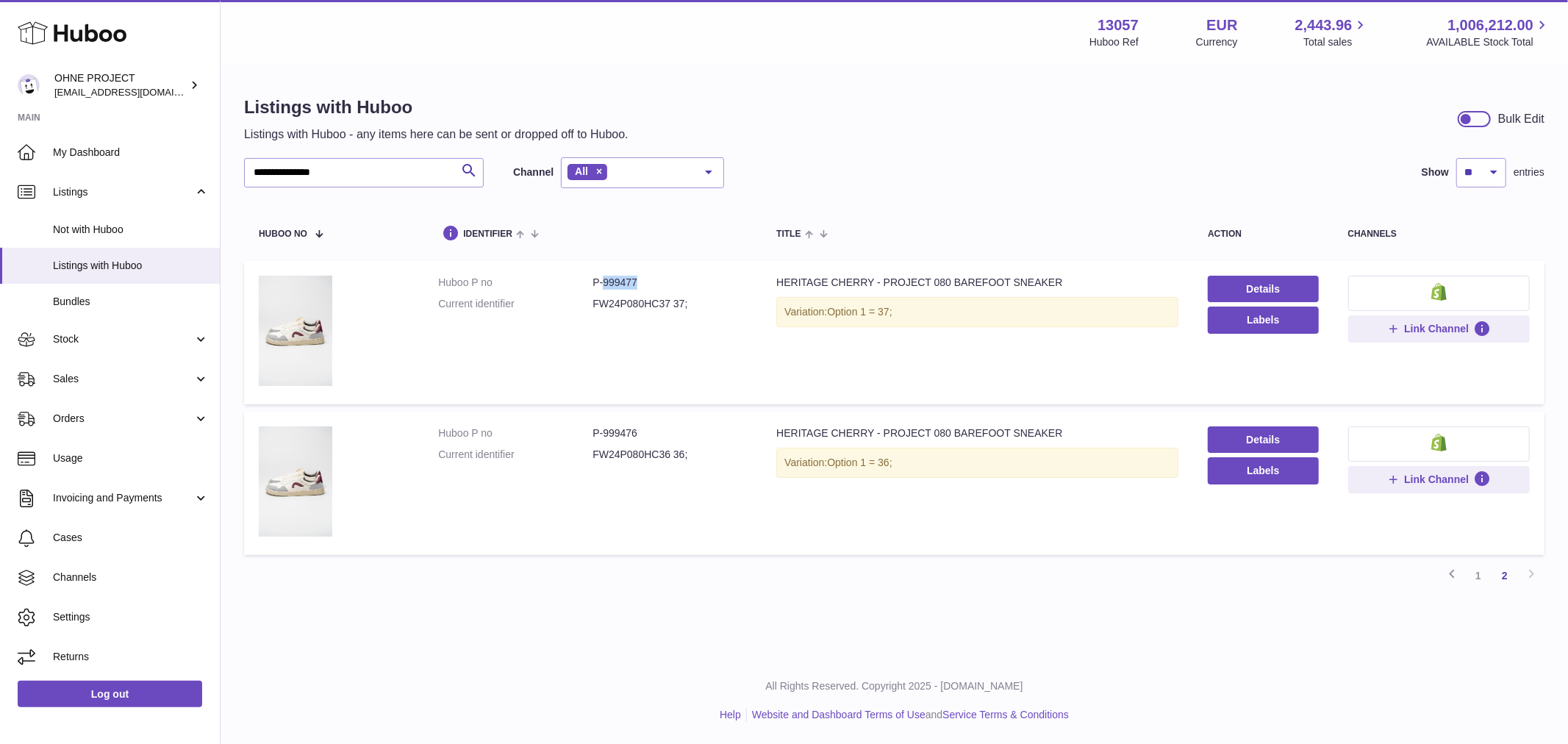
drag, startPoint x: 602, startPoint y: 282, endPoint x: 667, endPoint y: 270, distance: 66.1
click at [653, 283] on dd "P-999477" at bounding box center [669, 283] width 155 height 14
drag, startPoint x: 372, startPoint y: 179, endPoint x: 212, endPoint y: 180, distance: 160.0
click at [224, 179] on div "**********" at bounding box center [895, 348] width 1348 height 564
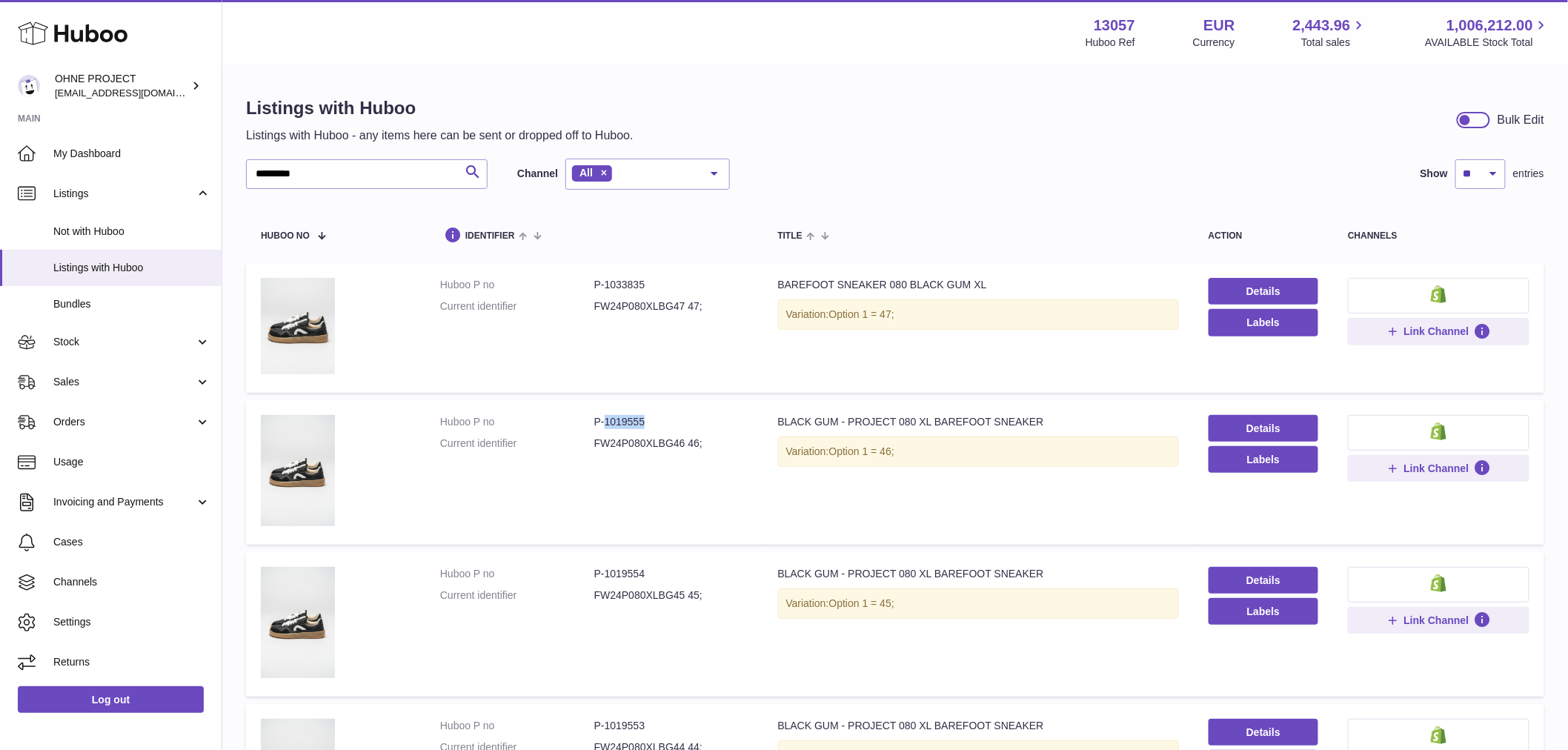
drag, startPoint x: 602, startPoint y: 424, endPoint x: 650, endPoint y: 423, distance: 48.0
click at [650, 423] on dd "P-1019555" at bounding box center [671, 422] width 154 height 14
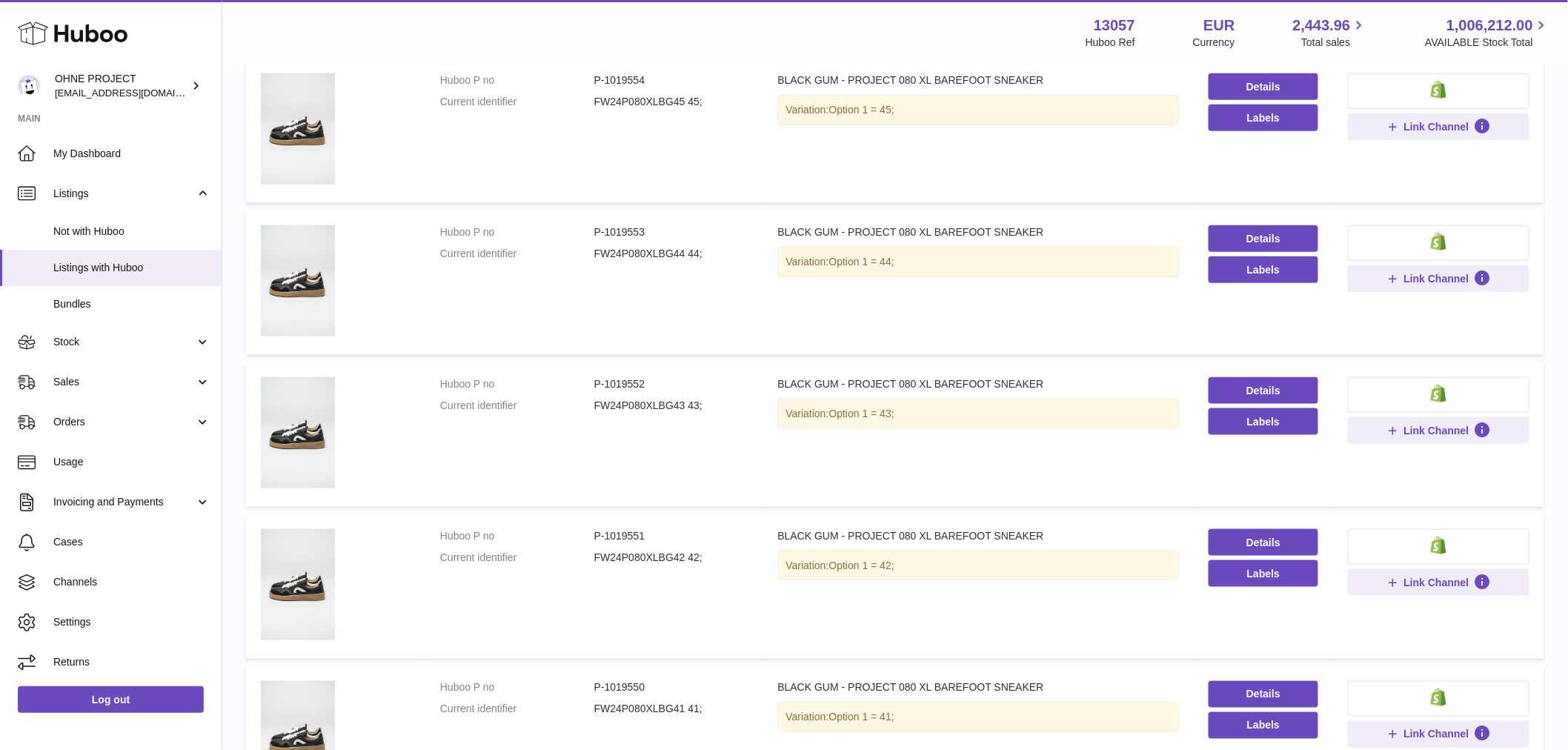
scroll to position [576, 0]
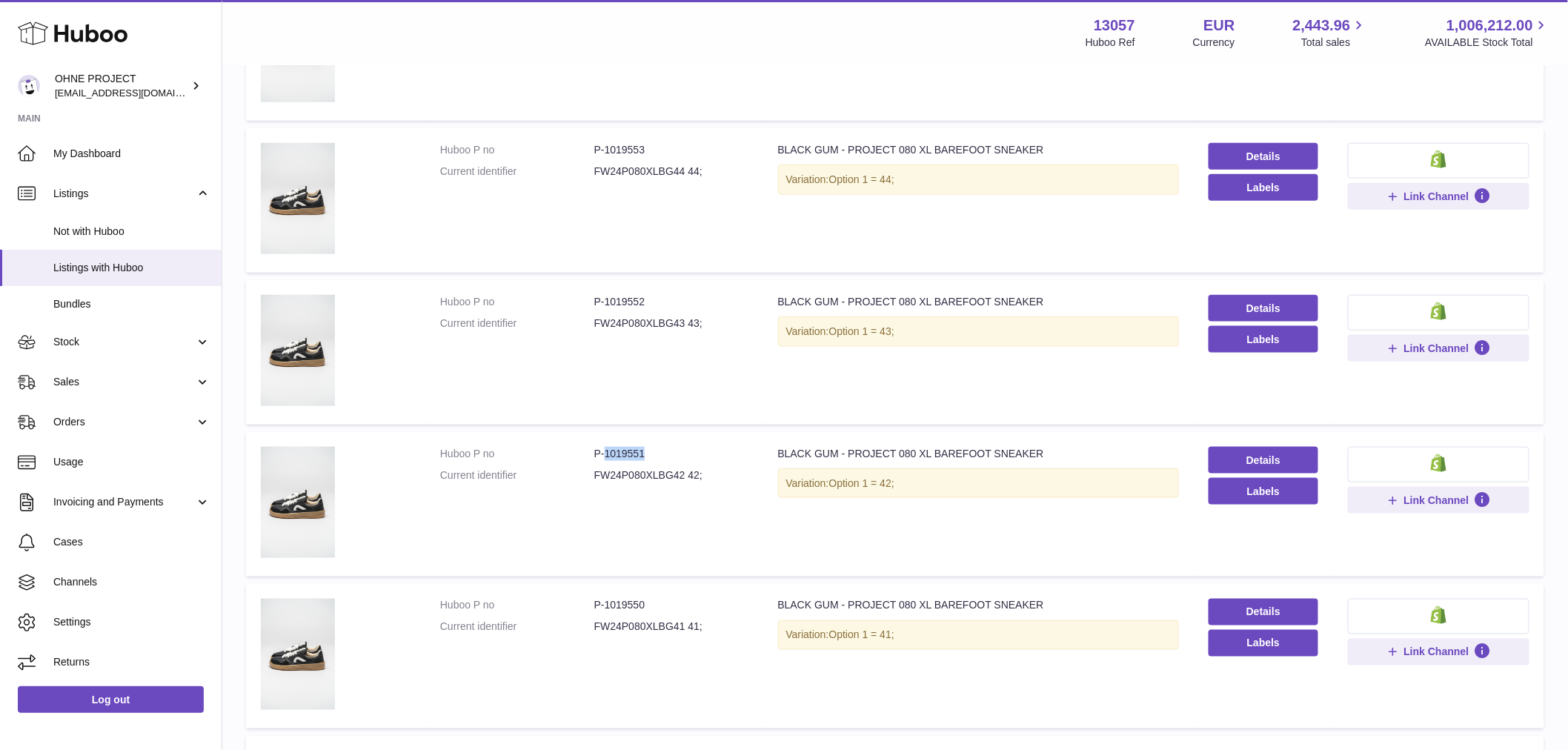
drag, startPoint x: 601, startPoint y: 452, endPoint x: 680, endPoint y: 436, distance: 80.6
click at [665, 447] on dd "P-1019551" at bounding box center [671, 454] width 154 height 14
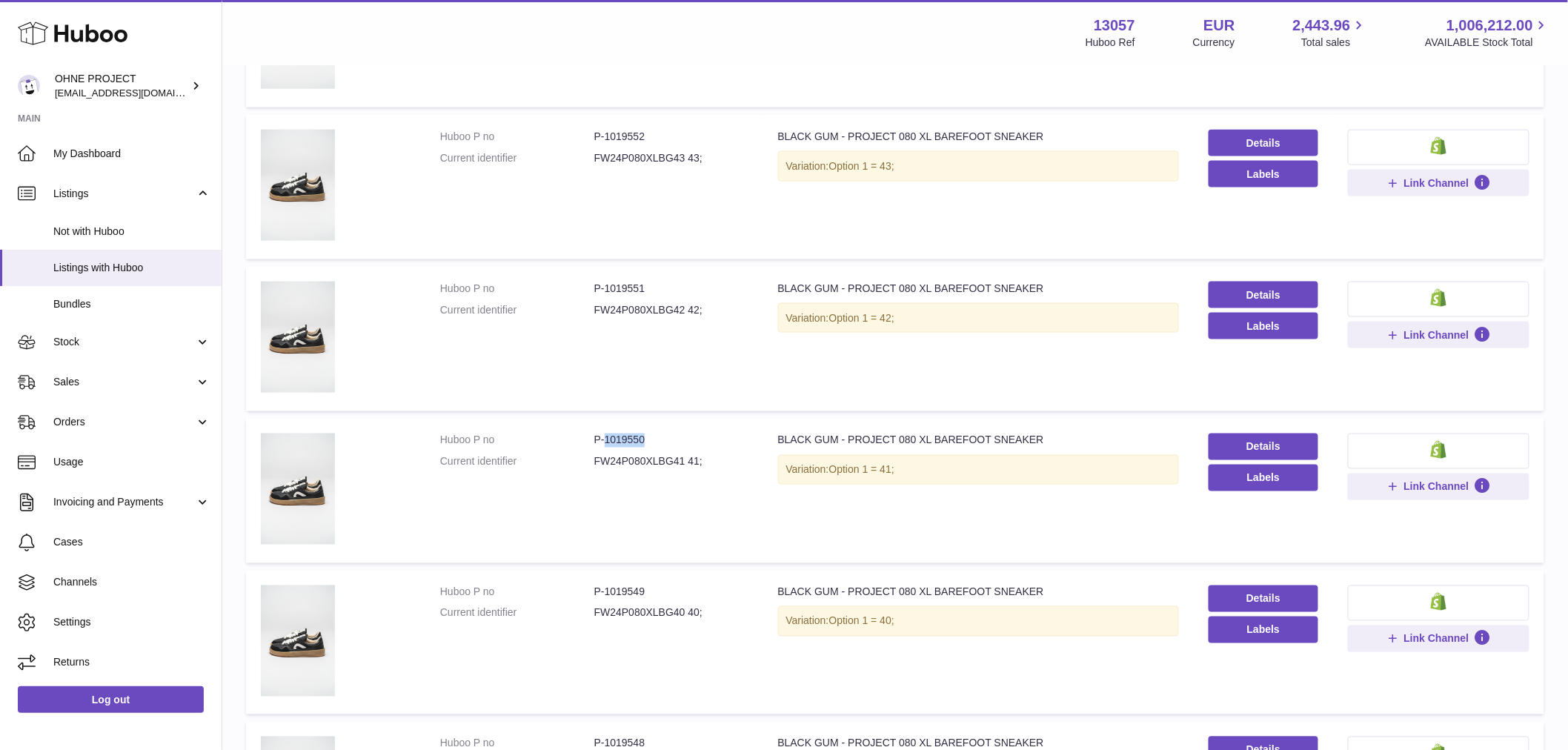
drag, startPoint x: 602, startPoint y: 440, endPoint x: 684, endPoint y: 442, distance: 82.0
click at [684, 442] on dd "P-1019550" at bounding box center [671, 441] width 154 height 14
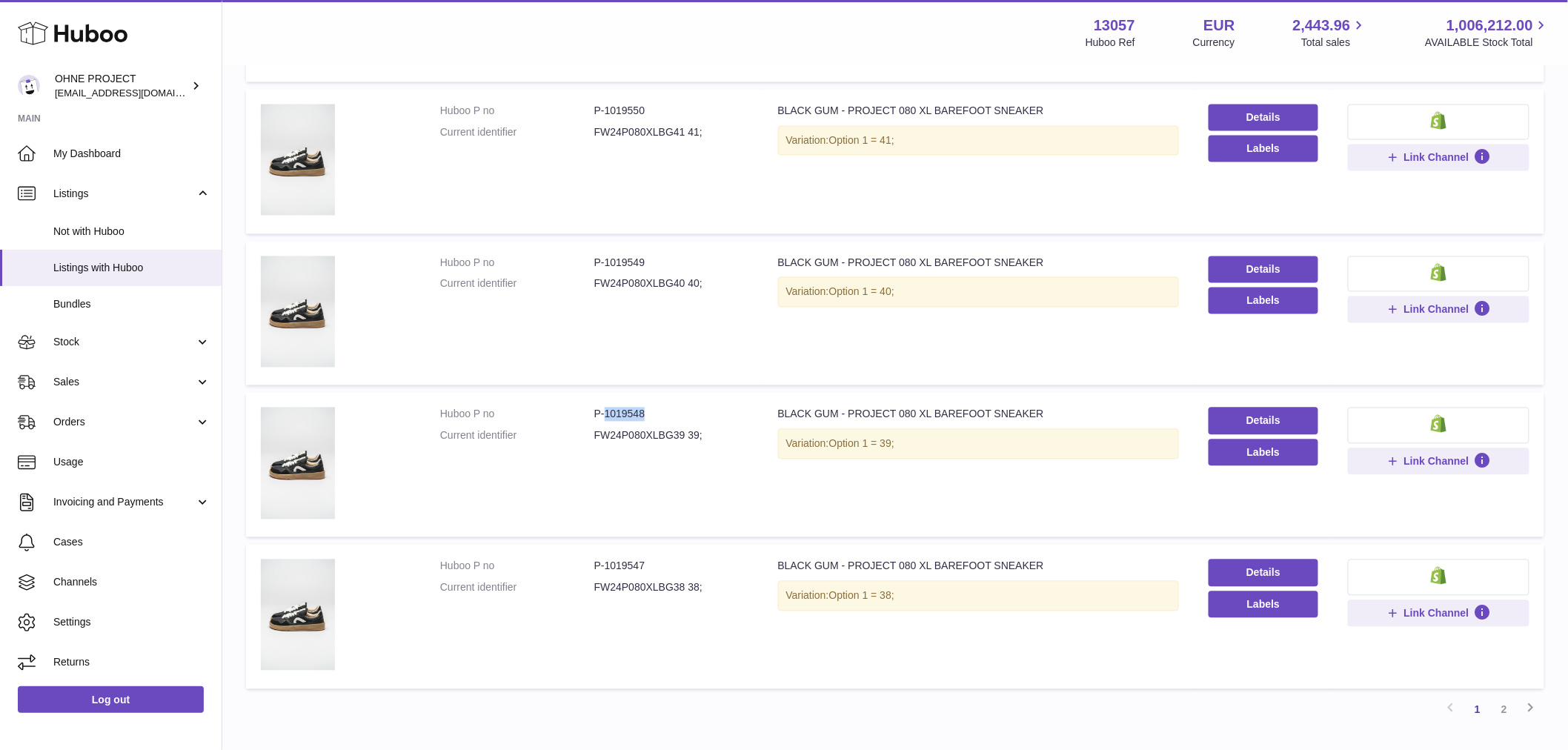
drag, startPoint x: 602, startPoint y: 409, endPoint x: 683, endPoint y: 409, distance: 81.0
click at [683, 409] on dd "P-1019548" at bounding box center [671, 415] width 154 height 14
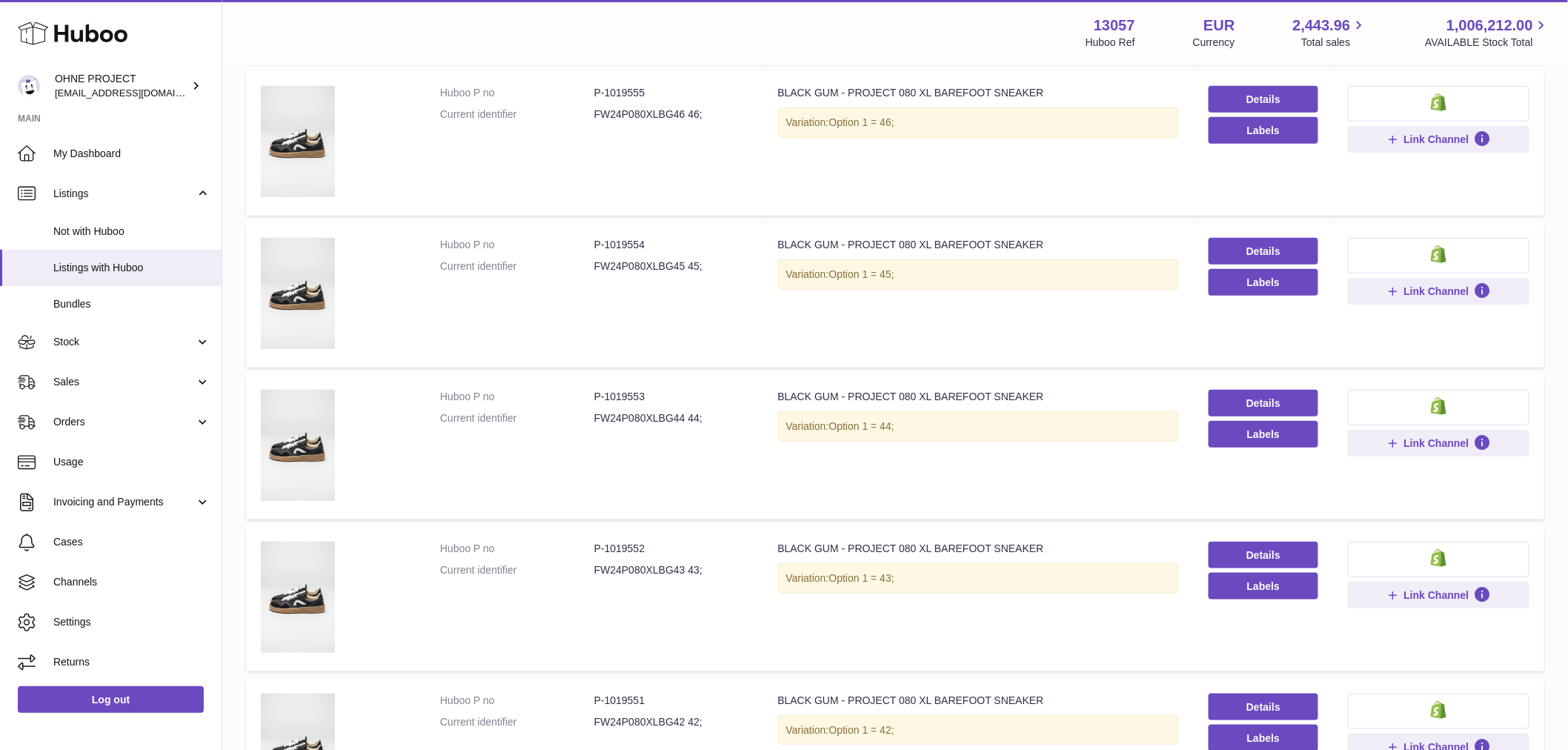
scroll to position [0, 0]
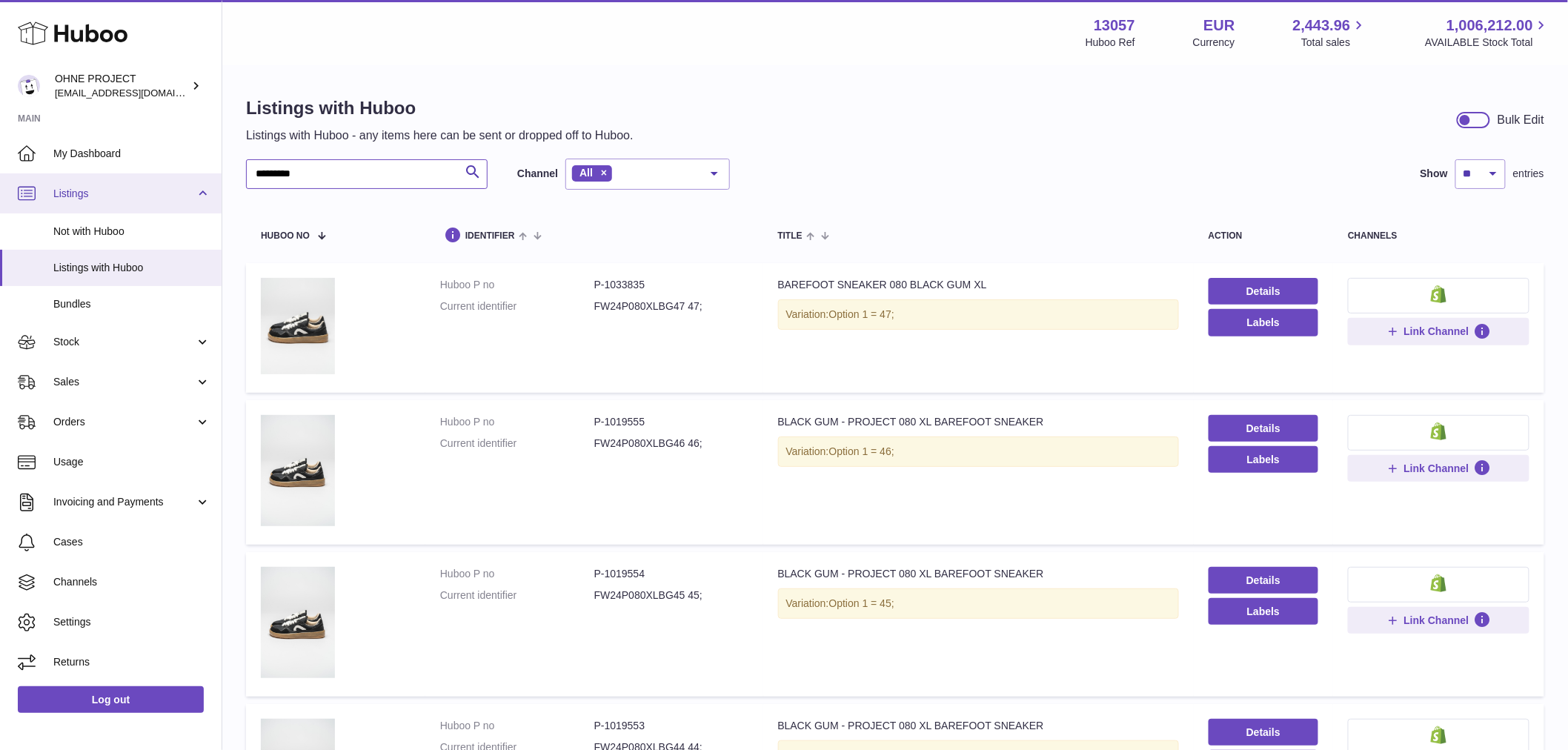
drag, startPoint x: 332, startPoint y: 182, endPoint x: 167, endPoint y: 179, distance: 165.0
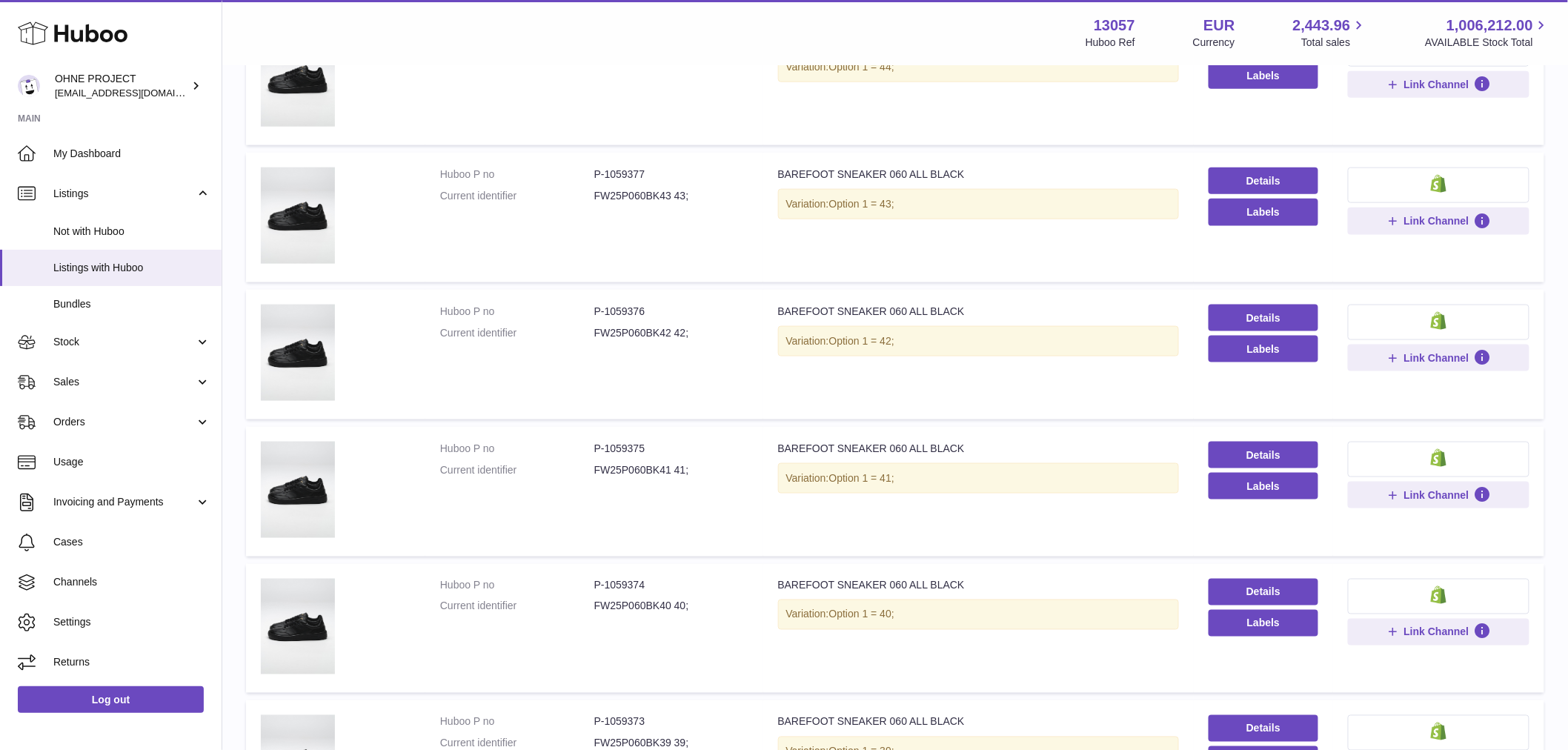
scroll to position [988, 0]
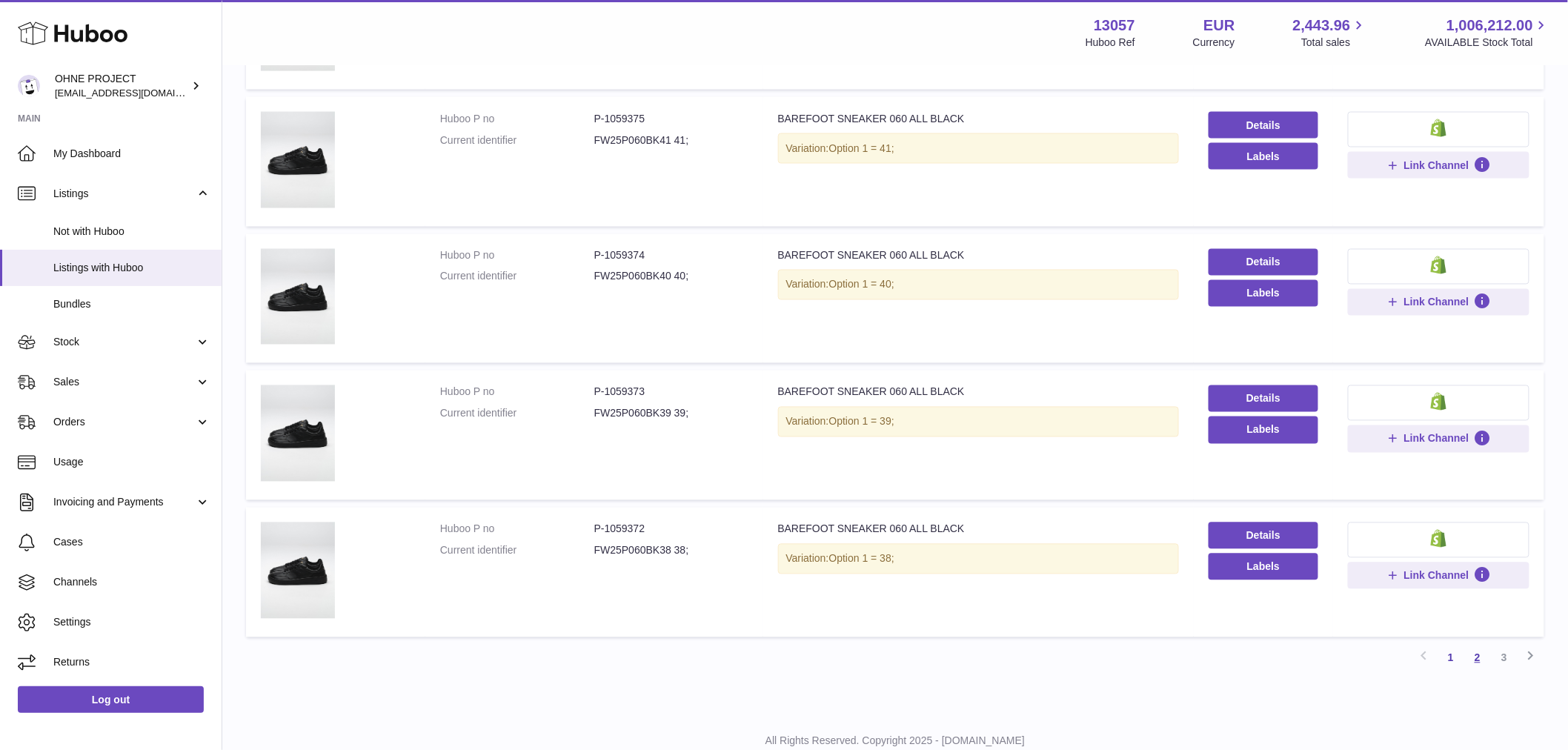
type input "*********"
click at [1473, 650] on link "2" at bounding box center [1477, 658] width 27 height 27
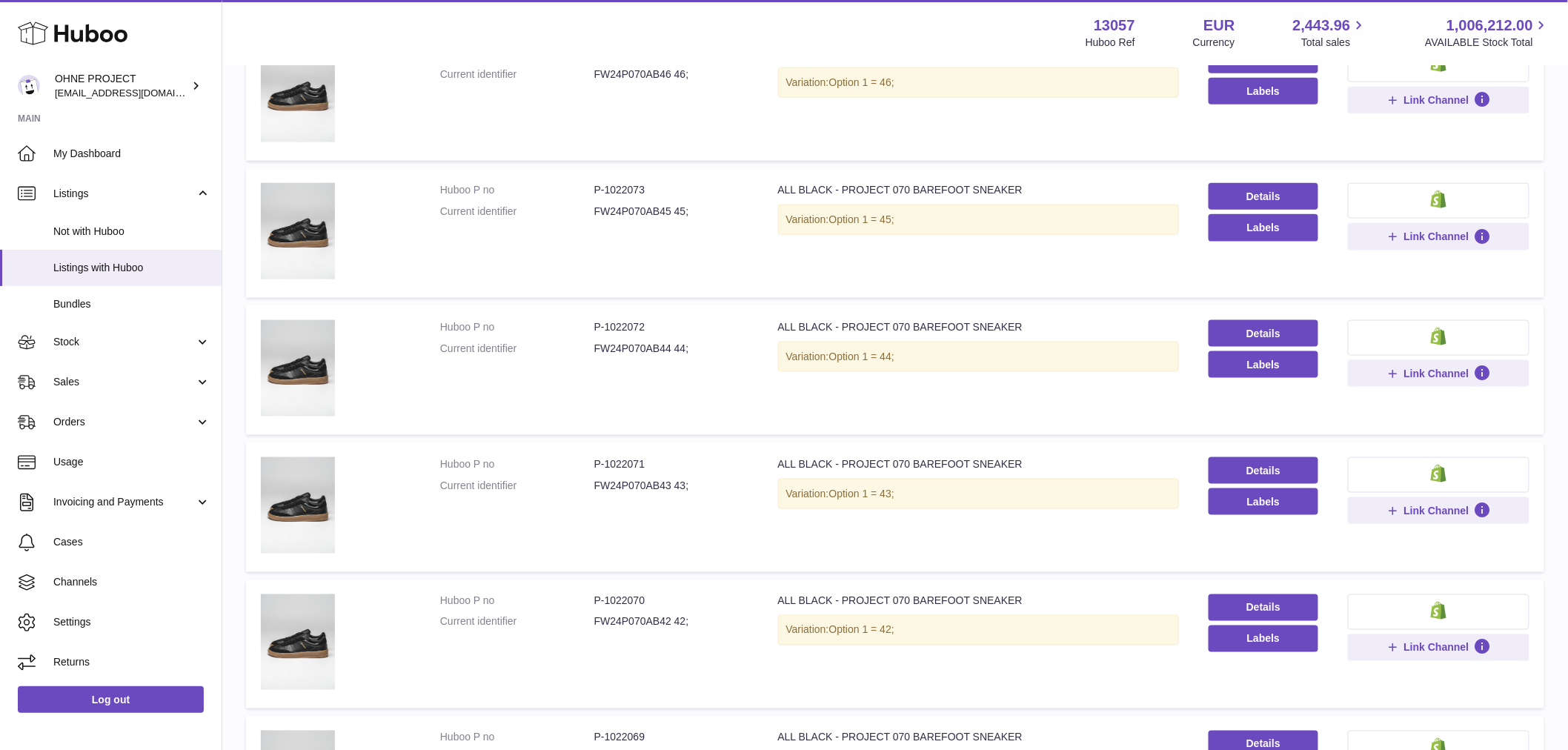
scroll to position [890, 0]
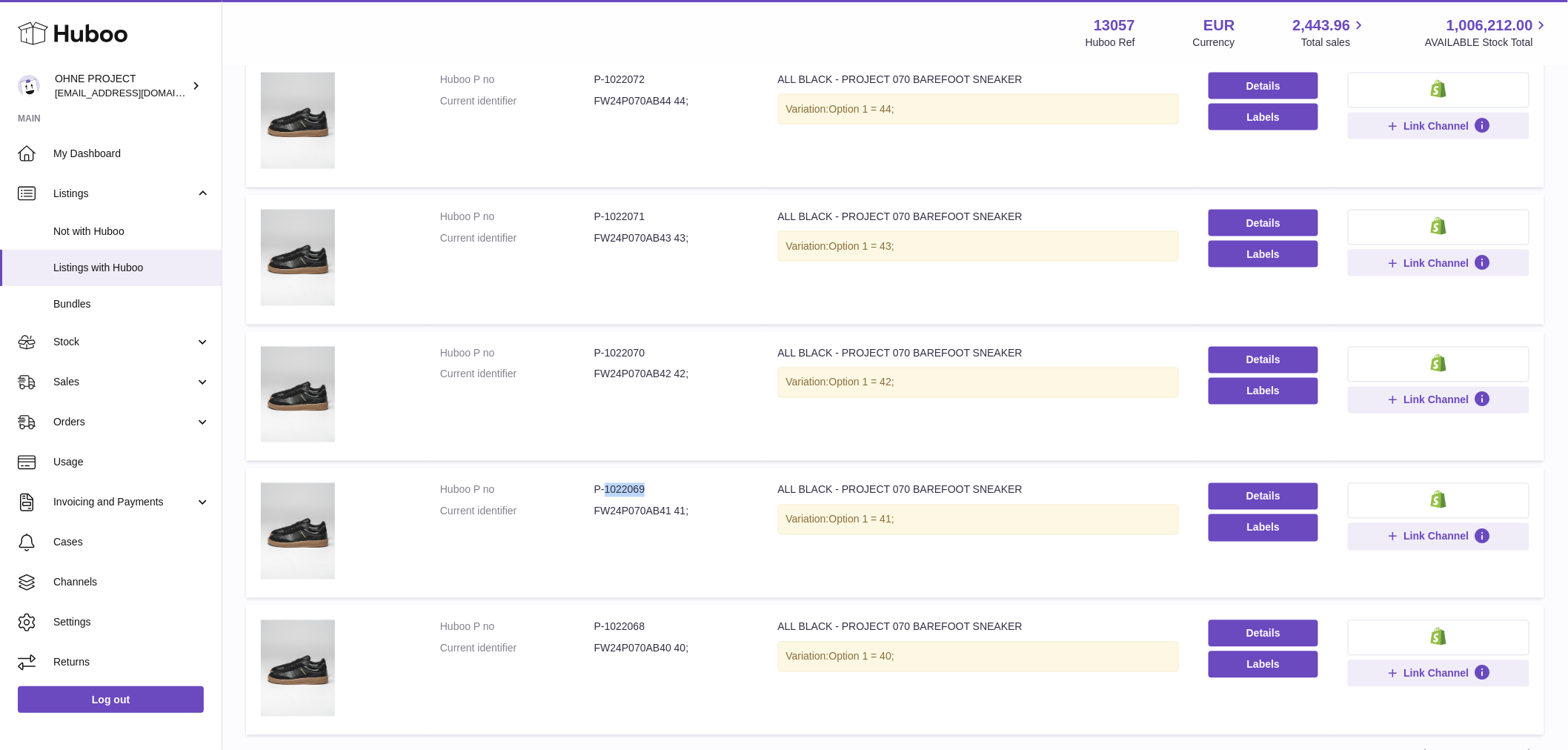
drag, startPoint x: 603, startPoint y: 487, endPoint x: 647, endPoint y: 487, distance: 44.0
click at [647, 487] on dd "P-1022069" at bounding box center [671, 490] width 154 height 14
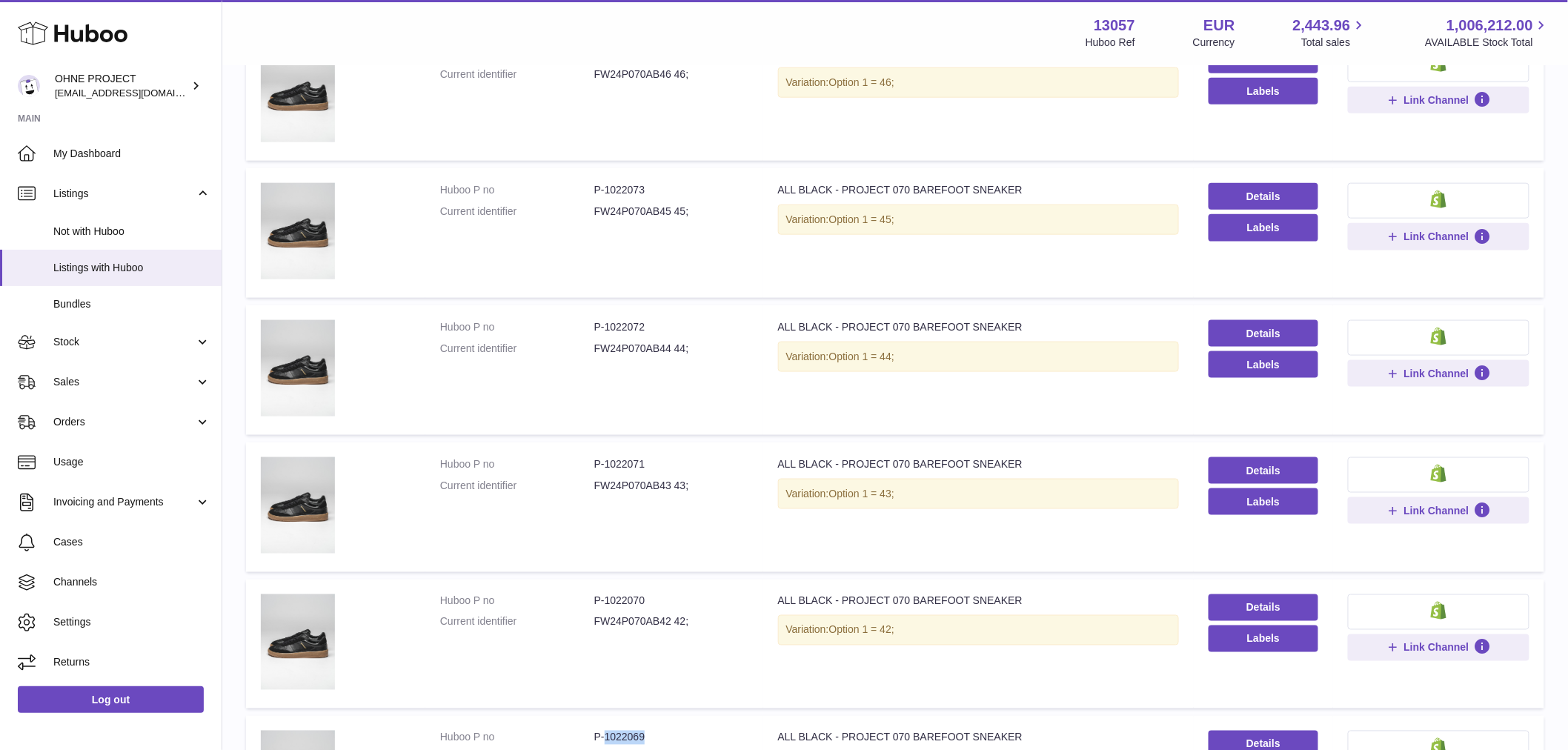
scroll to position [560, 0]
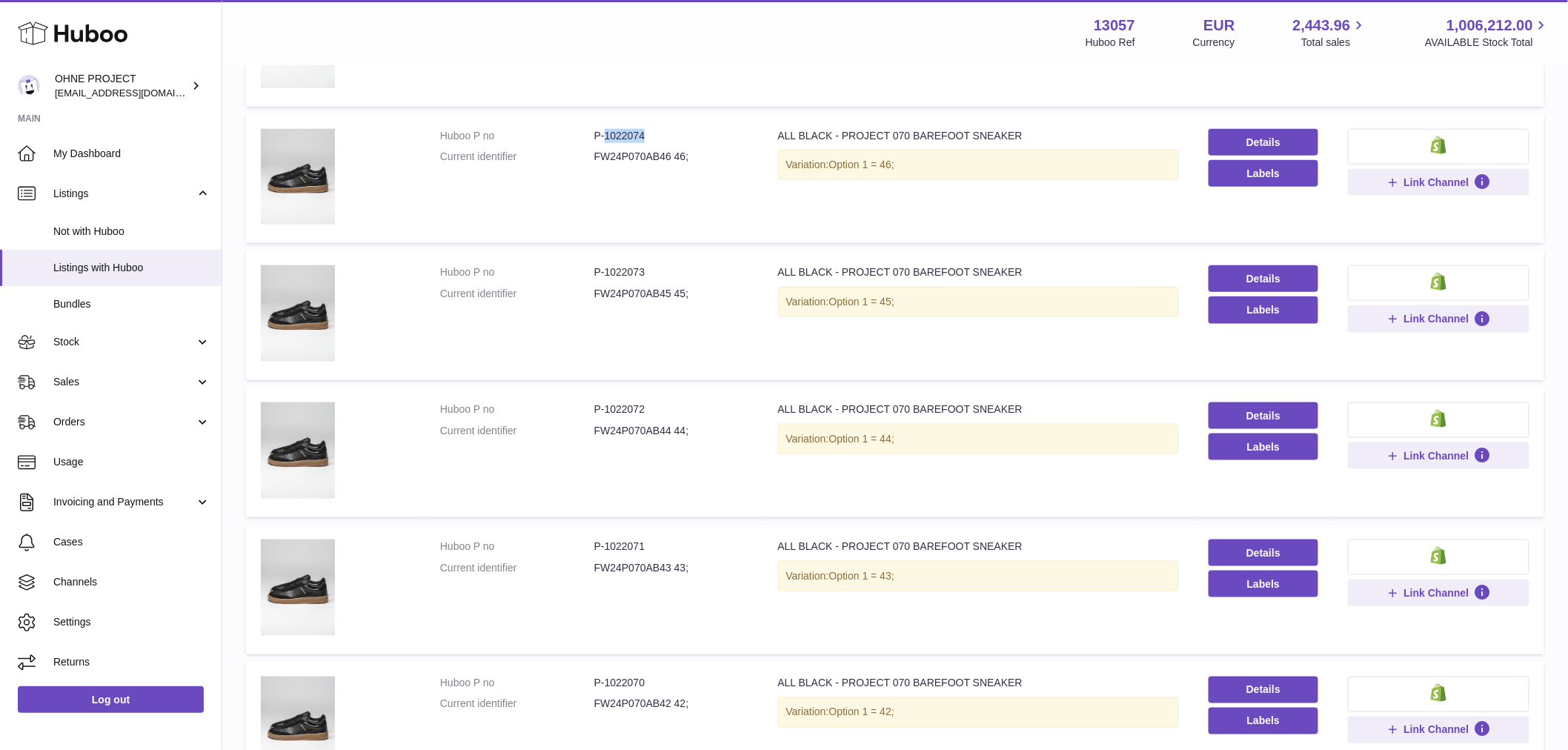
drag, startPoint x: 604, startPoint y: 132, endPoint x: 651, endPoint y: 128, distance: 47.2
click at [651, 129] on dd "P-1022074" at bounding box center [671, 136] width 154 height 14
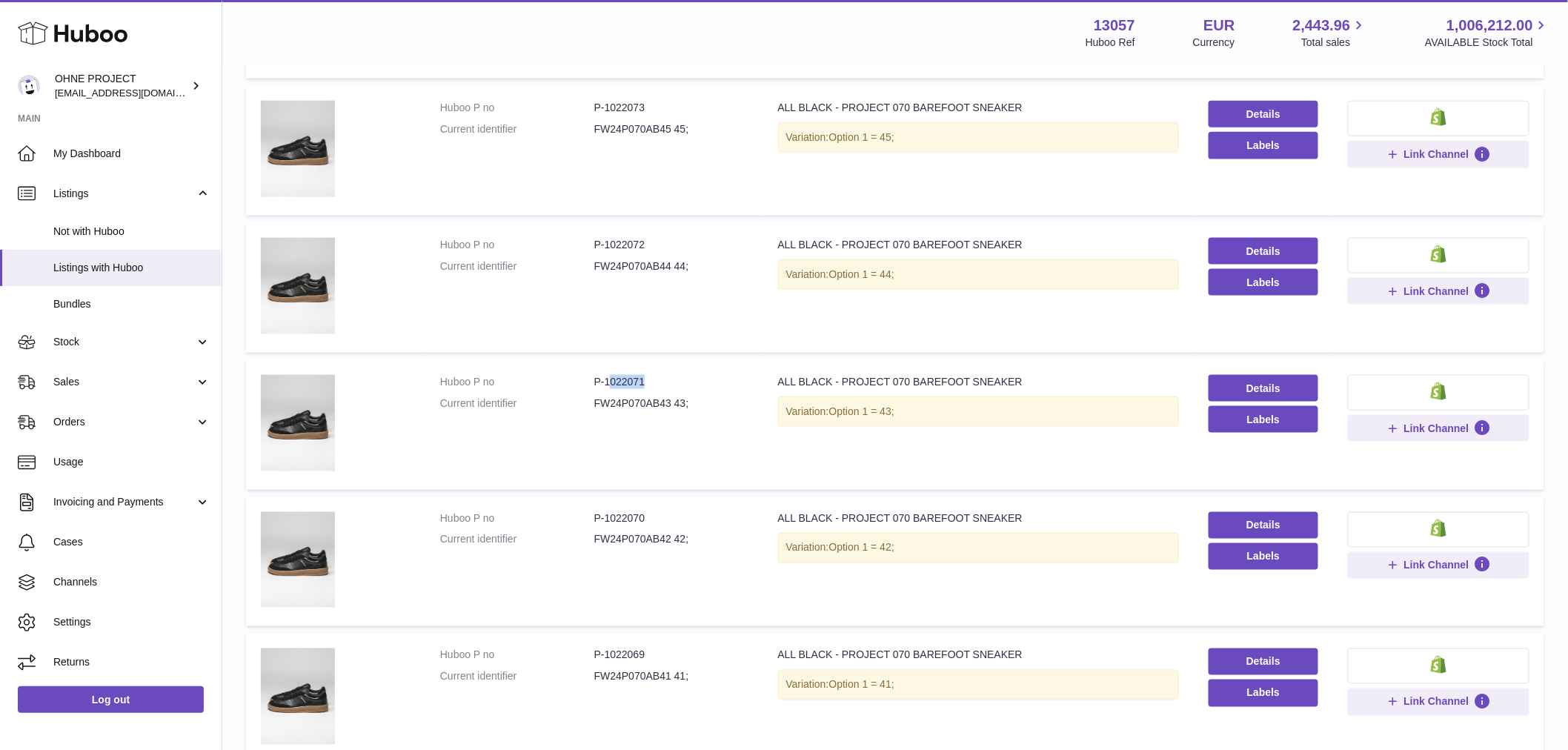
drag, startPoint x: 605, startPoint y: 379, endPoint x: 646, endPoint y: 379, distance: 41.0
click at [646, 379] on dd "P-1022071" at bounding box center [671, 382] width 154 height 14
drag, startPoint x: 603, startPoint y: 376, endPoint x: 700, endPoint y: 378, distance: 97.0
click at [695, 376] on dd "P-1022071" at bounding box center [671, 382] width 154 height 14
drag, startPoint x: 606, startPoint y: 100, endPoint x: 668, endPoint y: 92, distance: 62.5
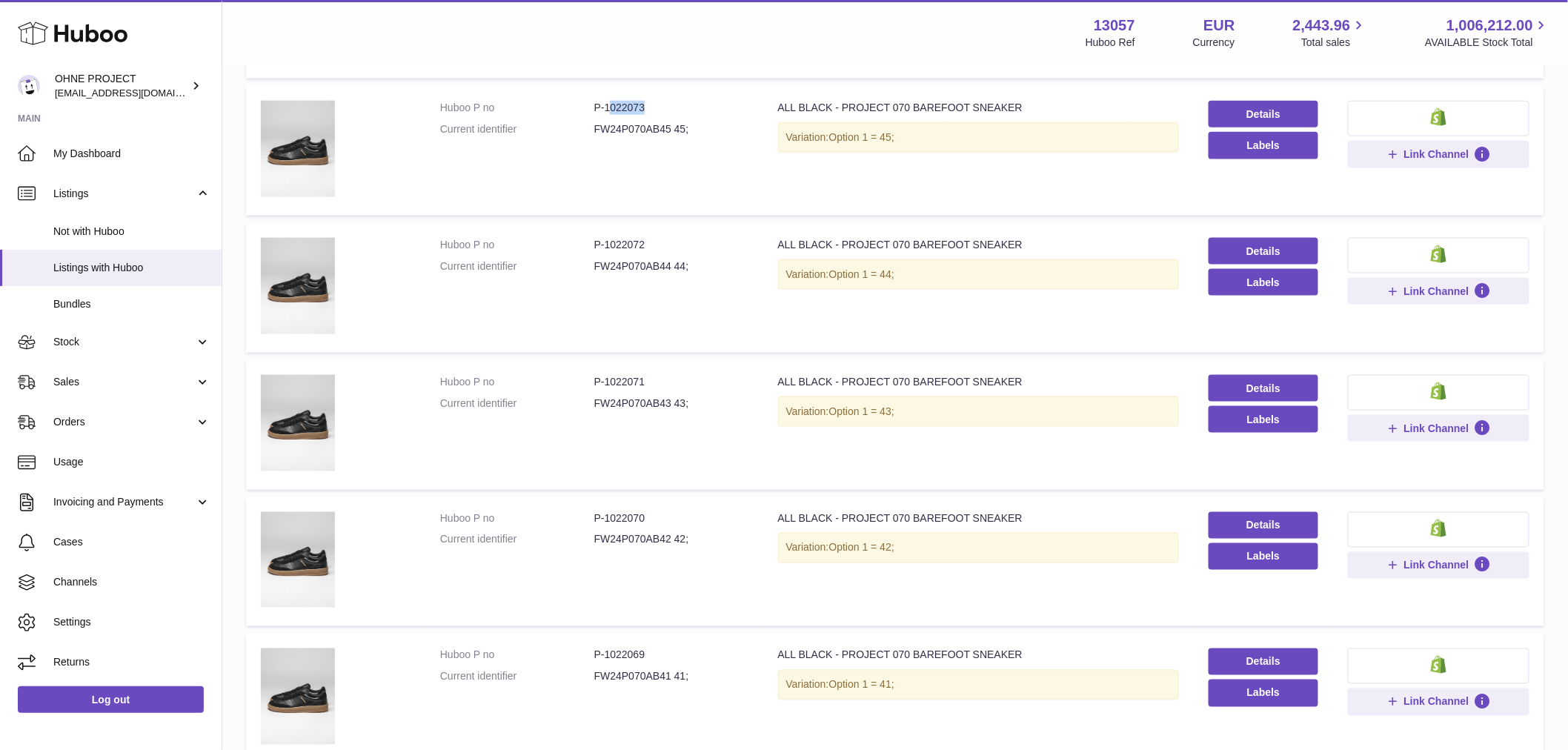
click at [664, 92] on td "Huboo P no P-1022073 Current identifier FW24P070AB45 45;" at bounding box center [594, 150] width 338 height 130
click at [653, 93] on td "Huboo P no P-1022073 Current identifier FW24P070AB45 45;" at bounding box center [594, 150] width 338 height 130
drag, startPoint x: 602, startPoint y: 107, endPoint x: 671, endPoint y: 97, distance: 69.7
click at [671, 97] on td "Huboo P no P-1022073 Current identifier FW24P070AB45 45;" at bounding box center [594, 150] width 338 height 130
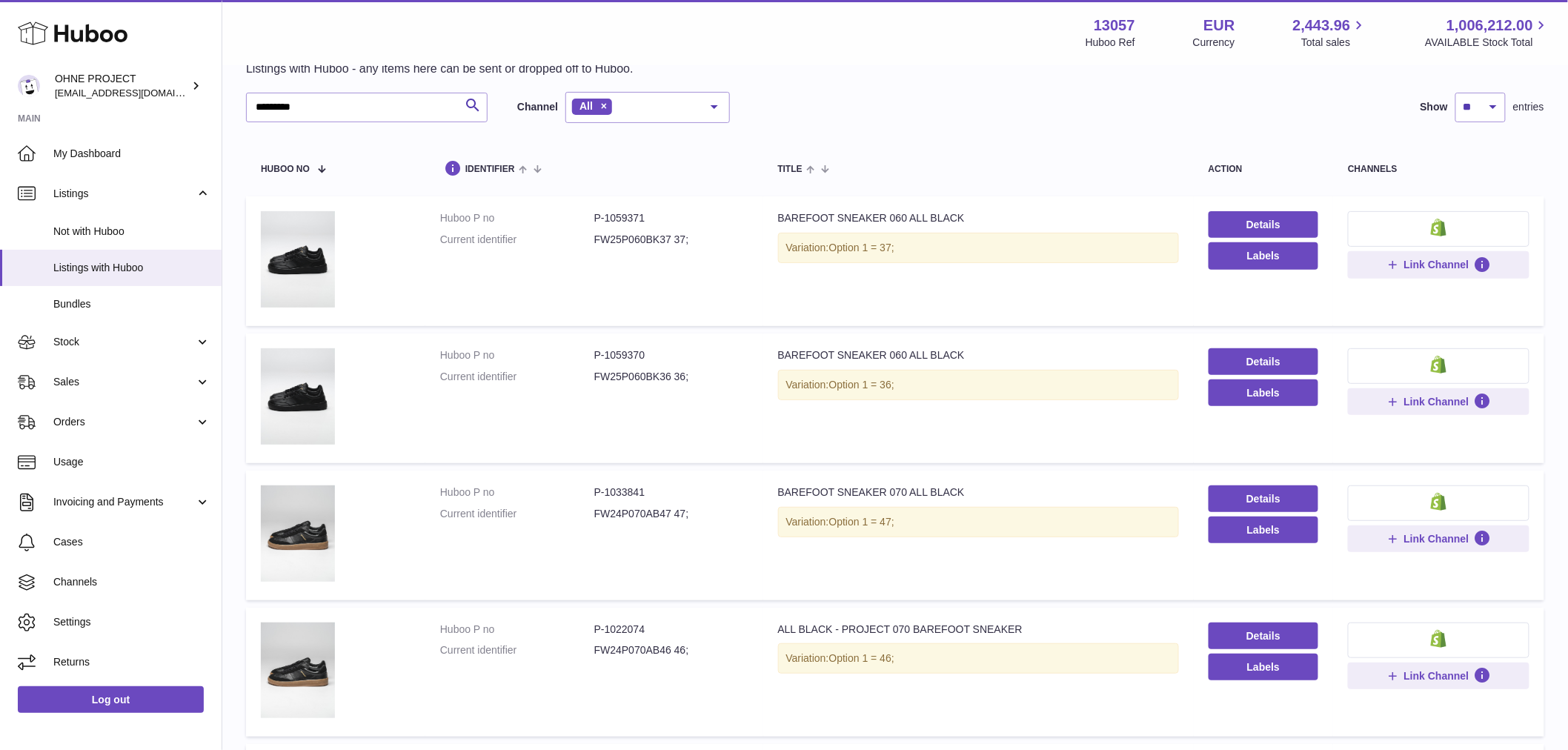
scroll to position [0, 0]
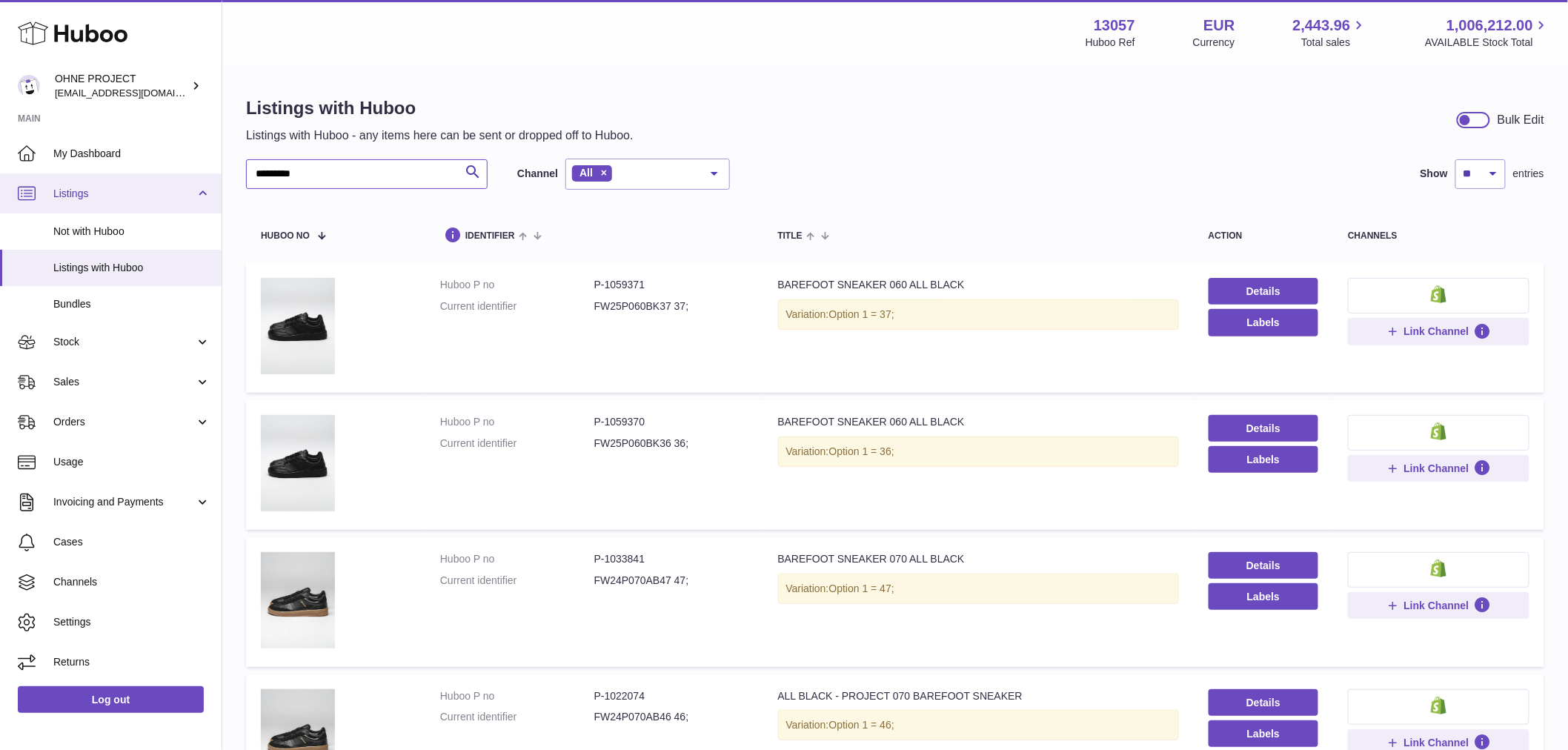
drag, startPoint x: 319, startPoint y: 161, endPoint x: 201, endPoint y: 186, distance: 120.6
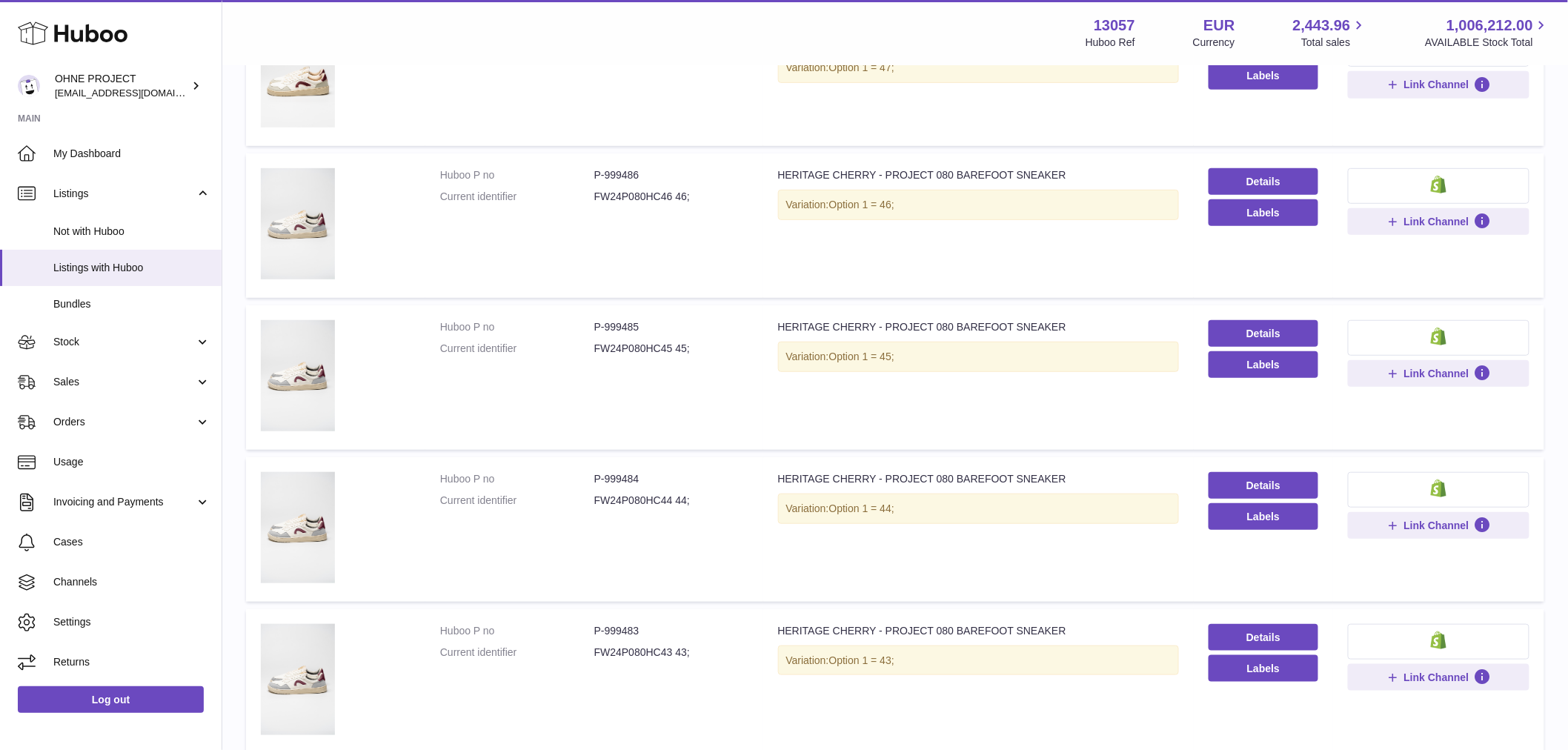
scroll to position [494, 0]
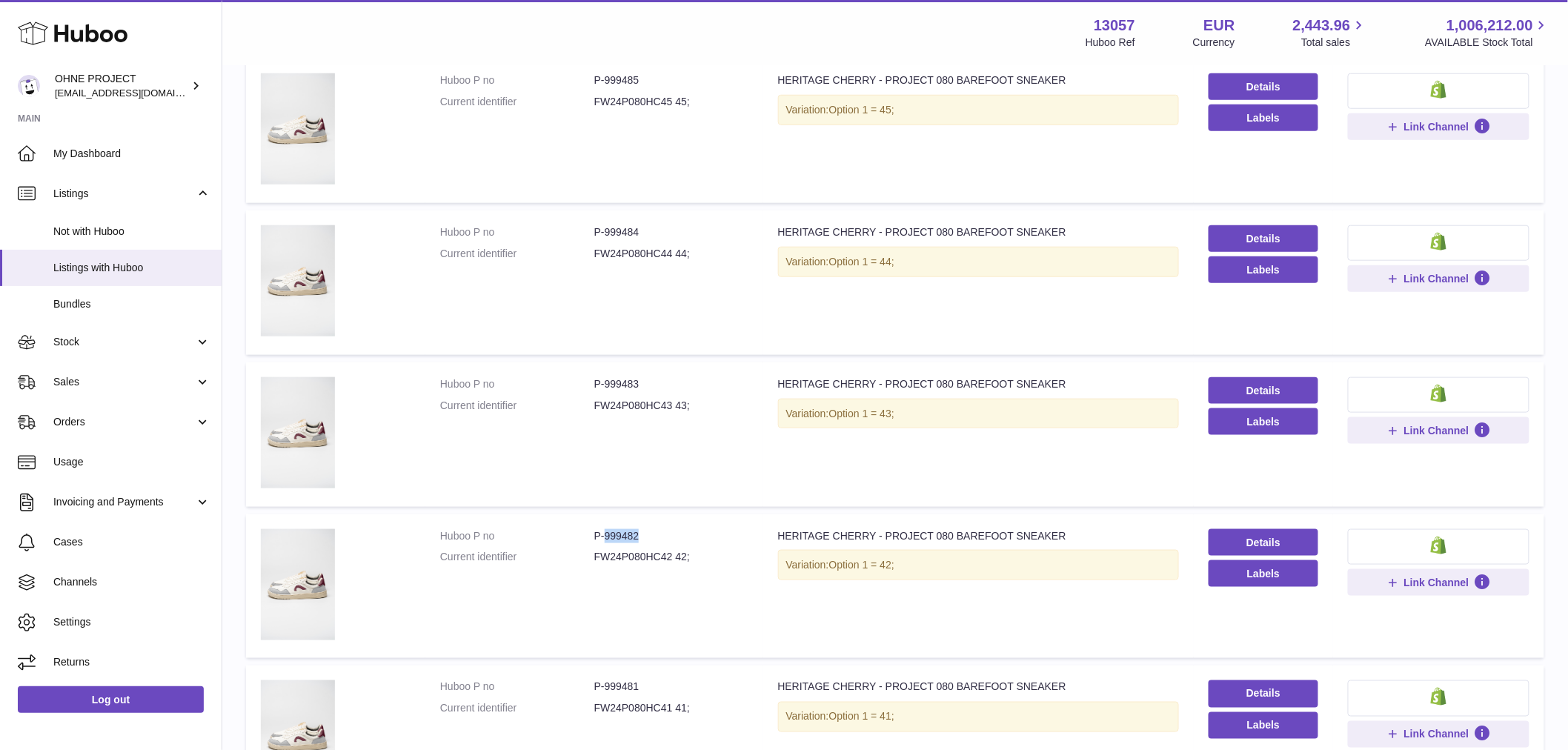
drag, startPoint x: 603, startPoint y: 535, endPoint x: 649, endPoint y: 524, distance: 47.3
click at [649, 524] on td "Huboo P no P-999482 Current identifier FW24P080HC42 42;" at bounding box center [594, 586] width 338 height 144
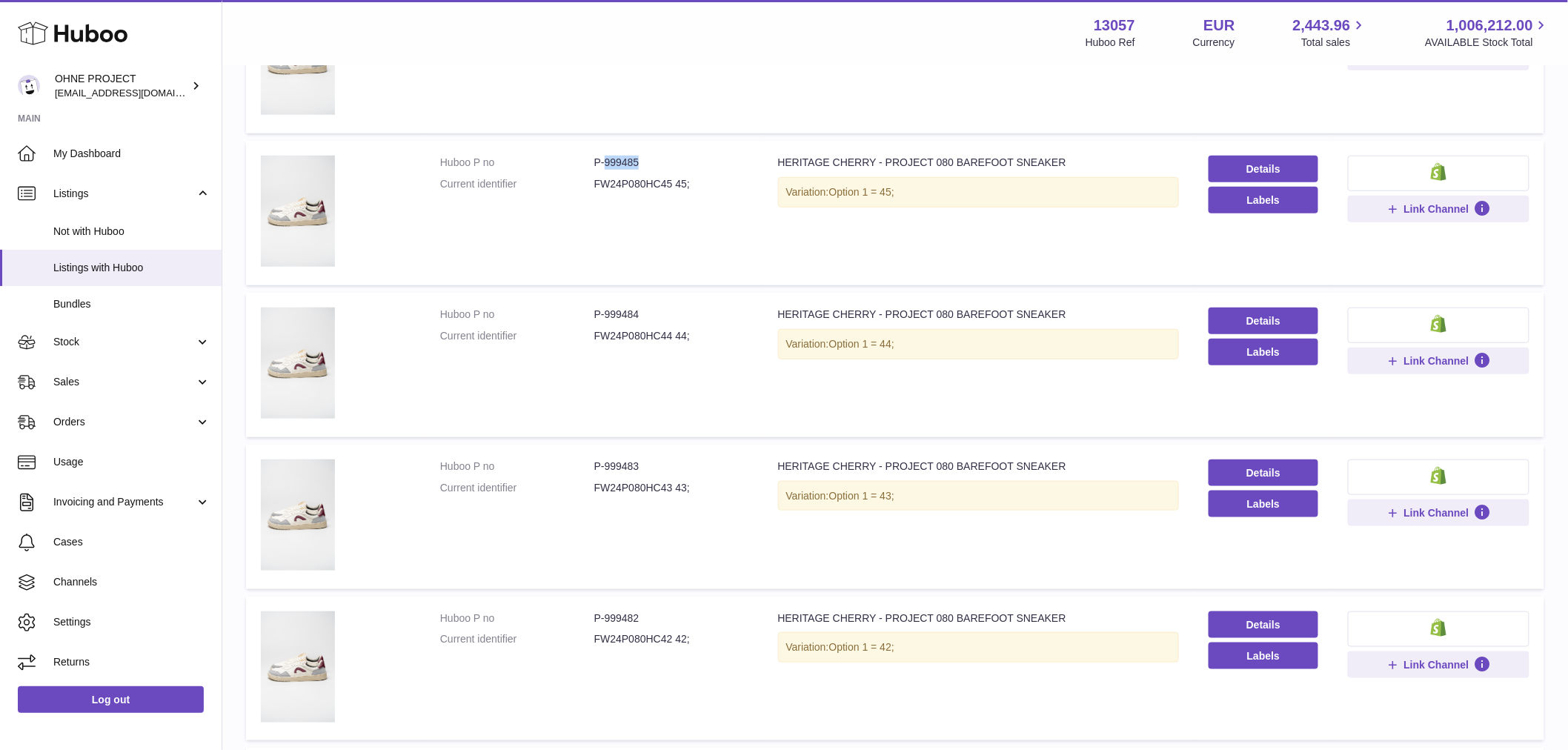
drag, startPoint x: 602, startPoint y: 159, endPoint x: 660, endPoint y: 163, distance: 58.1
click at [660, 163] on dd "P-999485" at bounding box center [671, 163] width 154 height 14
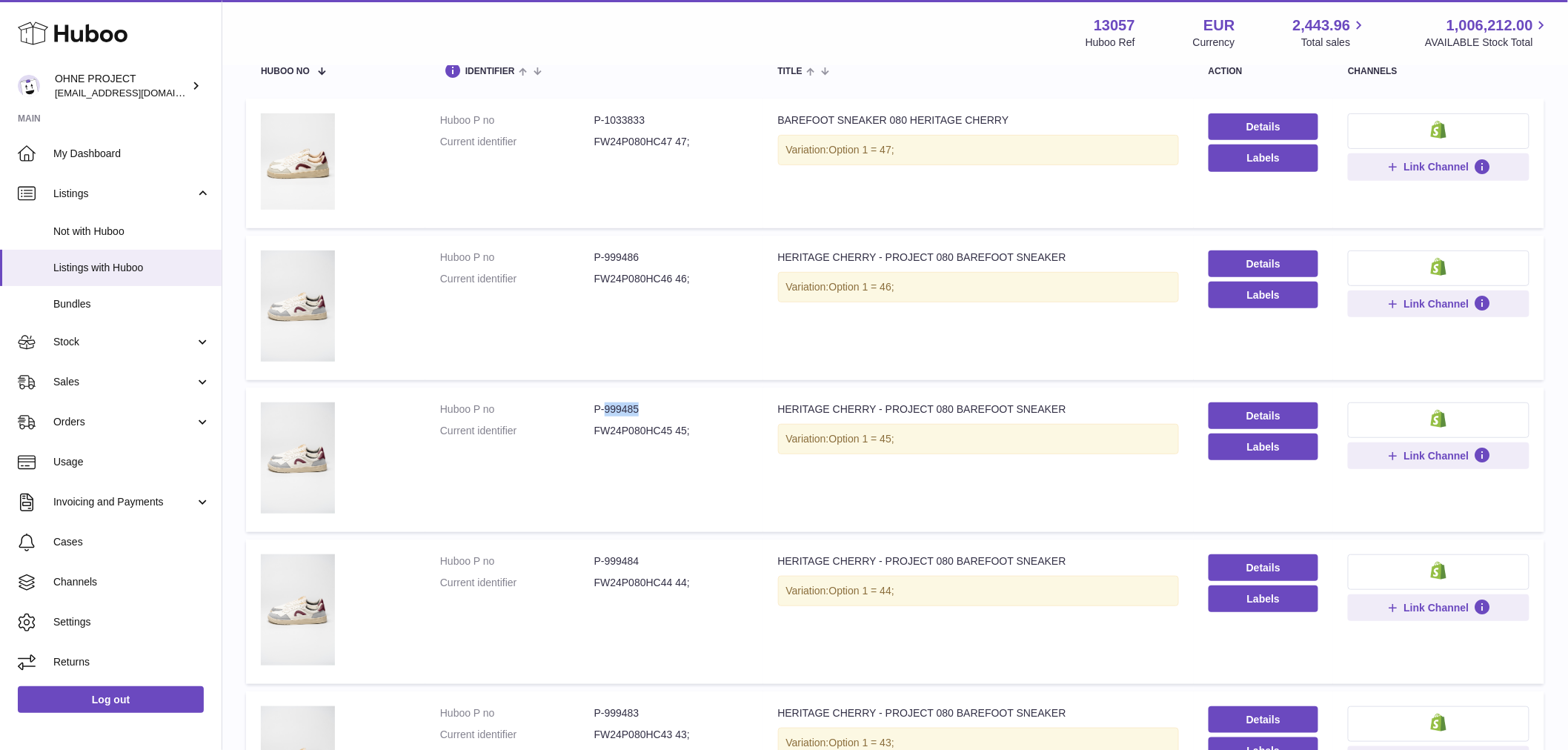
scroll to position [0, 0]
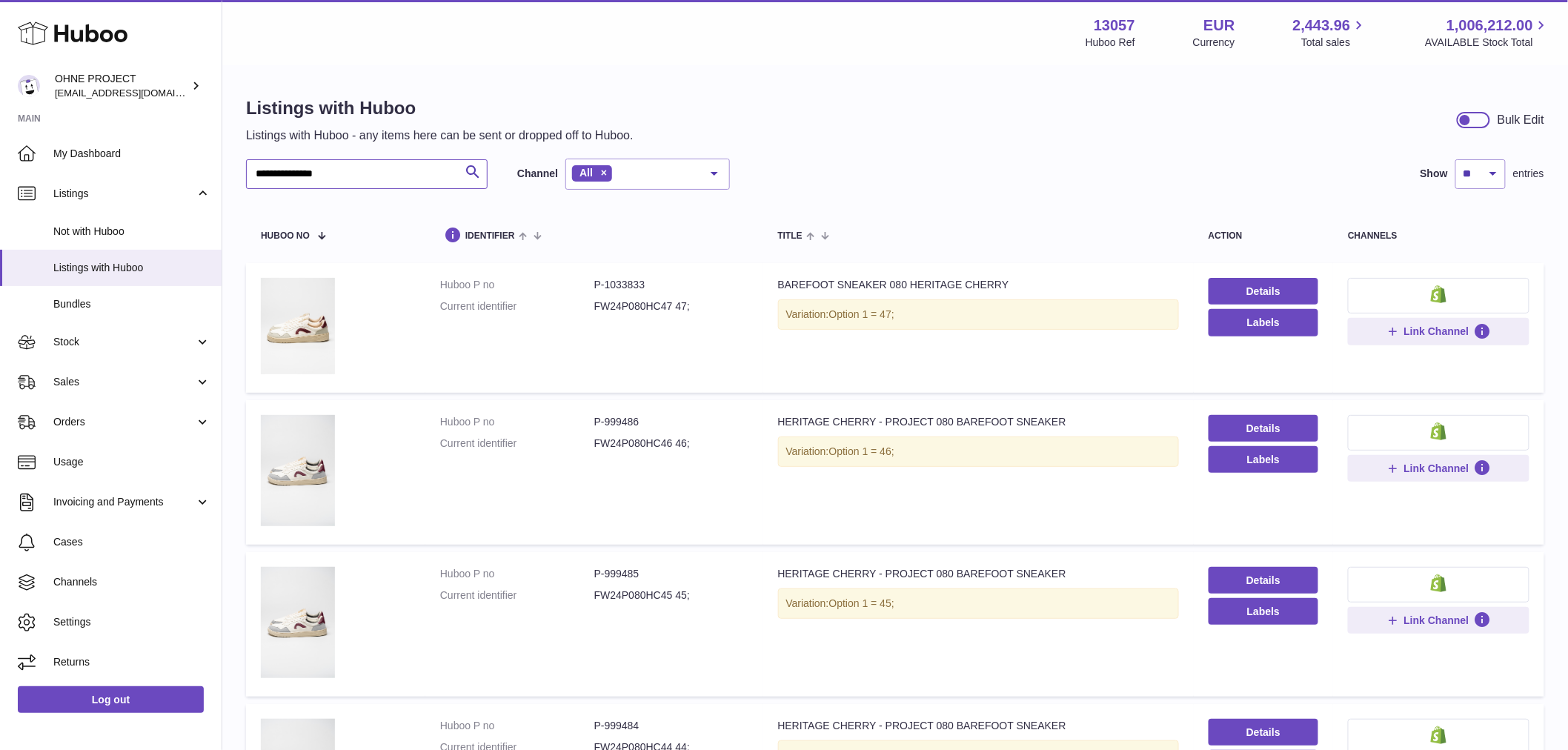
click at [342, 168] on input "**********" at bounding box center [367, 174] width 242 height 30
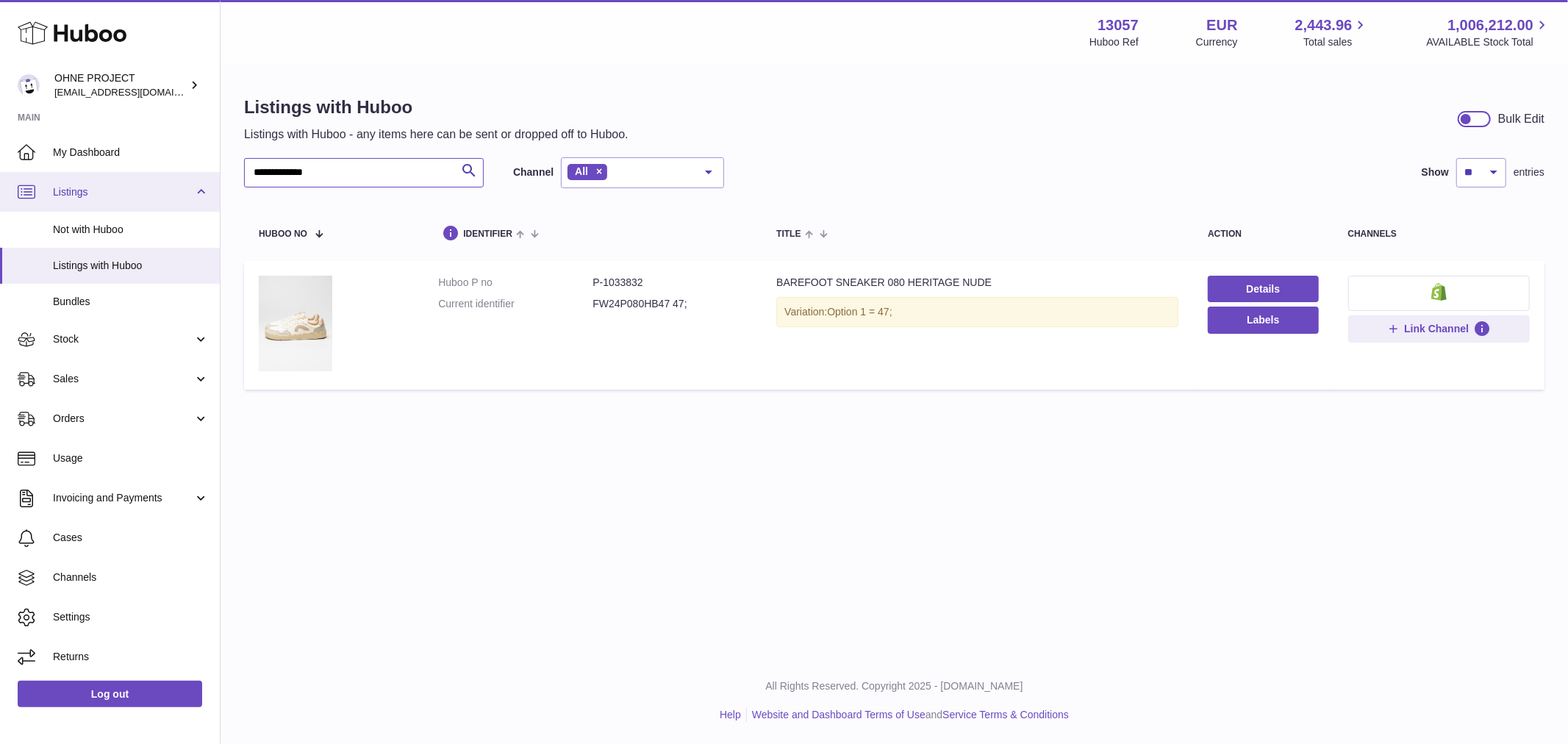
drag, startPoint x: 343, startPoint y: 174, endPoint x: 184, endPoint y: 187, distance: 159.5
click at [214, 166] on div "**********" at bounding box center [784, 372] width 1568 height 744
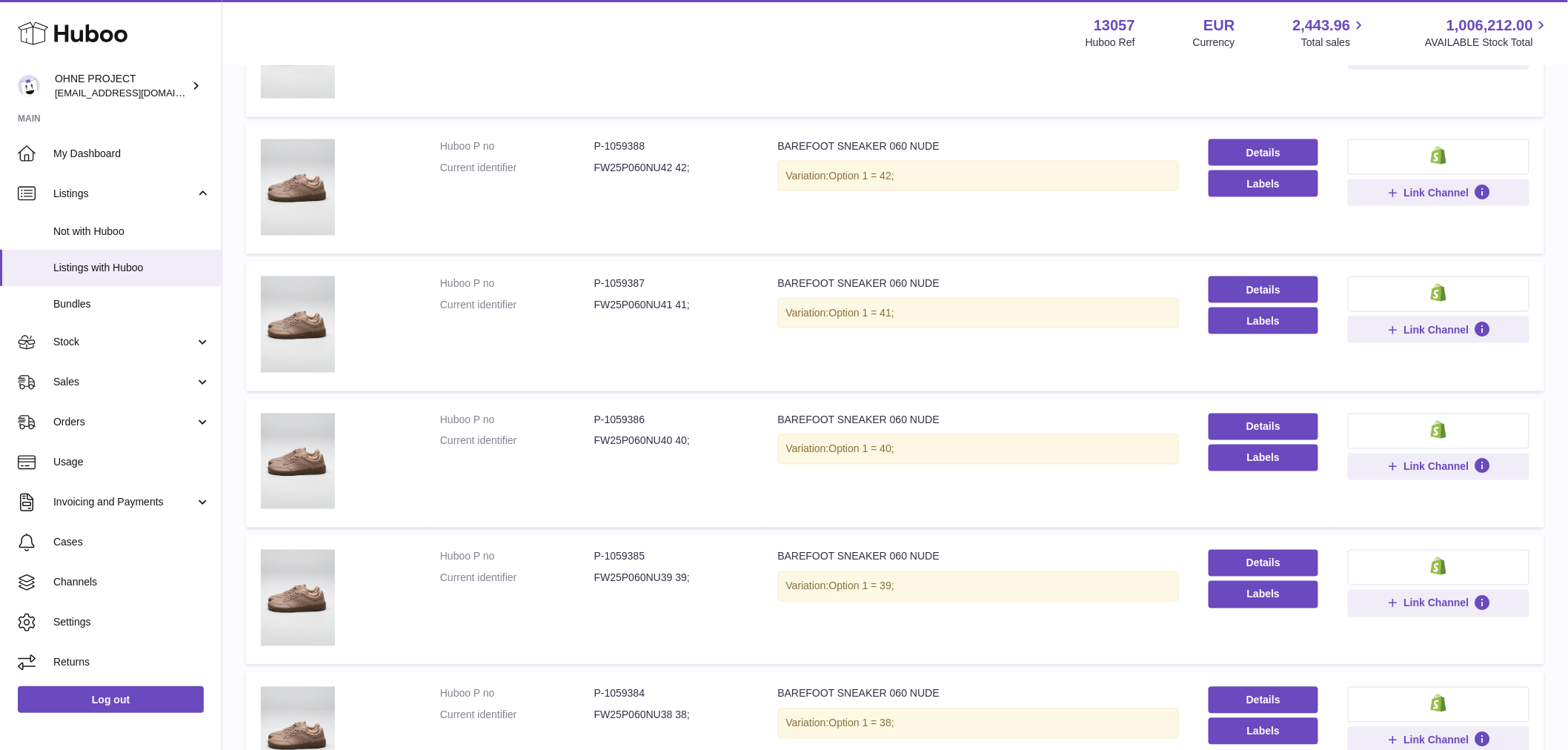
scroll to position [1033, 0]
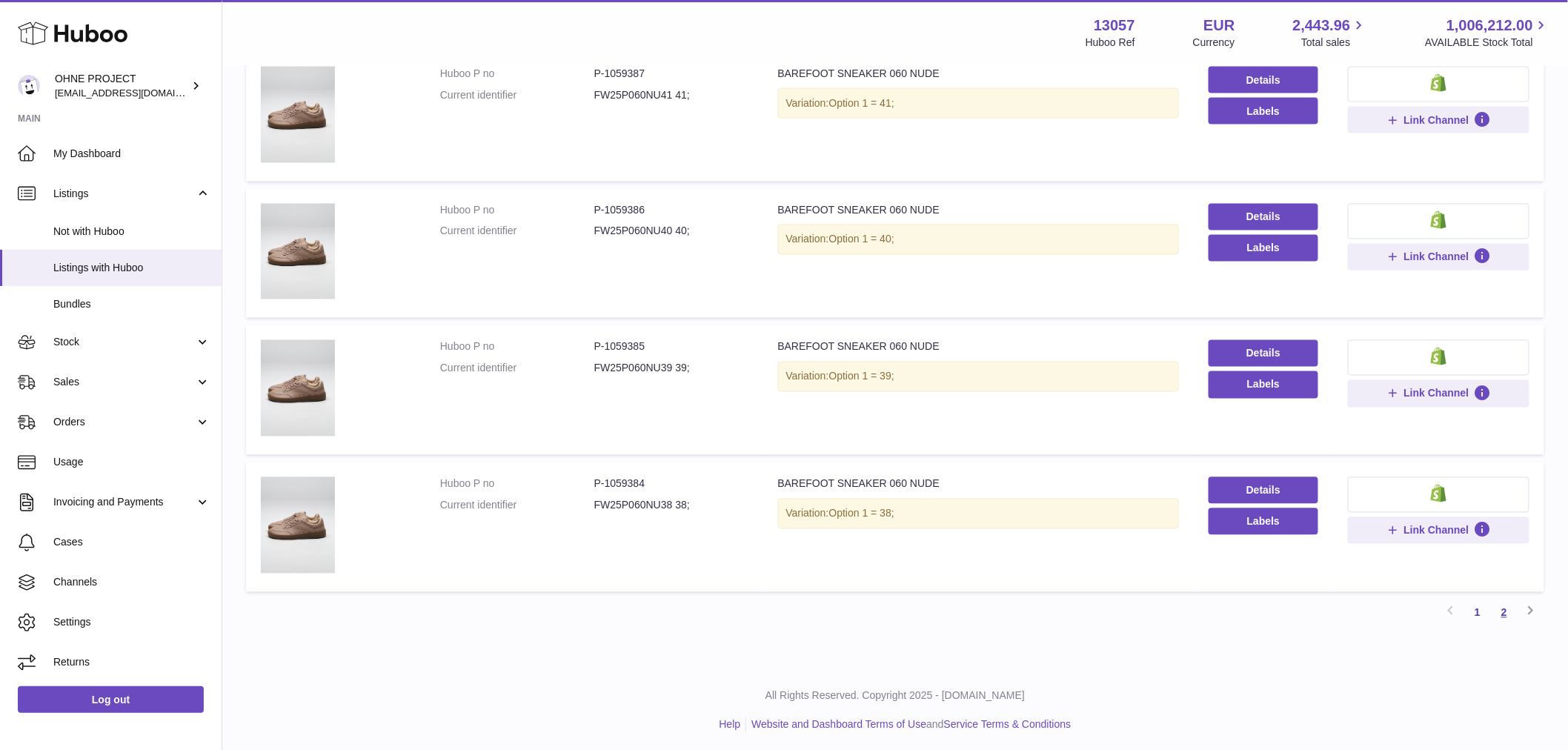
click at [1506, 610] on link "2" at bounding box center [1504, 613] width 27 height 27
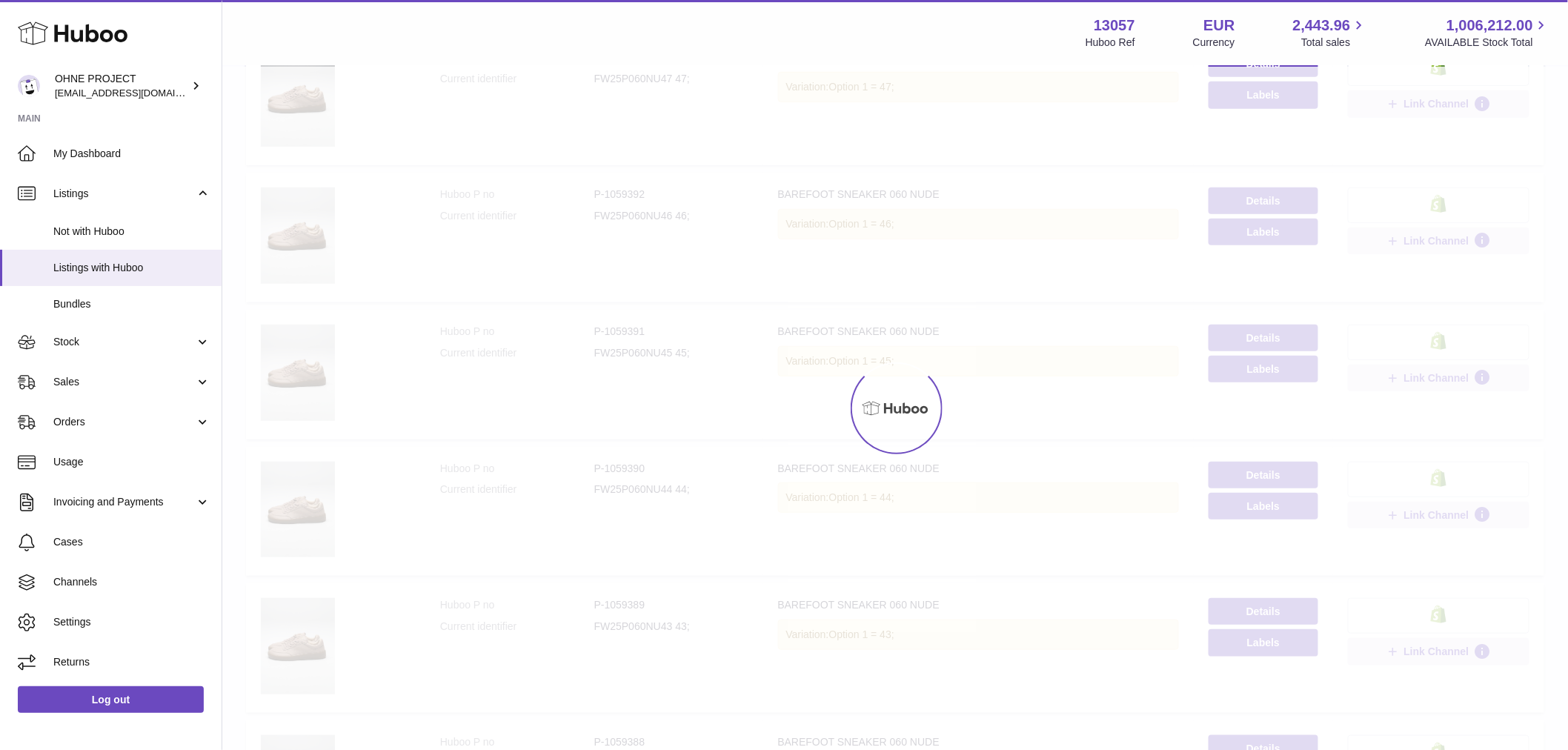
scroll to position [67, 0]
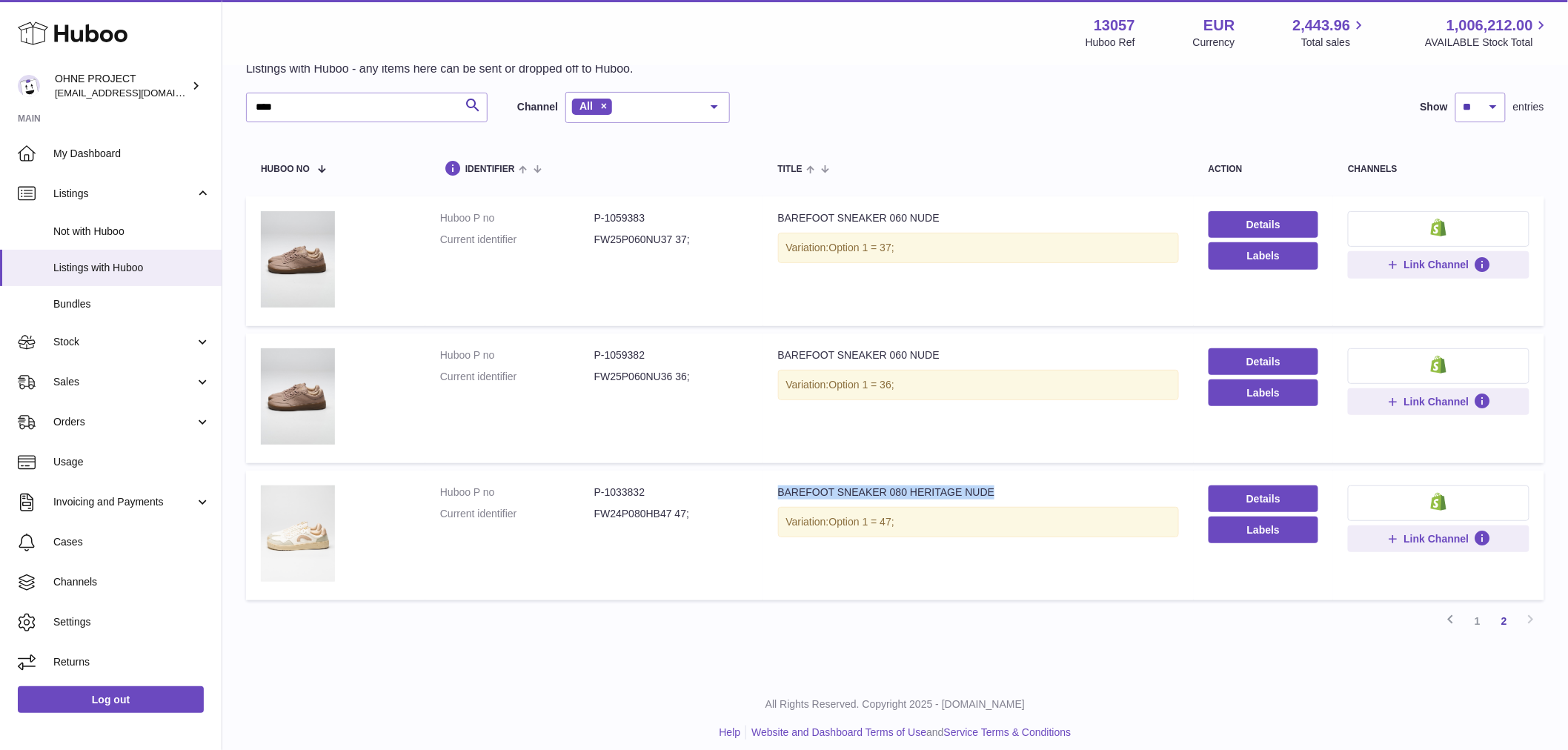
drag, startPoint x: 773, startPoint y: 493, endPoint x: 989, endPoint y: 494, distance: 216.0
click at [989, 494] on td "Title BAREFOOT SNEAKER 080 HERITAGE NUDE Variation: Option 1 = 47;" at bounding box center [978, 535] width 431 height 130
drag, startPoint x: 321, startPoint y: 113, endPoint x: 210, endPoint y: 131, distance: 112.4
click at [231, 127] on div "Listings with Huboo Listings with Huboo - any items here can be sent or dropped…" at bounding box center [895, 337] width 1345 height 675
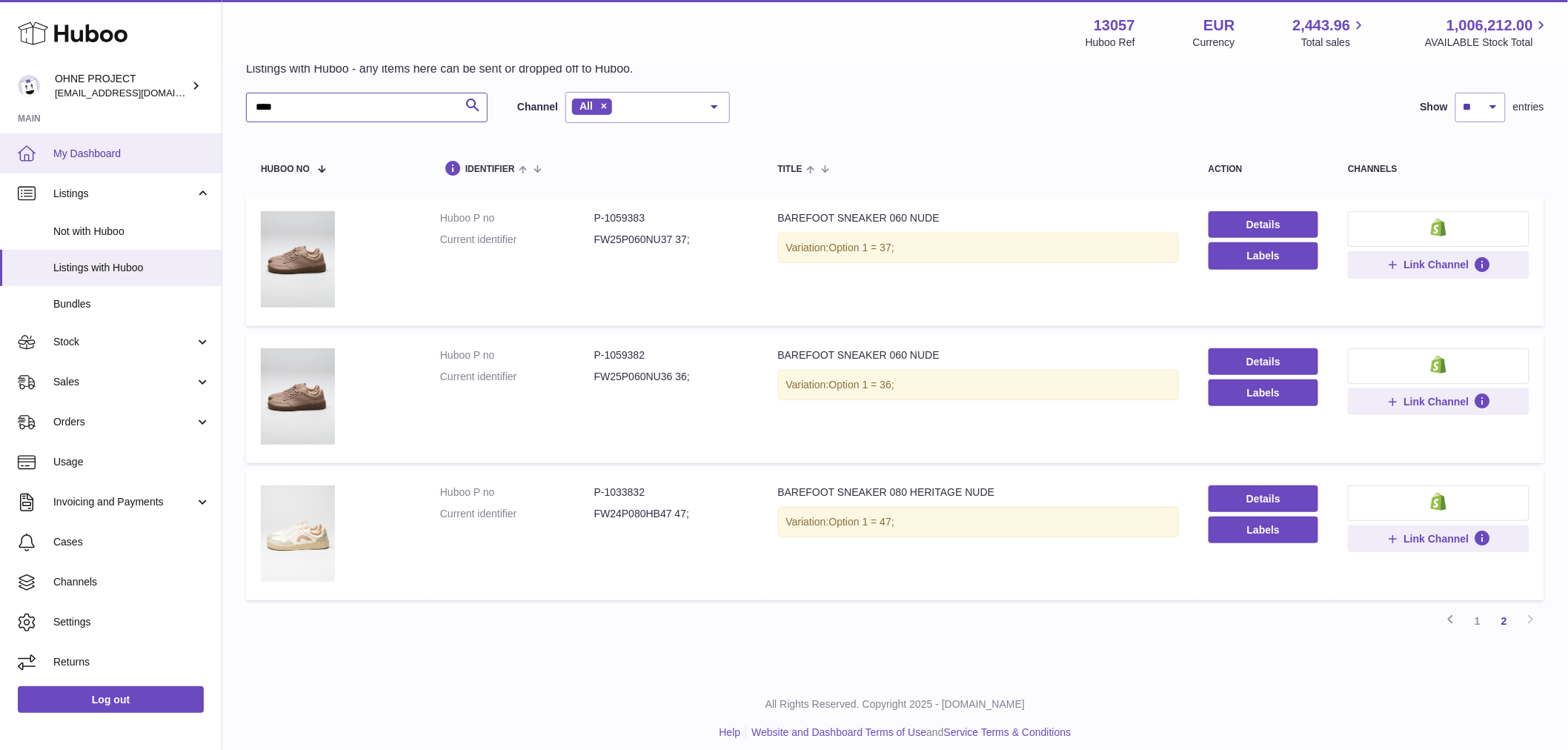
paste input "**********"
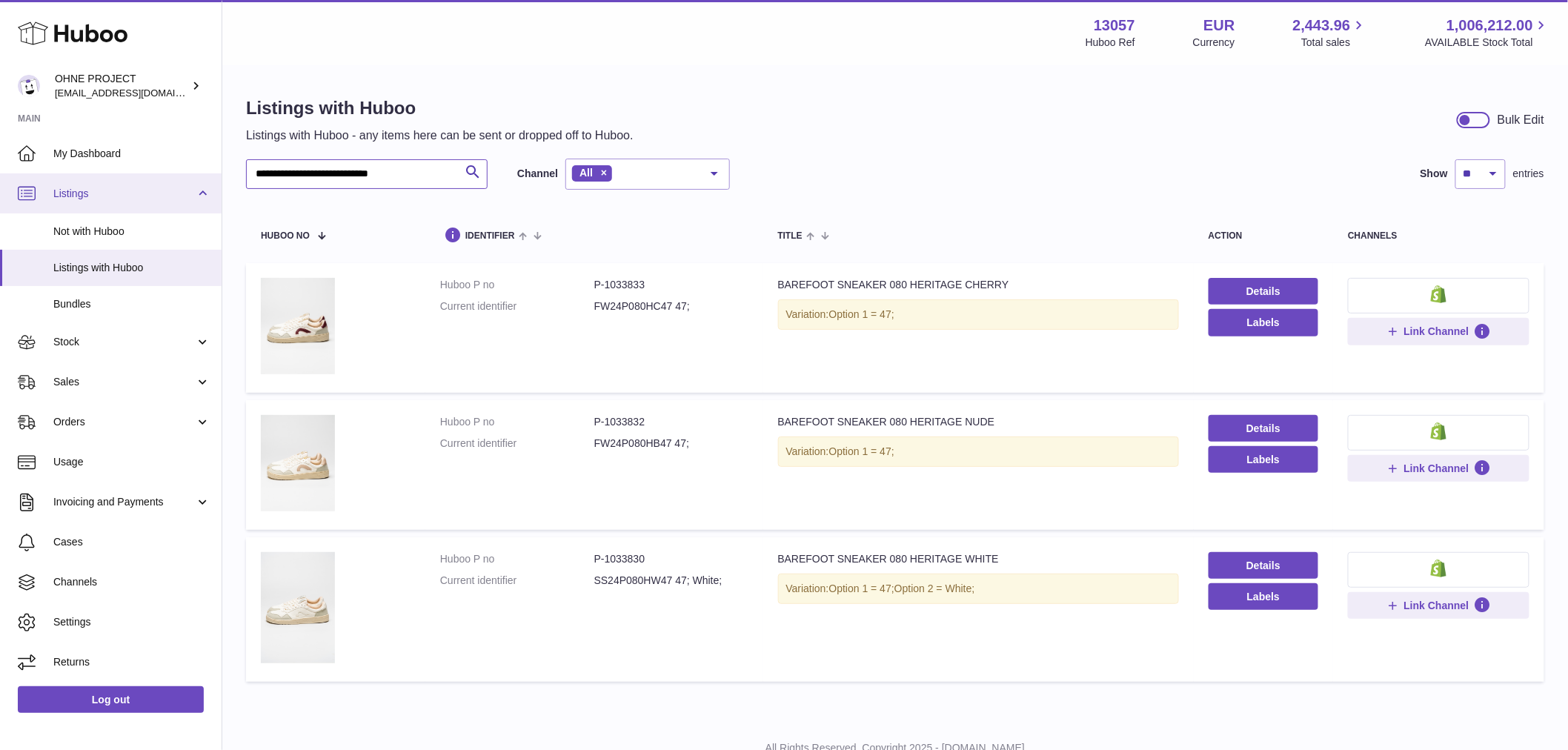
drag, startPoint x: 437, startPoint y: 166, endPoint x: 209, endPoint y: 195, distance: 229.8
click at [209, 193] on div "**********" at bounding box center [784, 402] width 1568 height 805
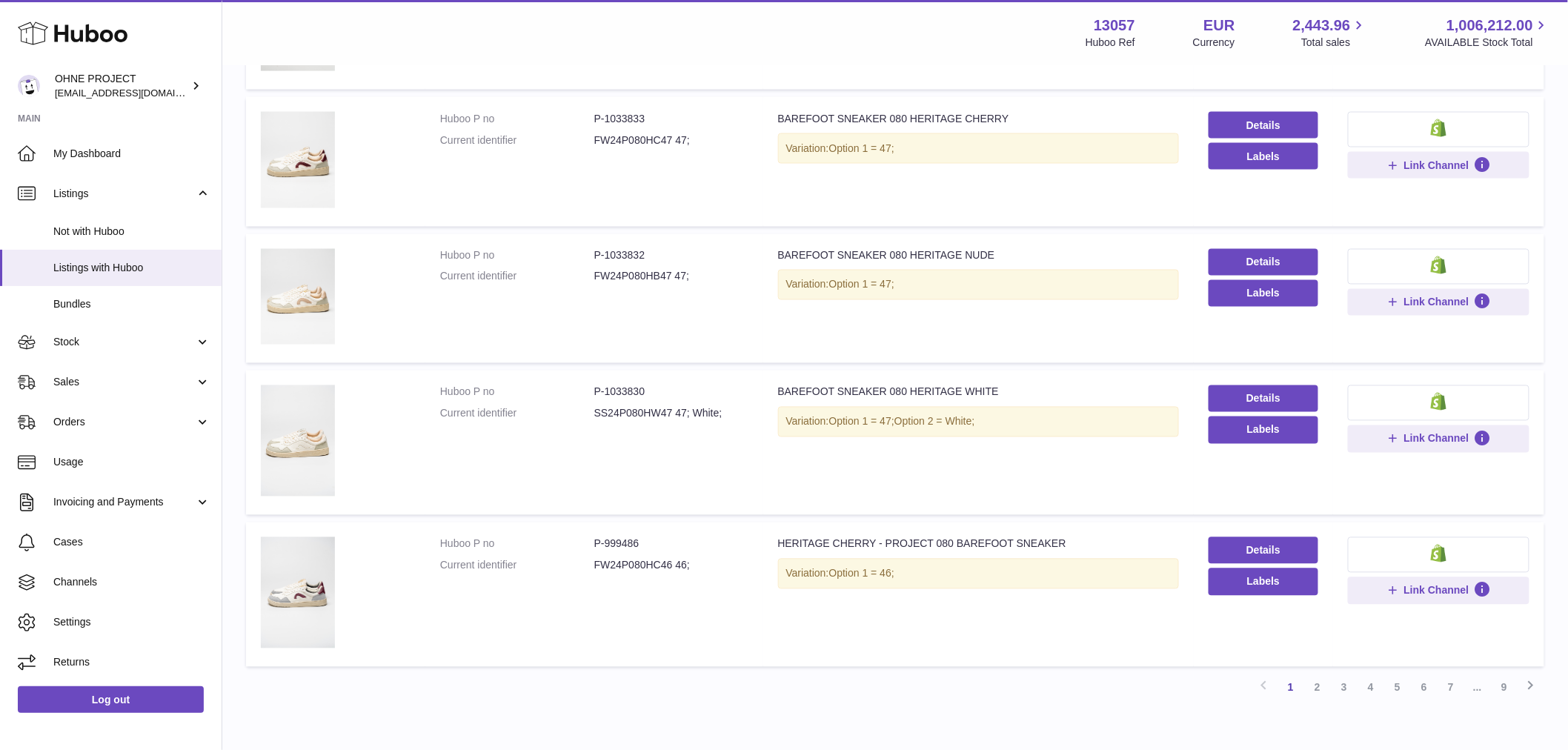
scroll to position [1063, 0]
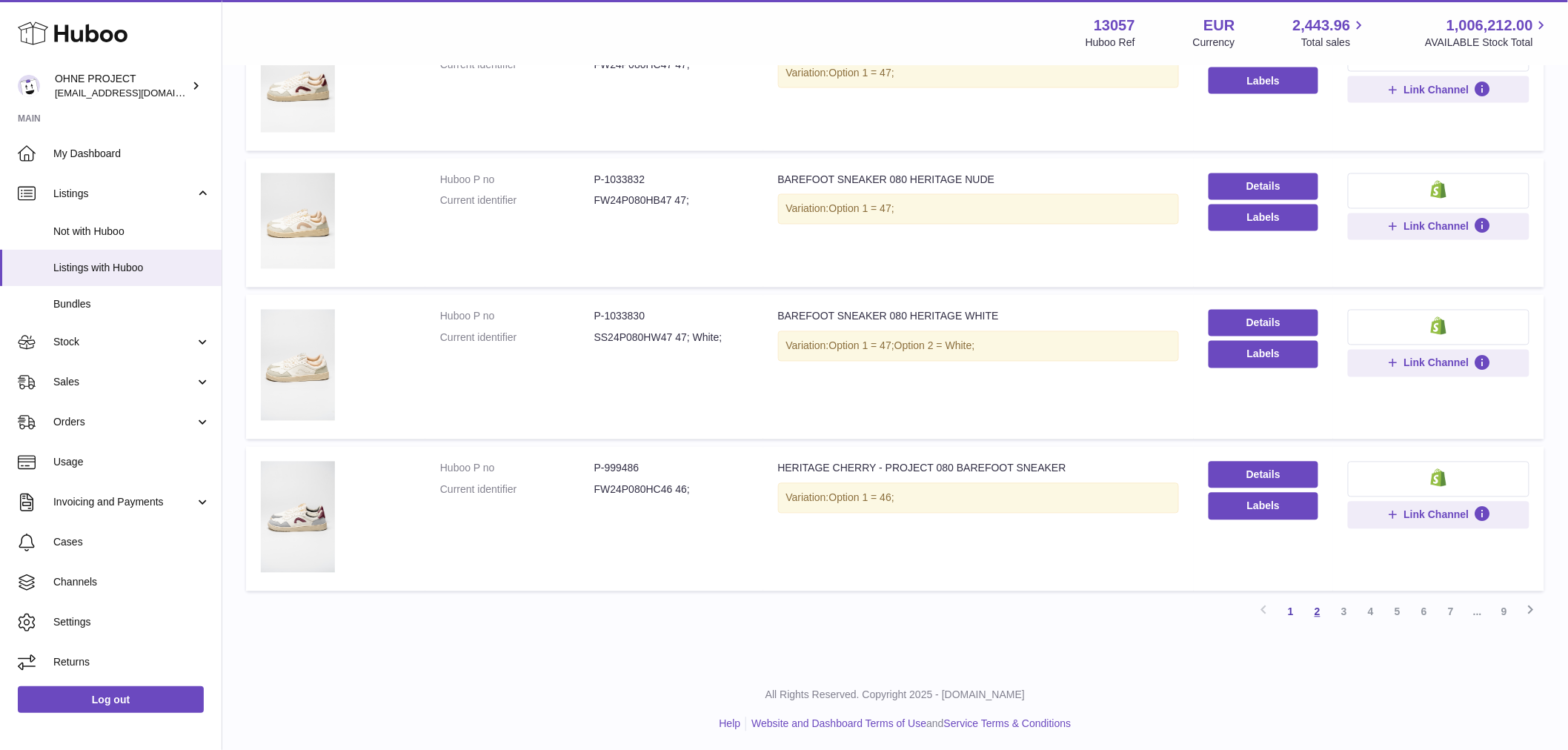
type input "********"
click at [1322, 612] on link "2" at bounding box center [1317, 612] width 27 height 27
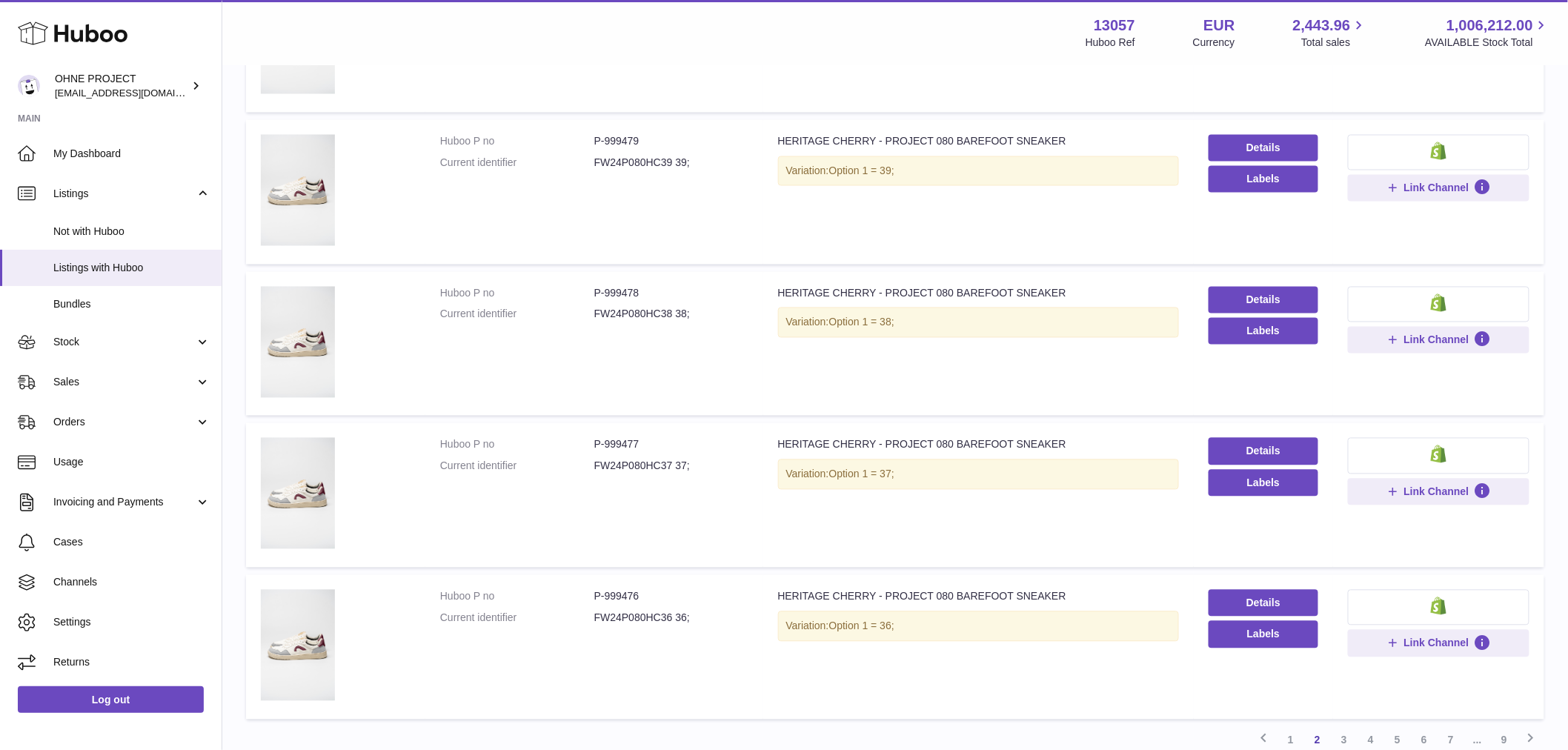
scroll to position [1183, 0]
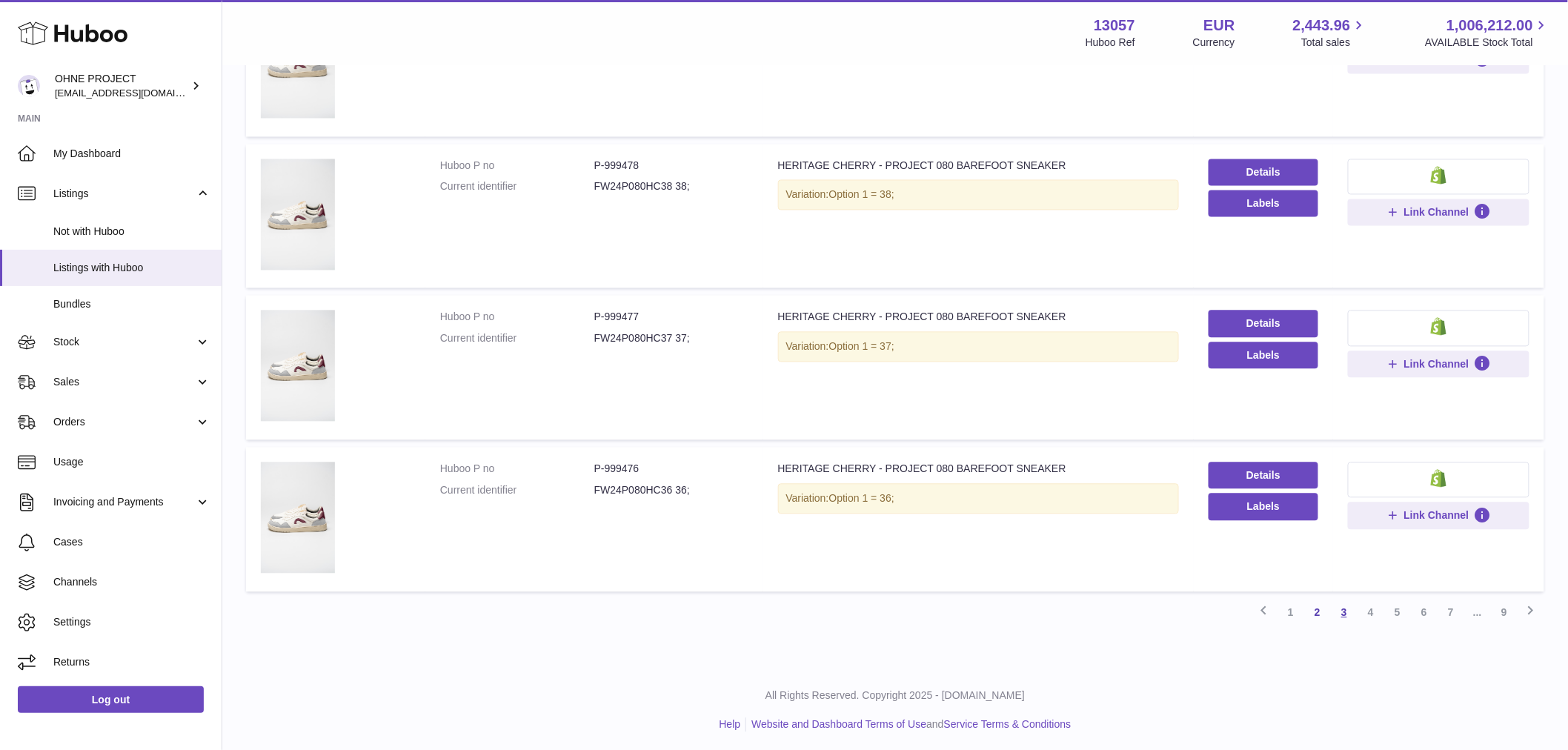
click at [1345, 615] on link "3" at bounding box center [1344, 612] width 27 height 27
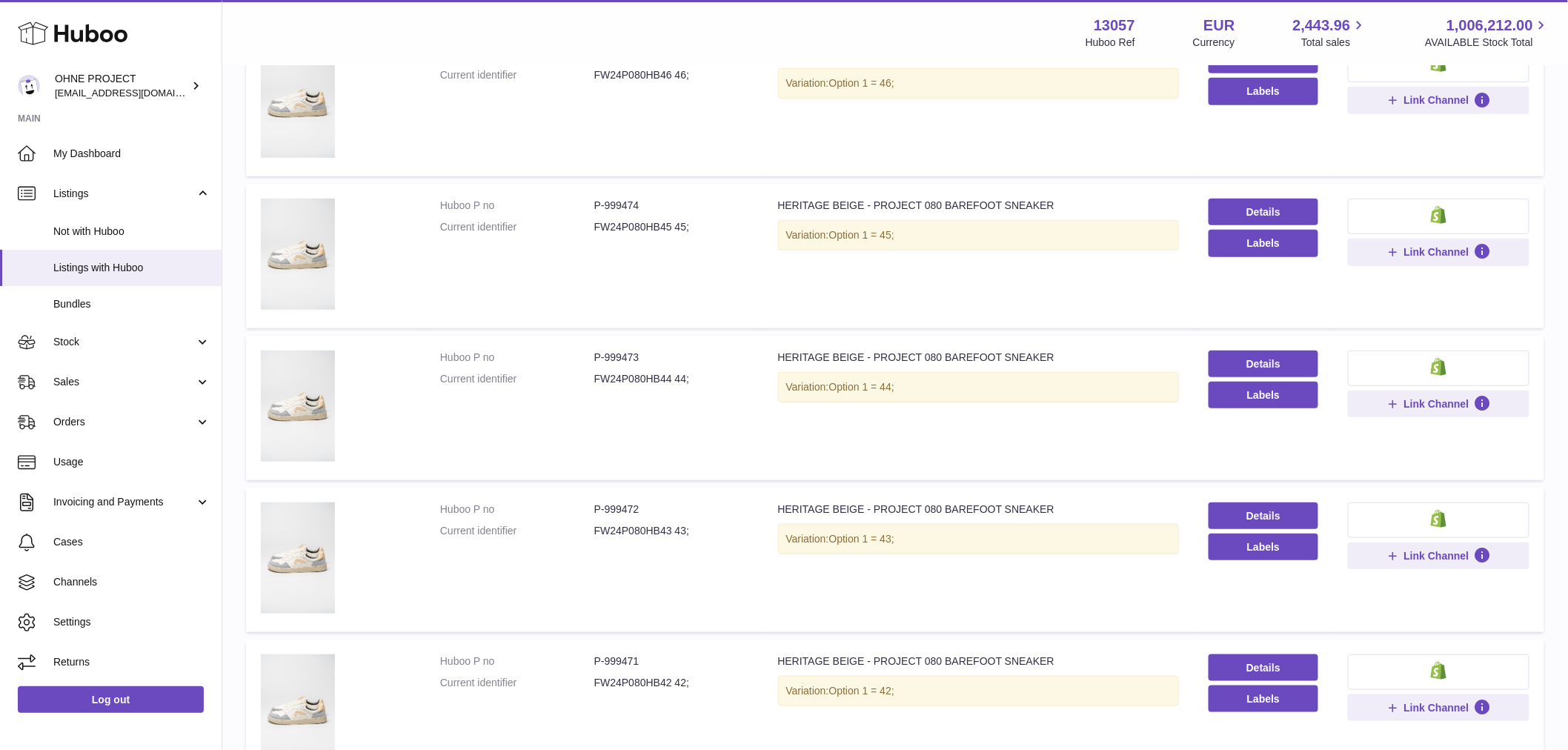
scroll to position [313, 0]
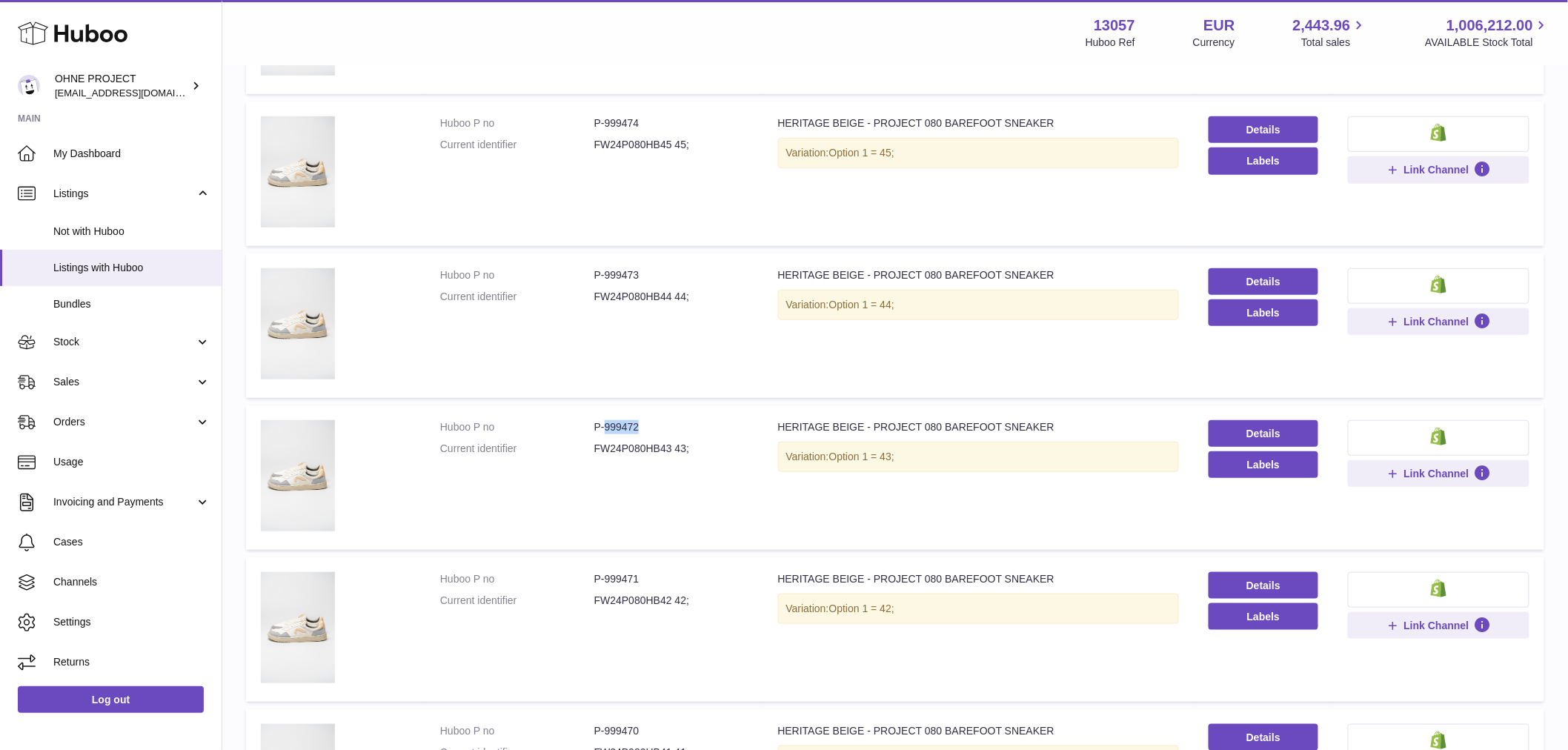
drag, startPoint x: 602, startPoint y: 423, endPoint x: 660, endPoint y: 431, distance: 58.5
click at [659, 430] on dd "P-999472" at bounding box center [671, 427] width 154 height 14
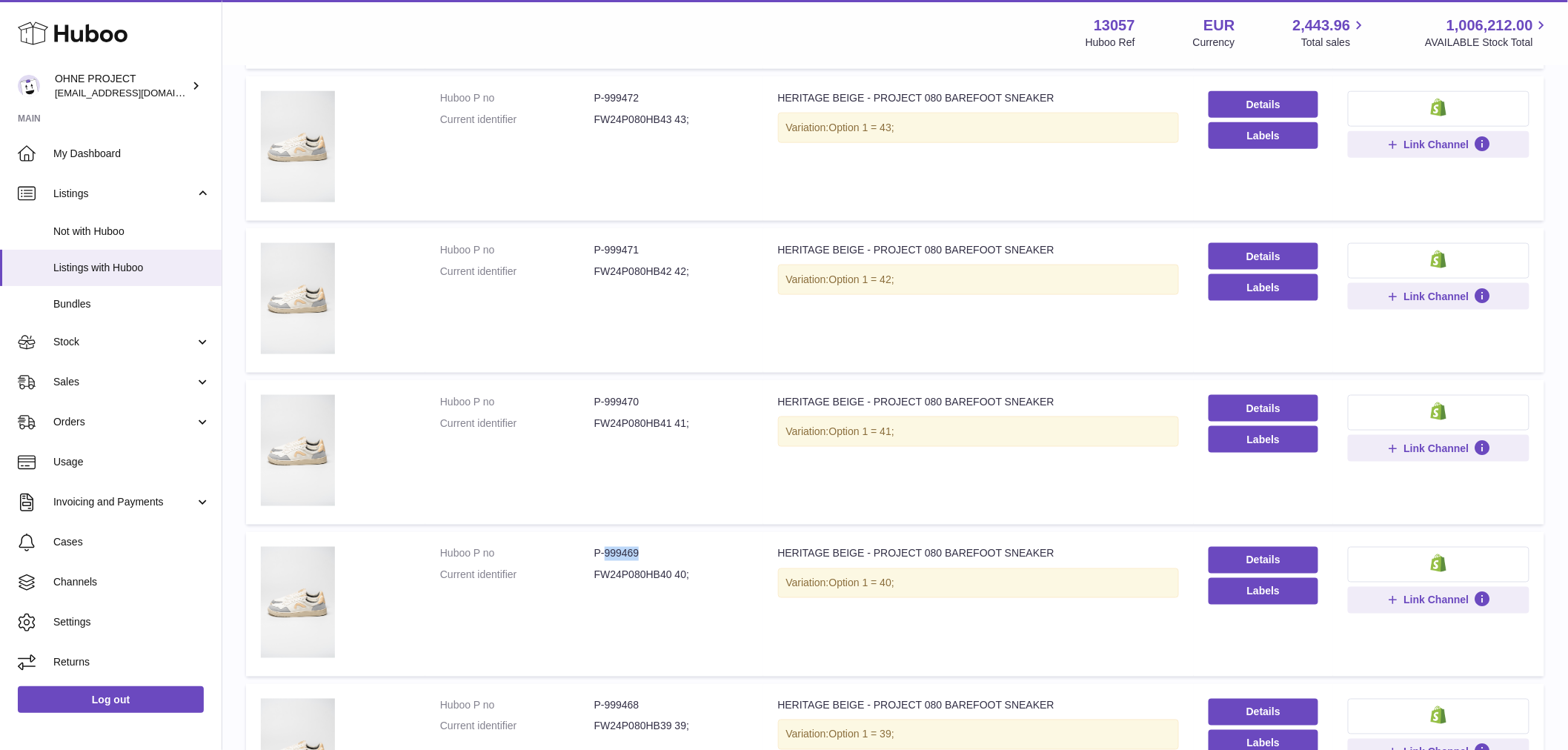
drag, startPoint x: 612, startPoint y: 553, endPoint x: 675, endPoint y: 546, distance: 63.4
click at [675, 547] on dd "P-999469" at bounding box center [671, 553] width 154 height 14
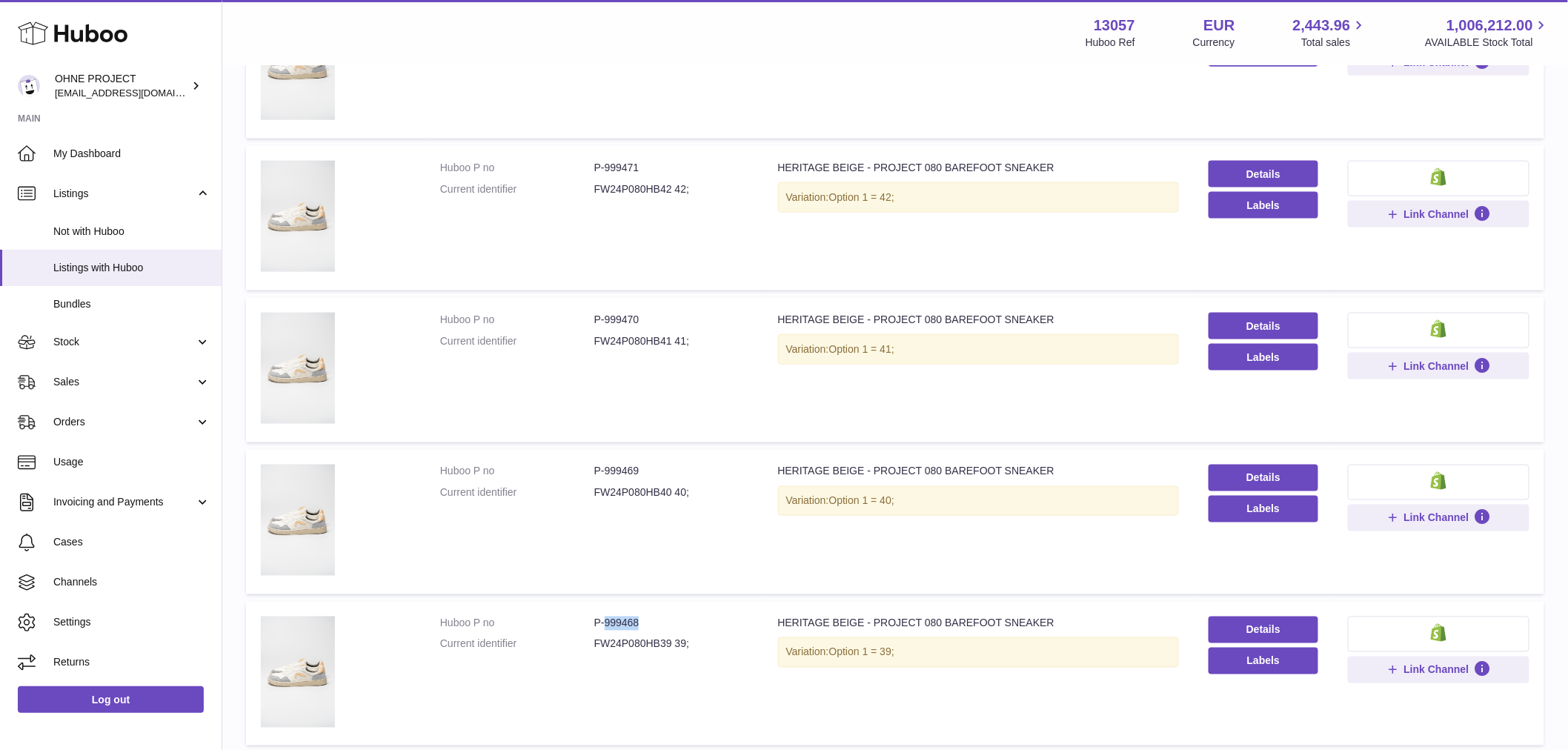
drag, startPoint x: 601, startPoint y: 618, endPoint x: 654, endPoint y: 616, distance: 53.0
click at [654, 616] on dd "P-999468" at bounding box center [671, 623] width 154 height 14
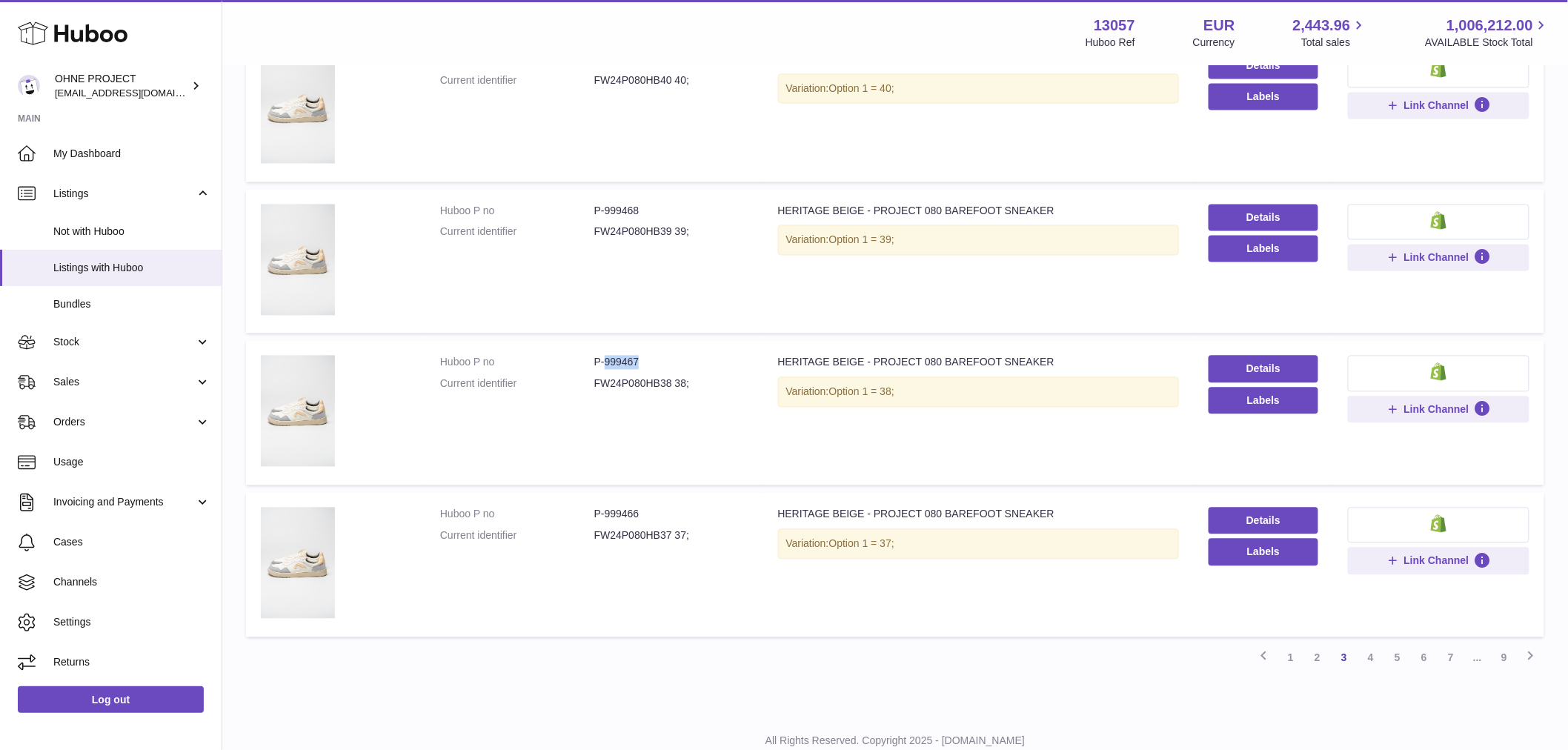
drag, startPoint x: 602, startPoint y: 353, endPoint x: 656, endPoint y: 354, distance: 54.0
click at [656, 355] on dd "P-999467" at bounding box center [671, 362] width 154 height 14
